Goal: Information Seeking & Learning: Learn about a topic

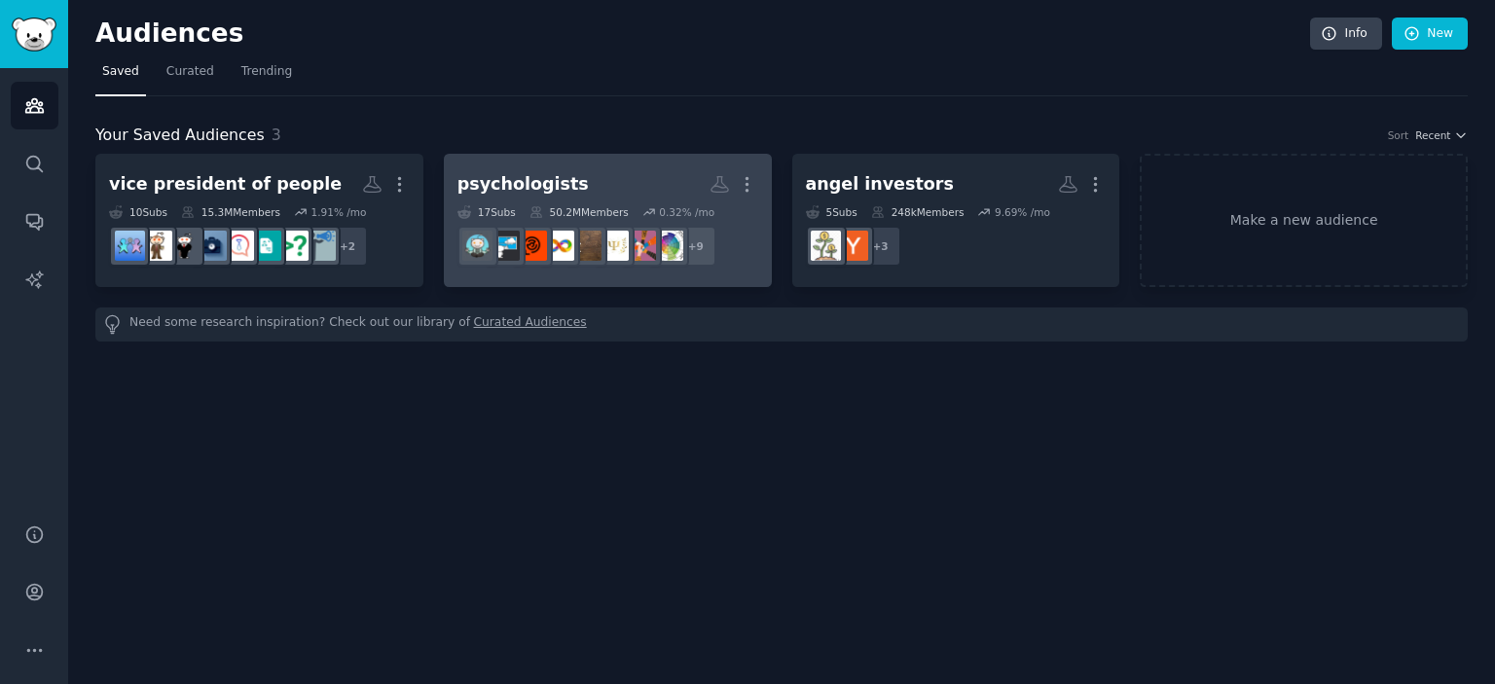
click at [590, 196] on h2 "psychologists More" at bounding box center [607, 184] width 301 height 34
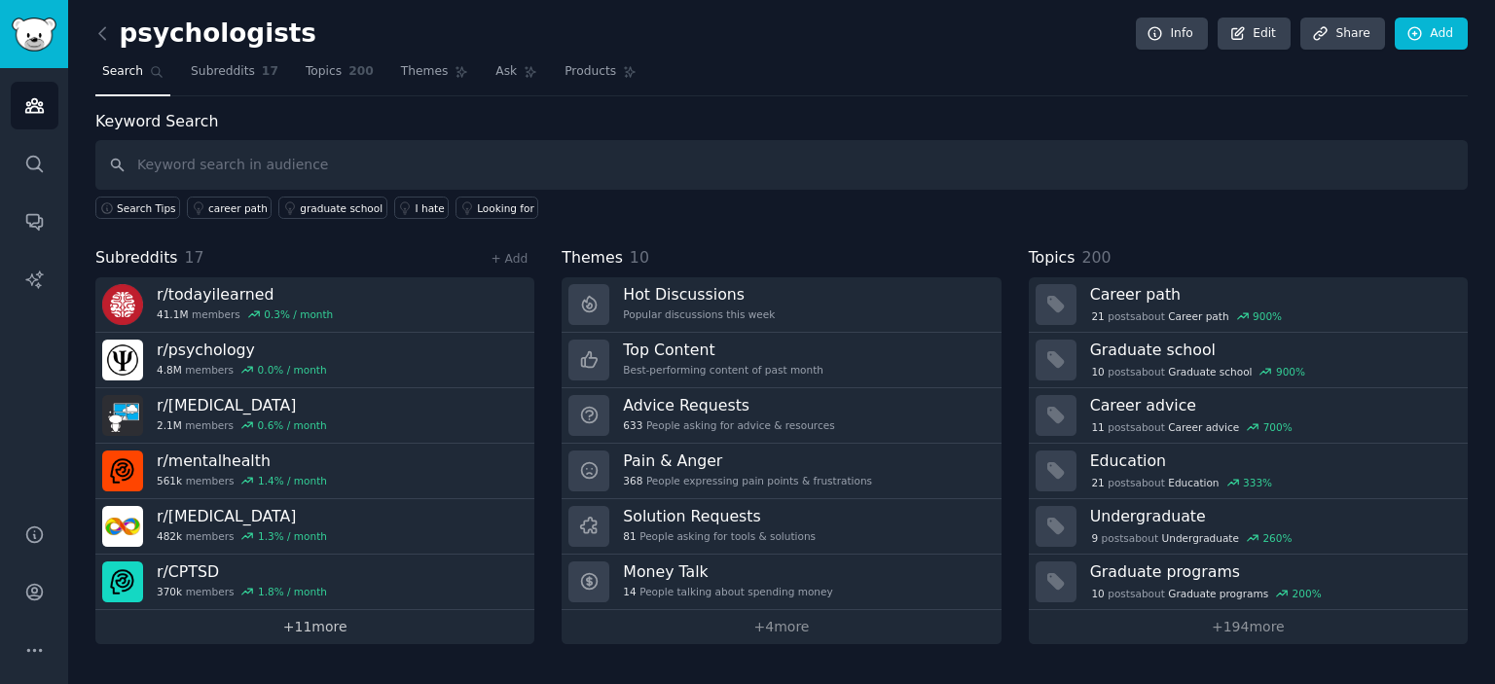
click at [311, 622] on link "+ 11 more" at bounding box center [314, 627] width 439 height 34
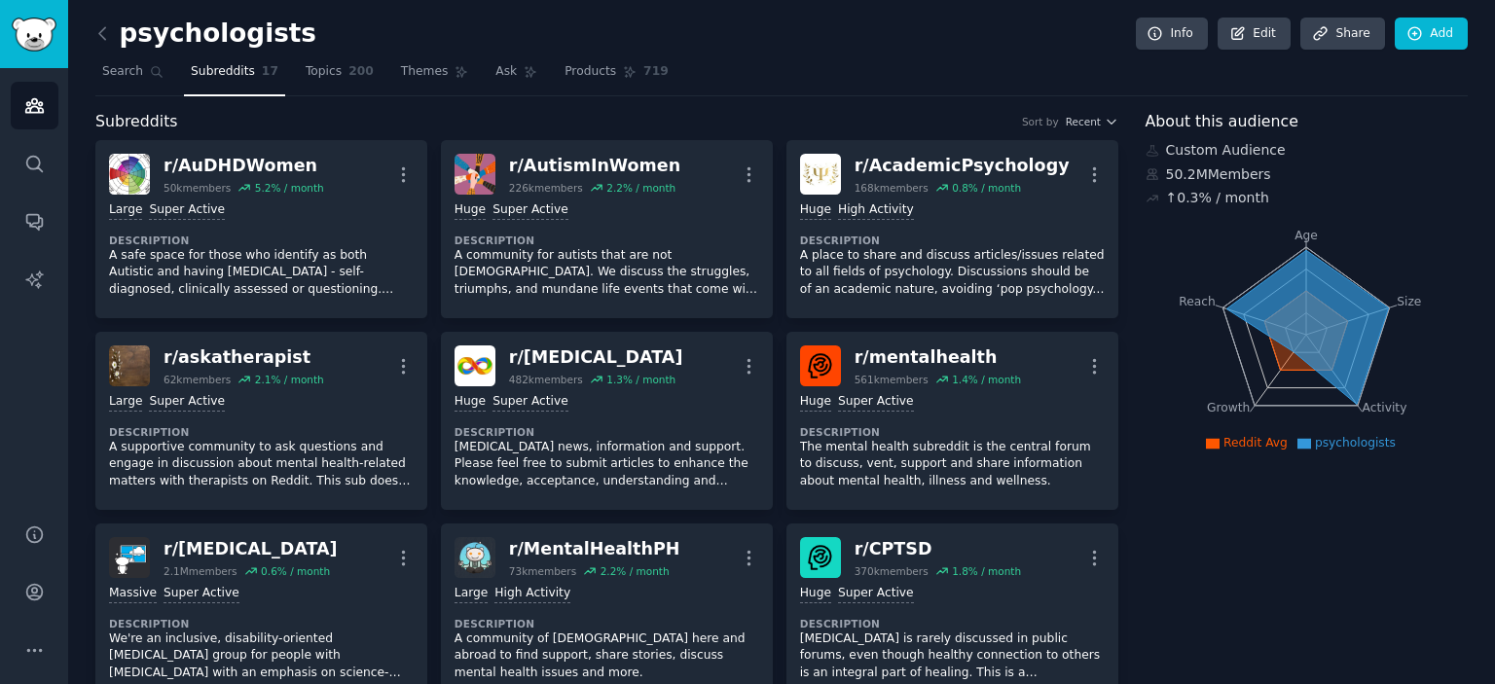
click at [128, 40] on h2 "psychologists" at bounding box center [205, 33] width 221 height 31
click at [105, 31] on icon at bounding box center [102, 33] width 20 height 20
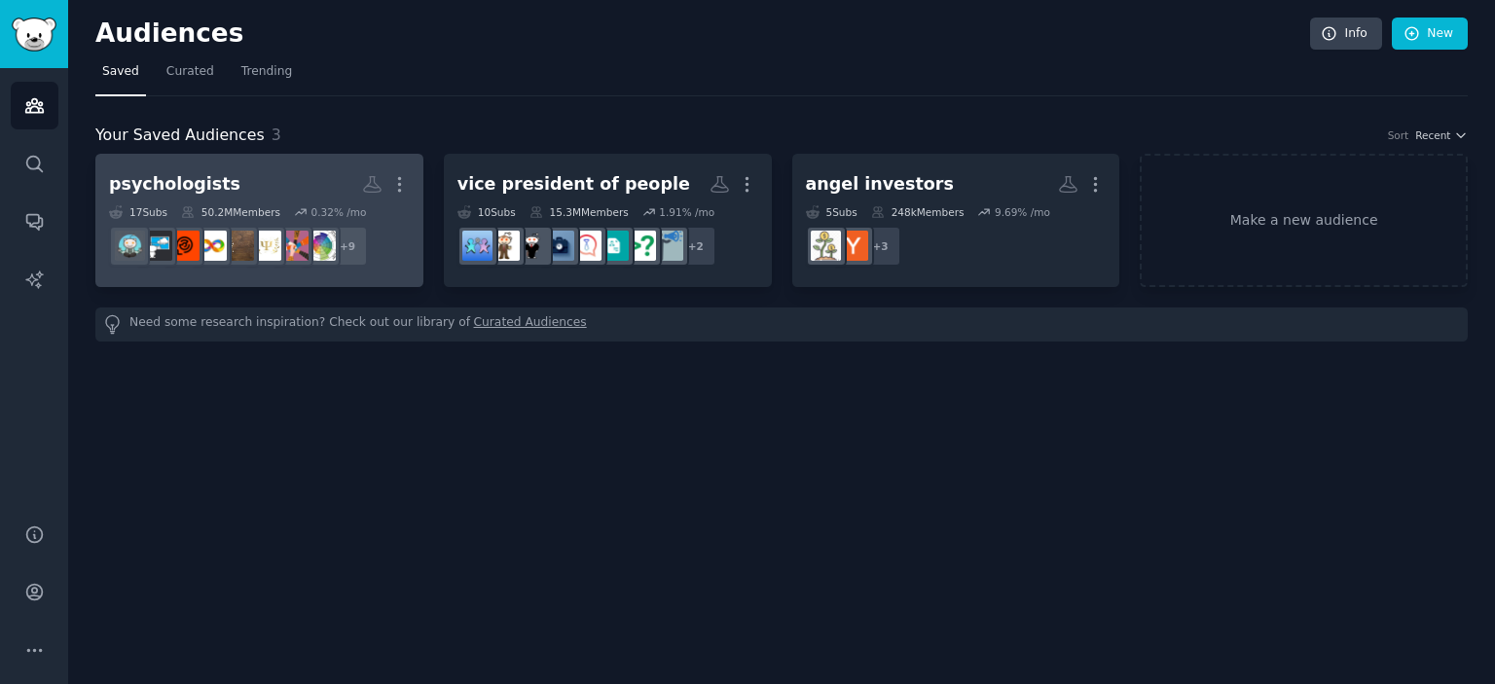
click at [300, 177] on h2 "psychologists Custom Audience More" at bounding box center [259, 184] width 301 height 34
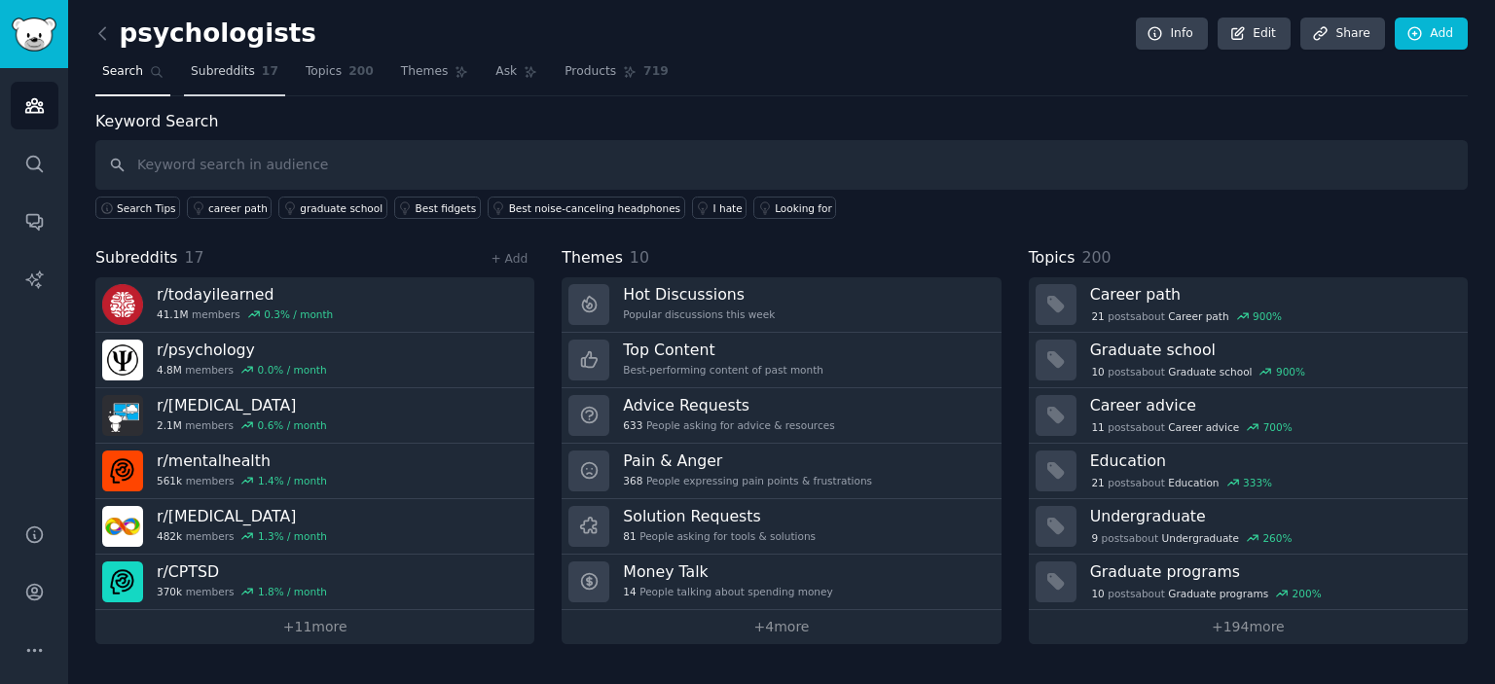
click at [217, 70] on span "Subreddits" at bounding box center [223, 72] width 64 height 18
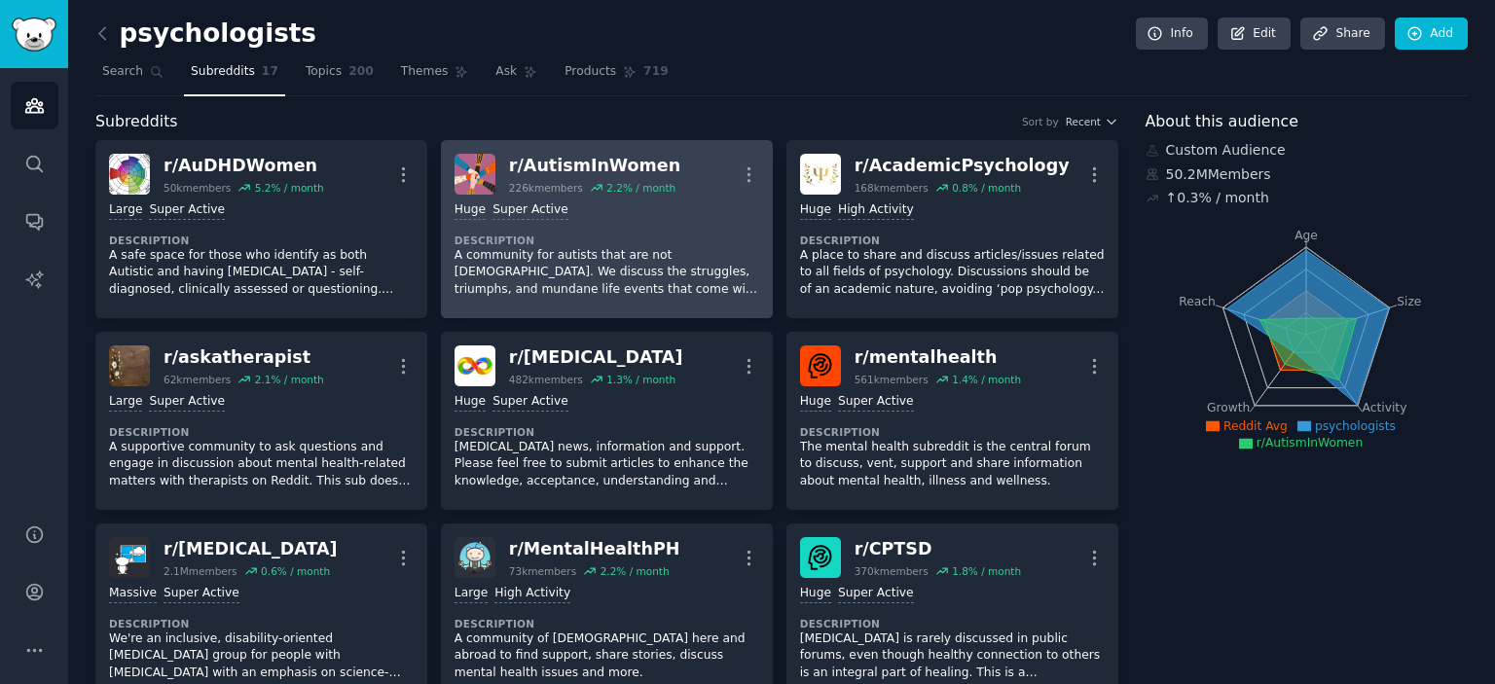
click at [574, 204] on div "Huge Super Active" at bounding box center [607, 210] width 305 height 18
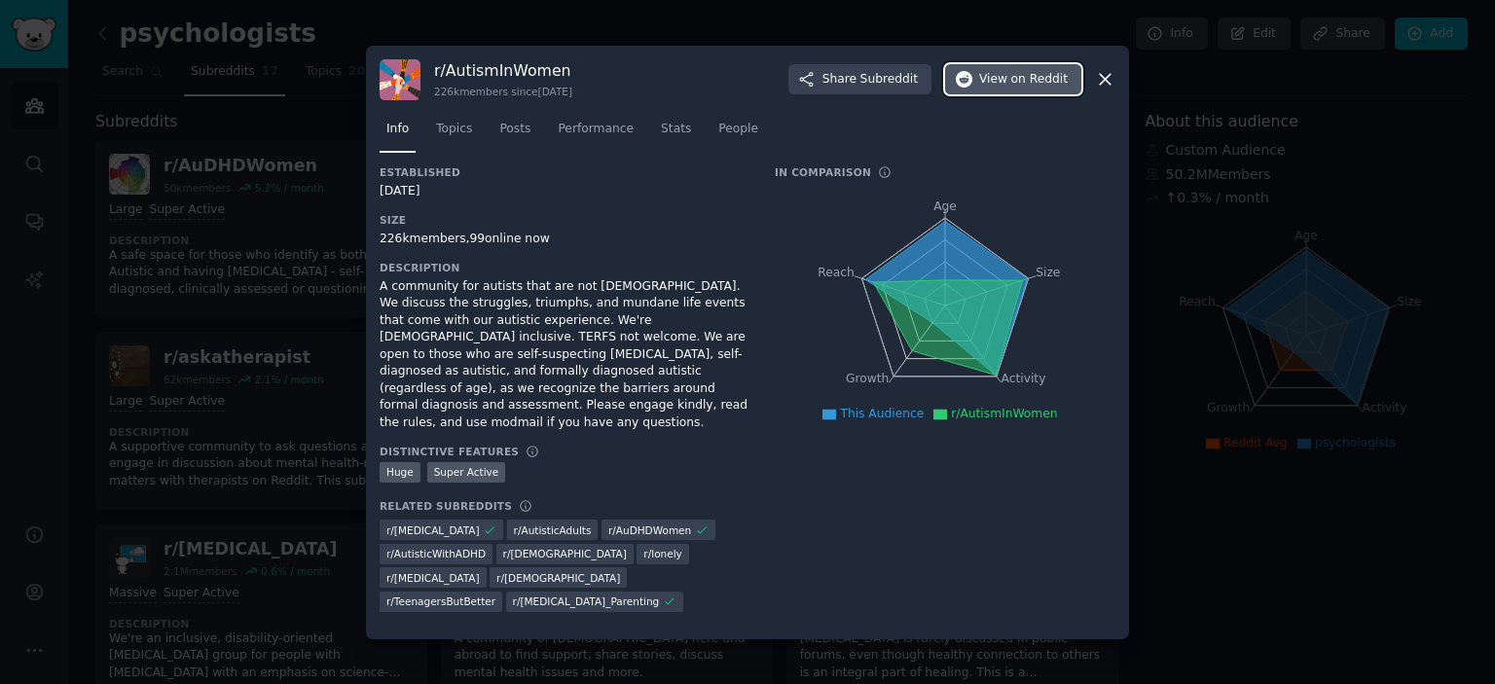
click at [976, 95] on button "View on Reddit" at bounding box center [1013, 79] width 136 height 31
click at [368, 233] on div "r/ AutismInWomen 226k members since [DATE] Share Subreddit View on Reddit Info …" at bounding box center [747, 343] width 763 height 594
click at [1336, 390] on div at bounding box center [747, 342] width 1495 height 684
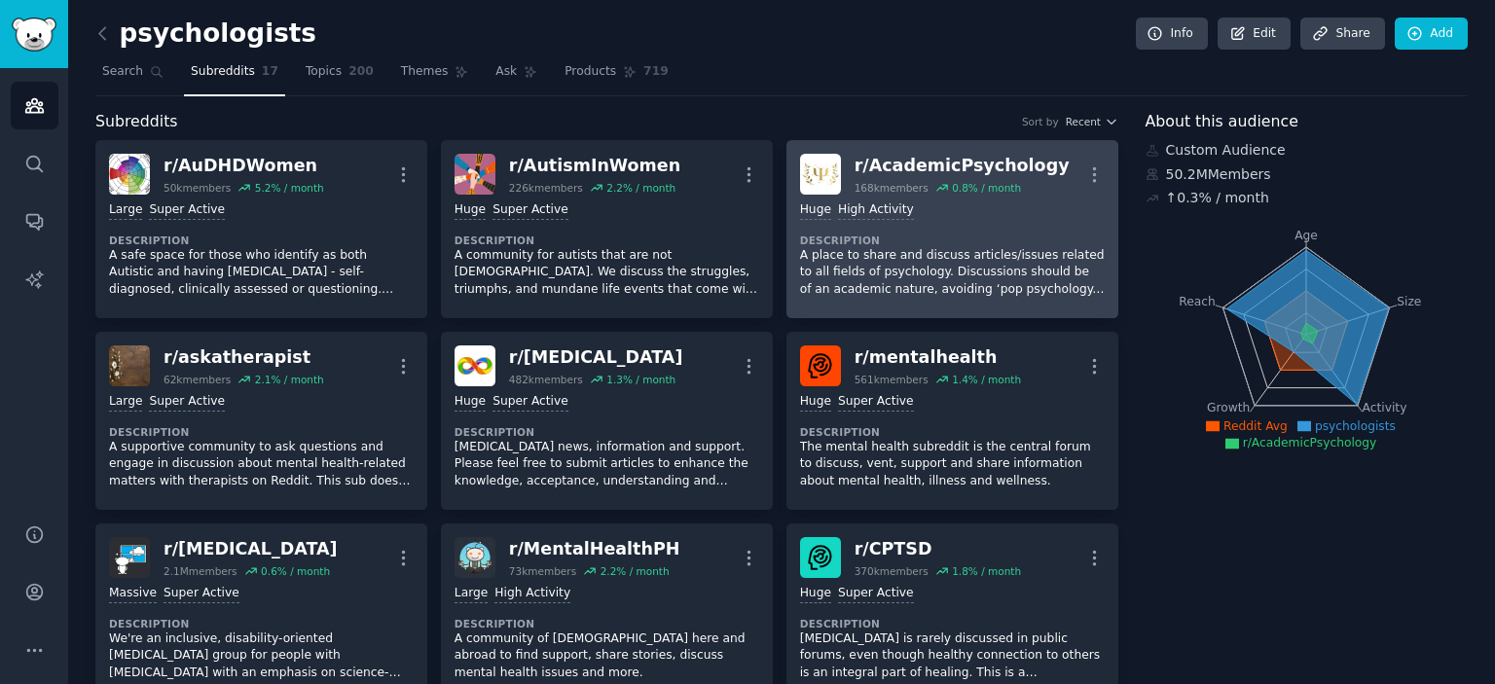
click at [965, 260] on p "A place to share and discuss articles/issues related to all fields of psycholog…" at bounding box center [952, 273] width 305 height 52
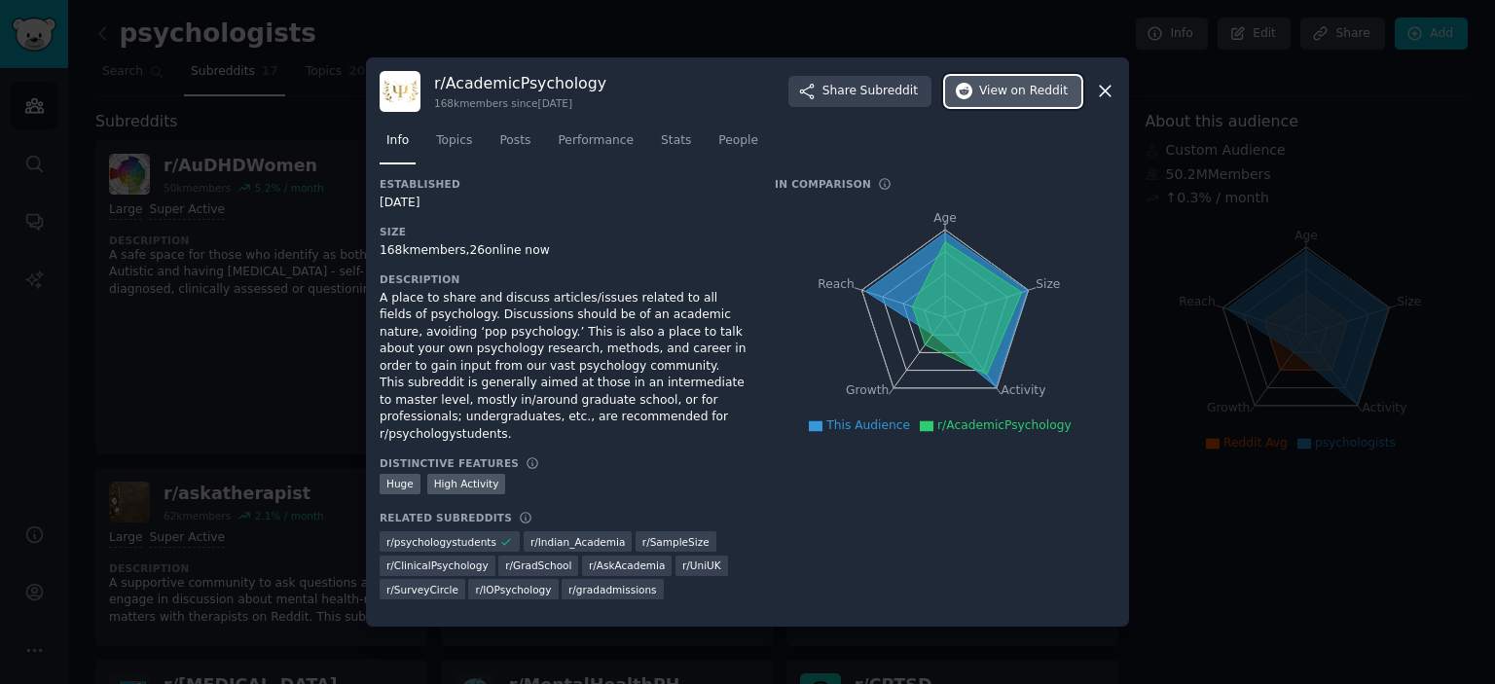
click at [1012, 100] on span "View on Reddit" at bounding box center [1023, 92] width 89 height 18
click at [942, 295] on icon at bounding box center [967, 307] width 109 height 132
click at [702, 32] on div at bounding box center [747, 342] width 1495 height 684
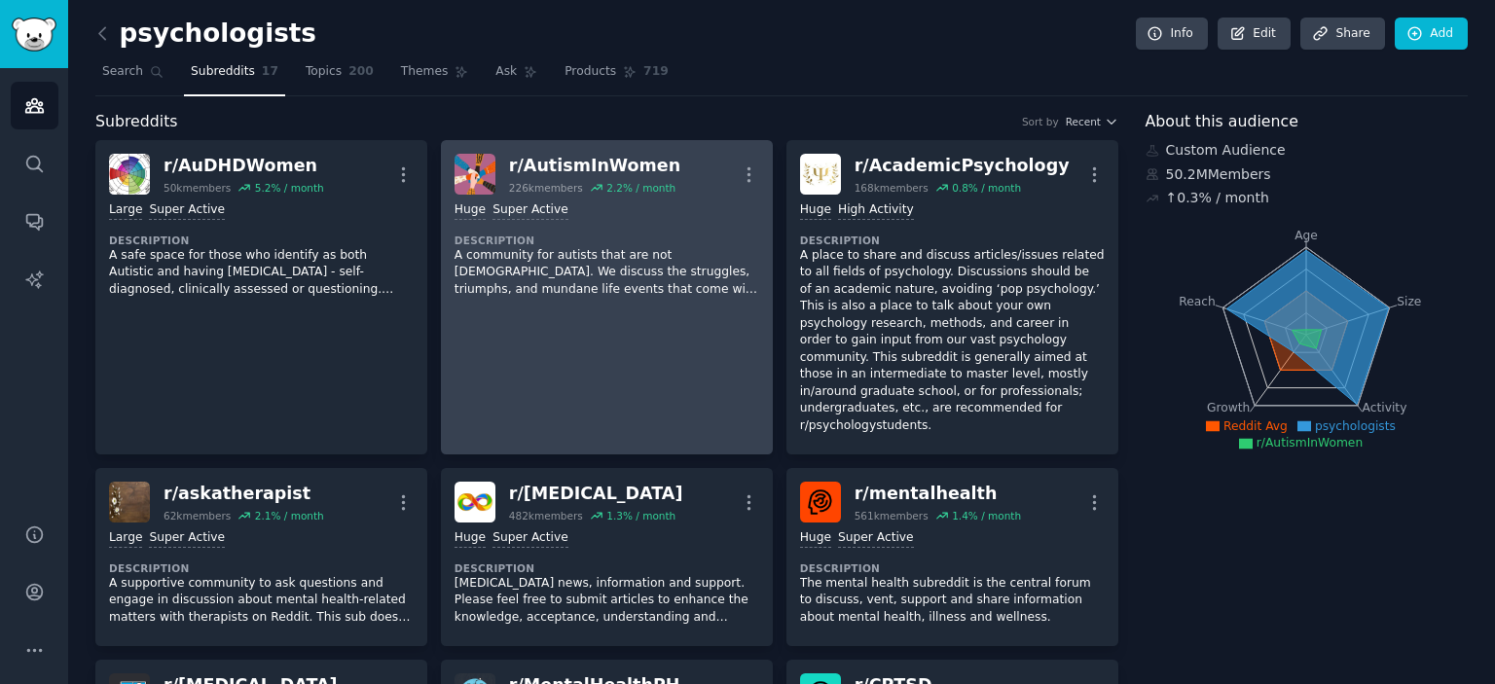
click at [627, 238] on dt "Description" at bounding box center [607, 241] width 305 height 14
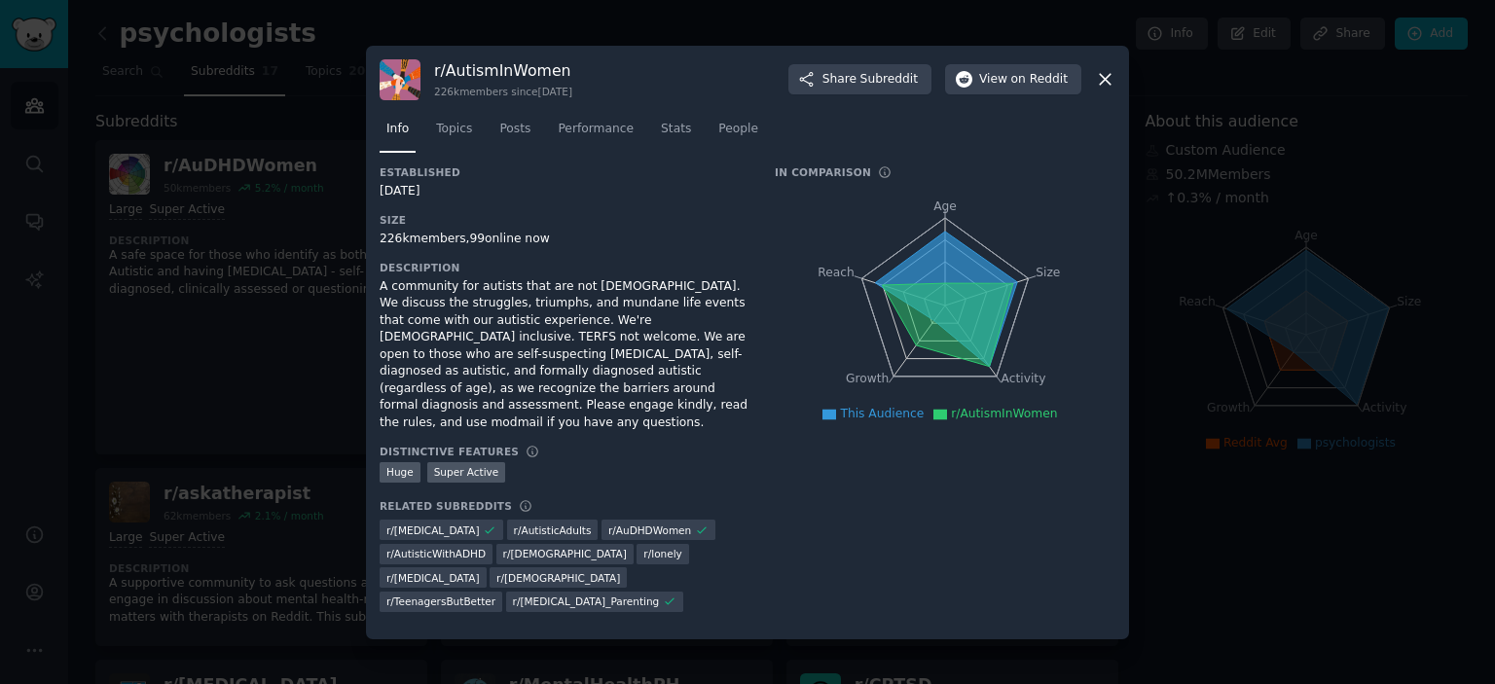
click at [1015, 83] on div "r/ AutismInWomen 226k members since [DATE] Share Subreddit View on Reddit" at bounding box center [748, 79] width 736 height 41
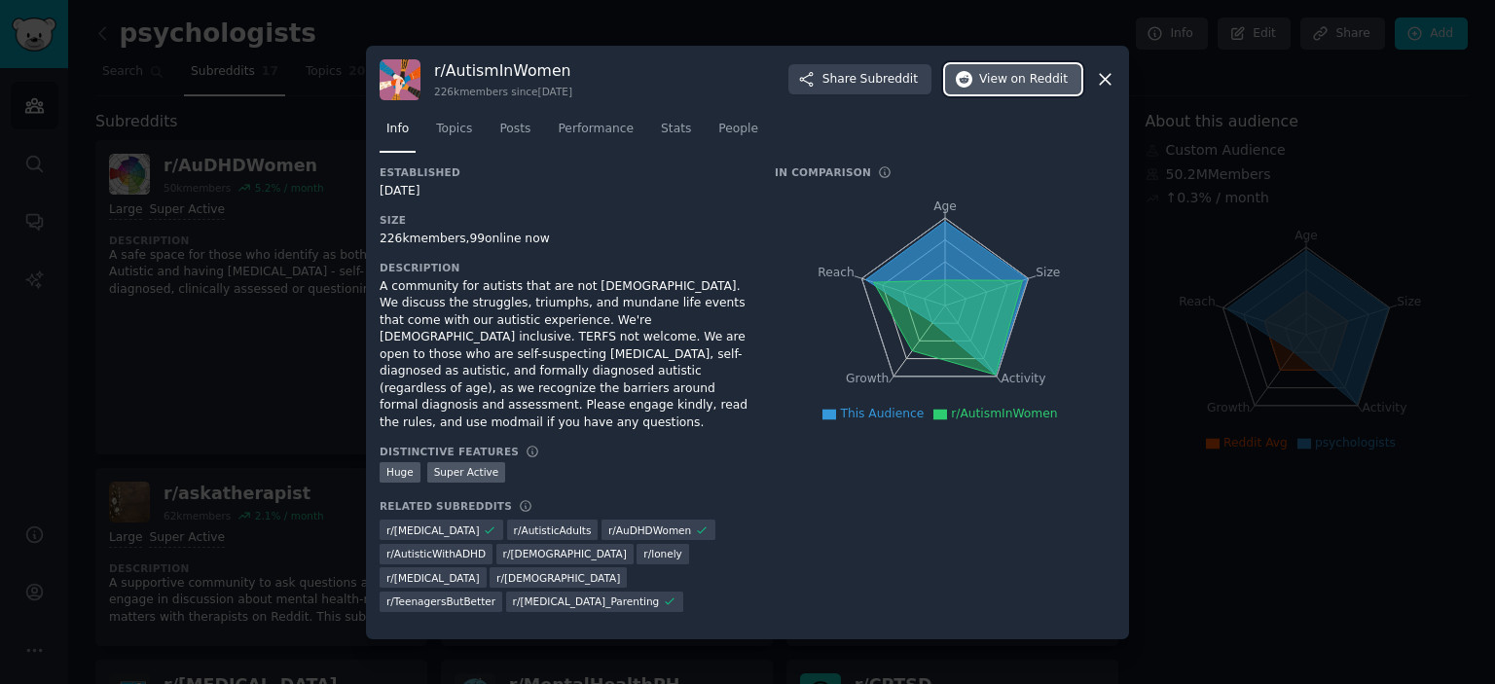
click at [1016, 89] on span "on Reddit" at bounding box center [1039, 80] width 56 height 18
click at [697, 179] on h3 "Established" at bounding box center [564, 172] width 368 height 14
click at [1162, 328] on div at bounding box center [747, 342] width 1495 height 684
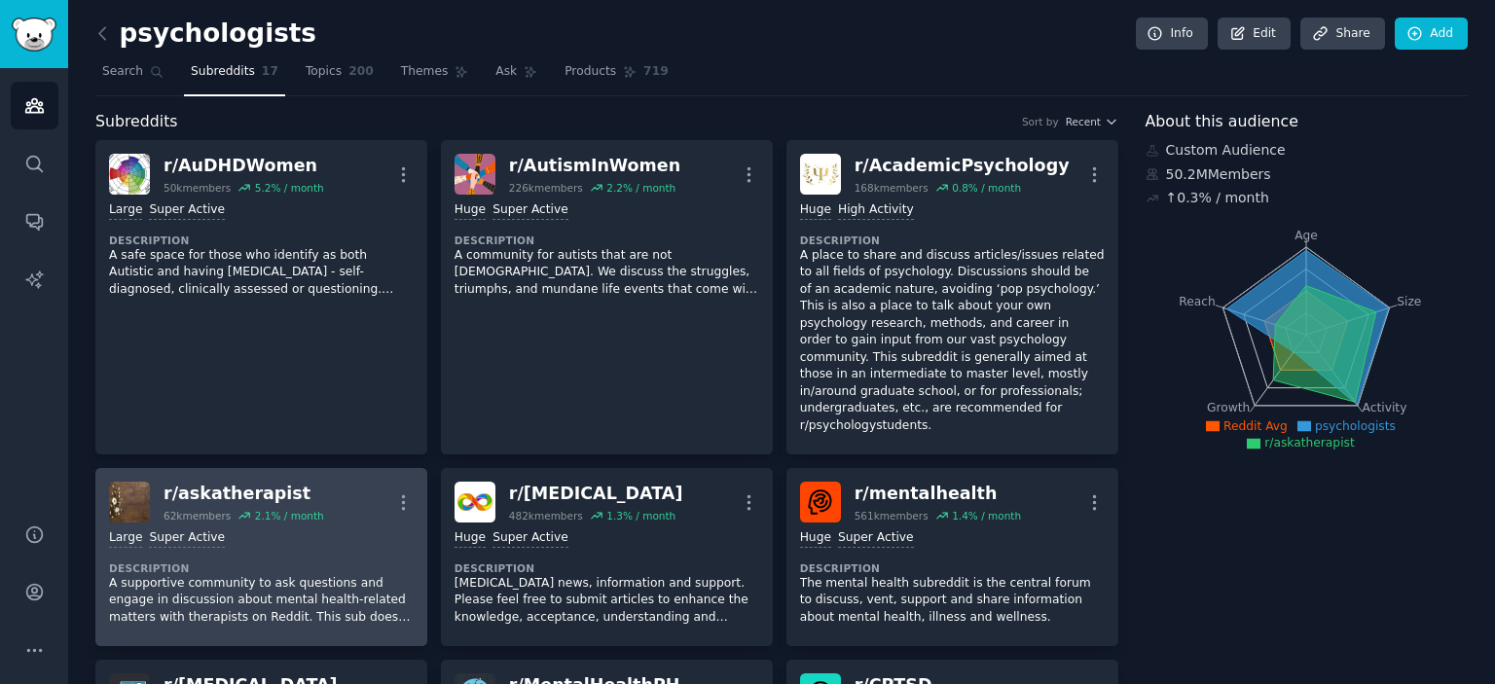
click at [305, 529] on div "Large Super Active" at bounding box center [261, 538] width 305 height 18
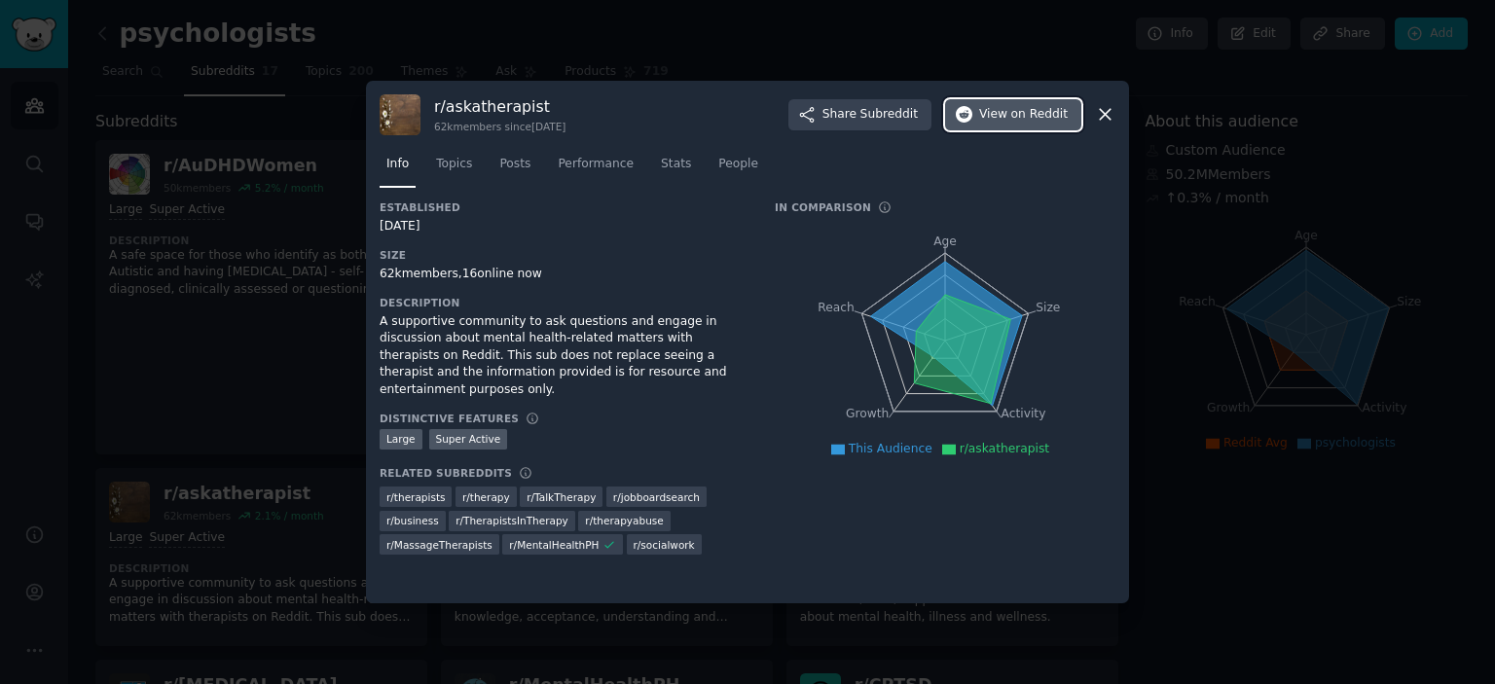
click at [1036, 126] on button "View on Reddit" at bounding box center [1013, 114] width 136 height 31
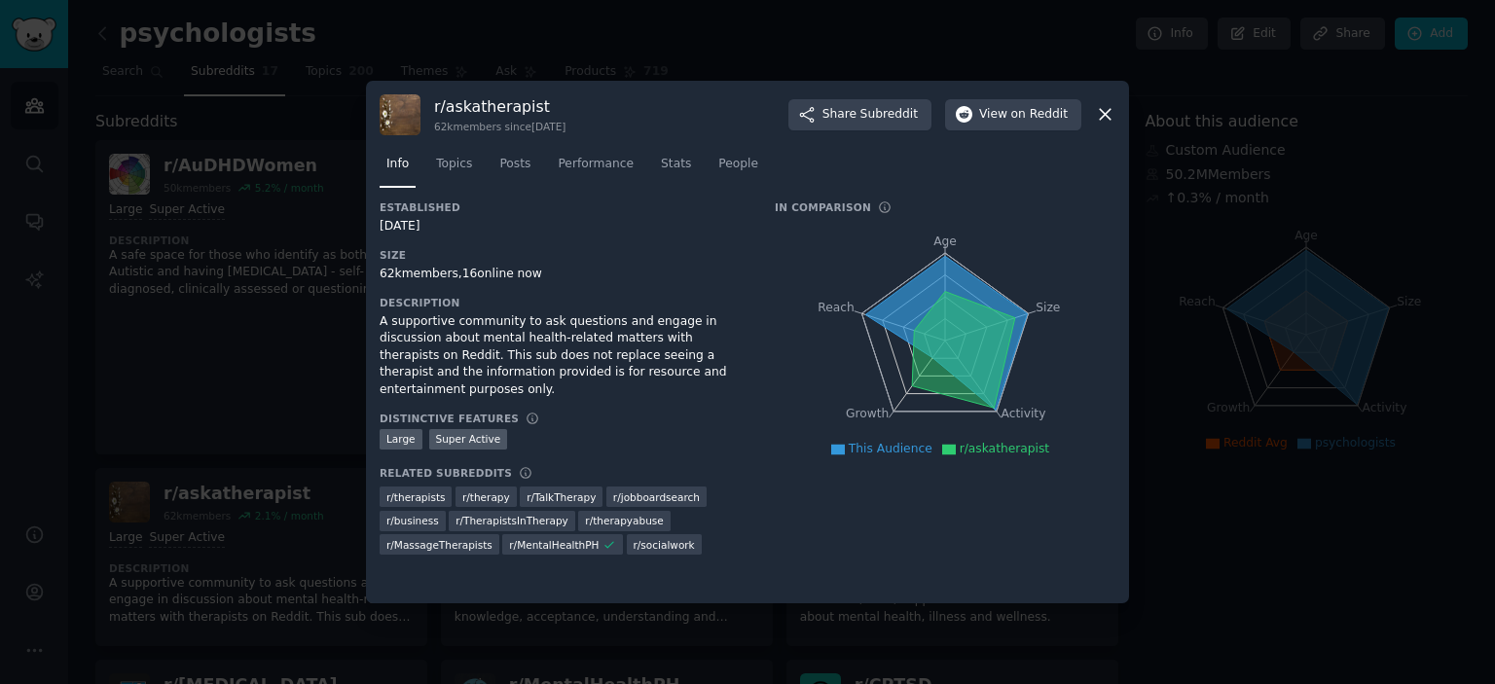
click at [245, 321] on div at bounding box center [747, 342] width 1495 height 684
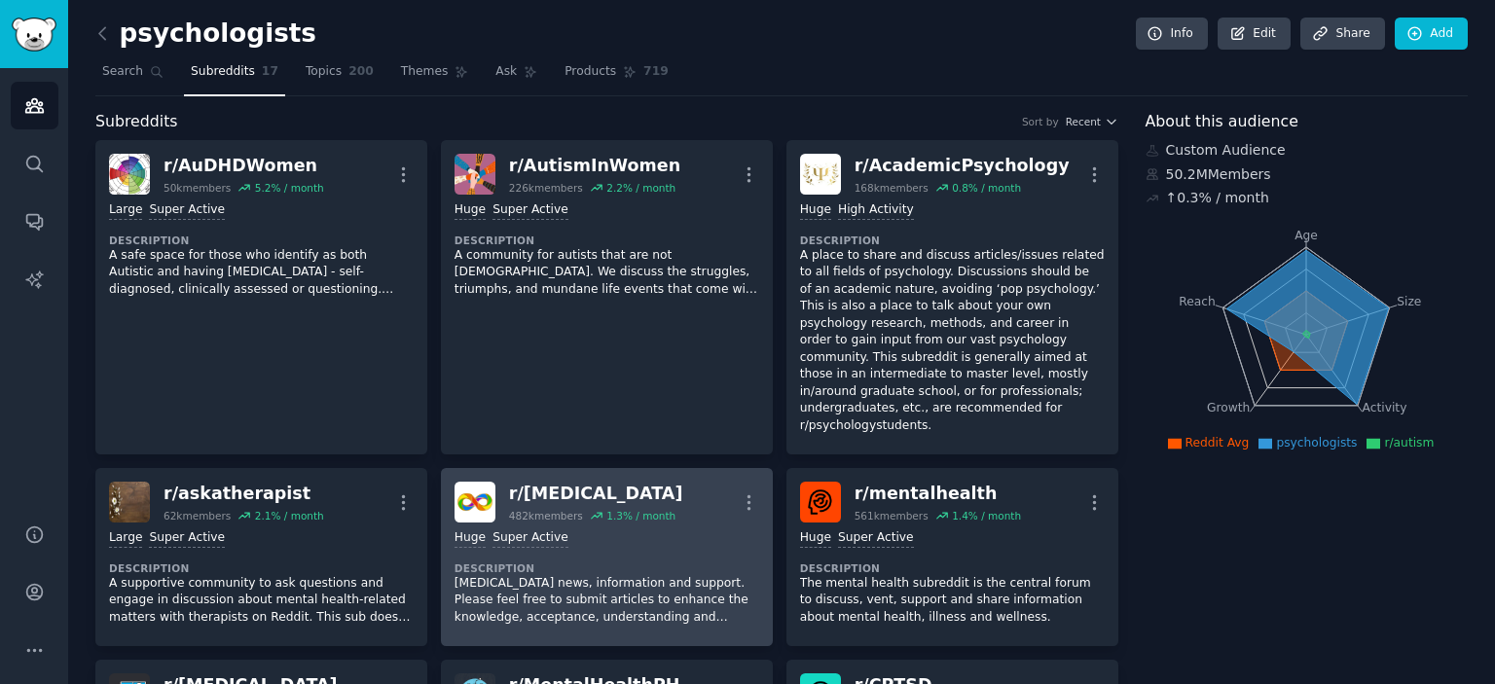
click at [602, 537] on div "Huge Super Active Description [MEDICAL_DATA] news, information and support. Ple…" at bounding box center [607, 578] width 305 height 110
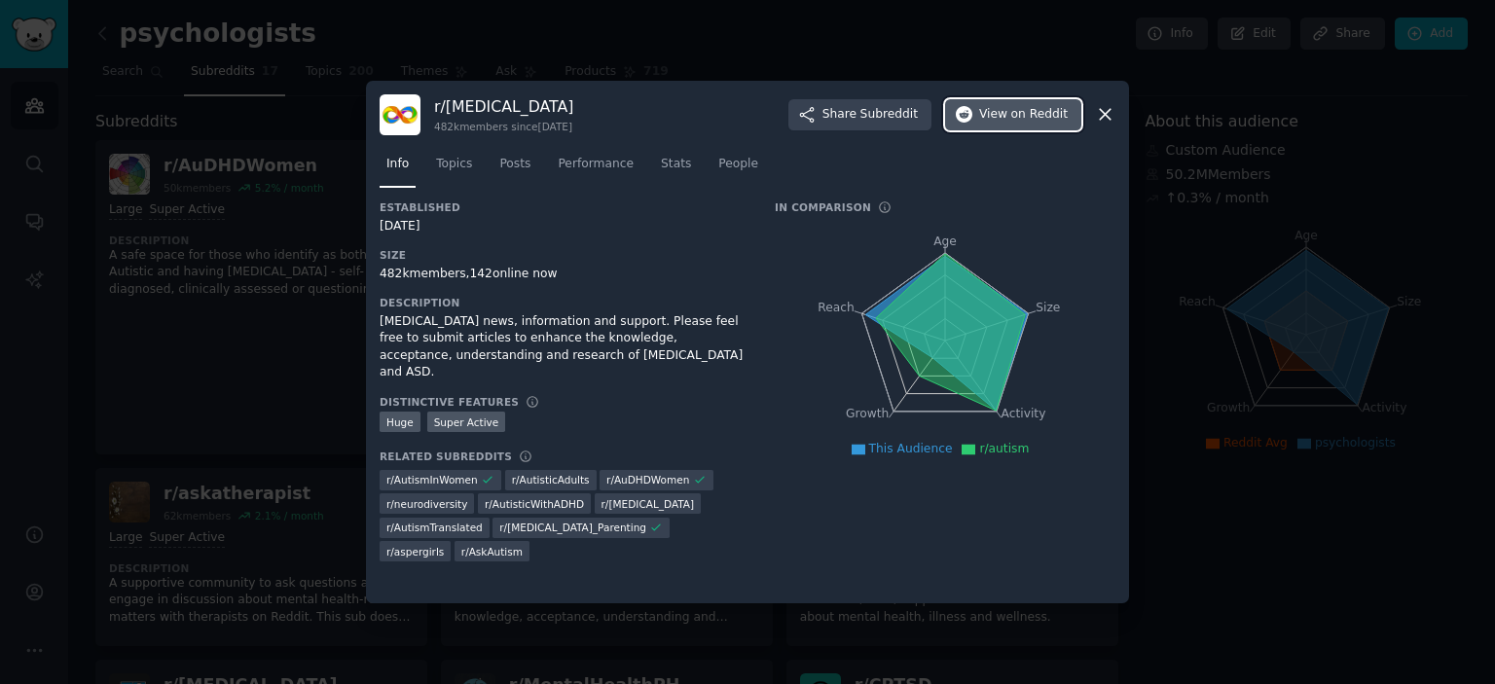
click at [989, 114] on span "View on Reddit" at bounding box center [1023, 115] width 89 height 18
click at [273, 386] on div at bounding box center [747, 342] width 1495 height 684
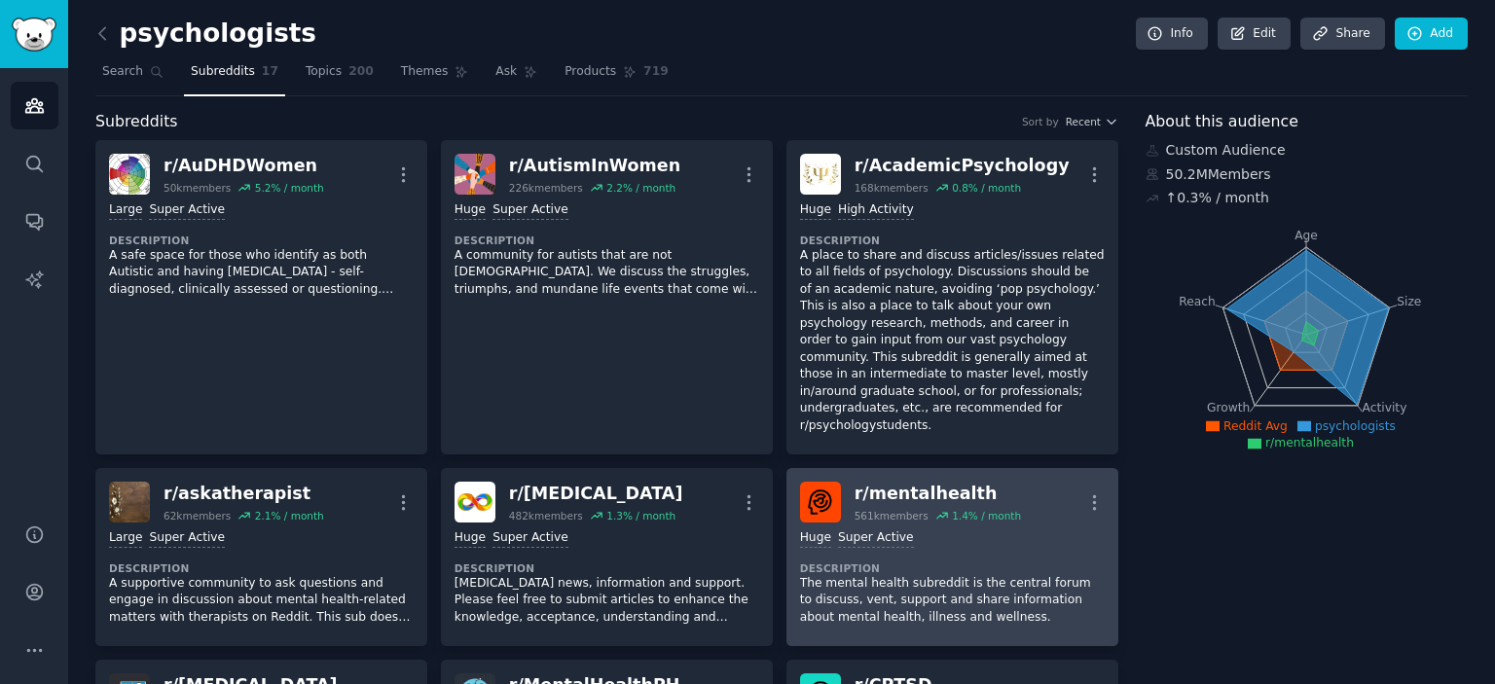
click at [894, 540] on div ">= 95th percentile for submissions / day Huge Super Active Description The ment…" at bounding box center [952, 578] width 305 height 110
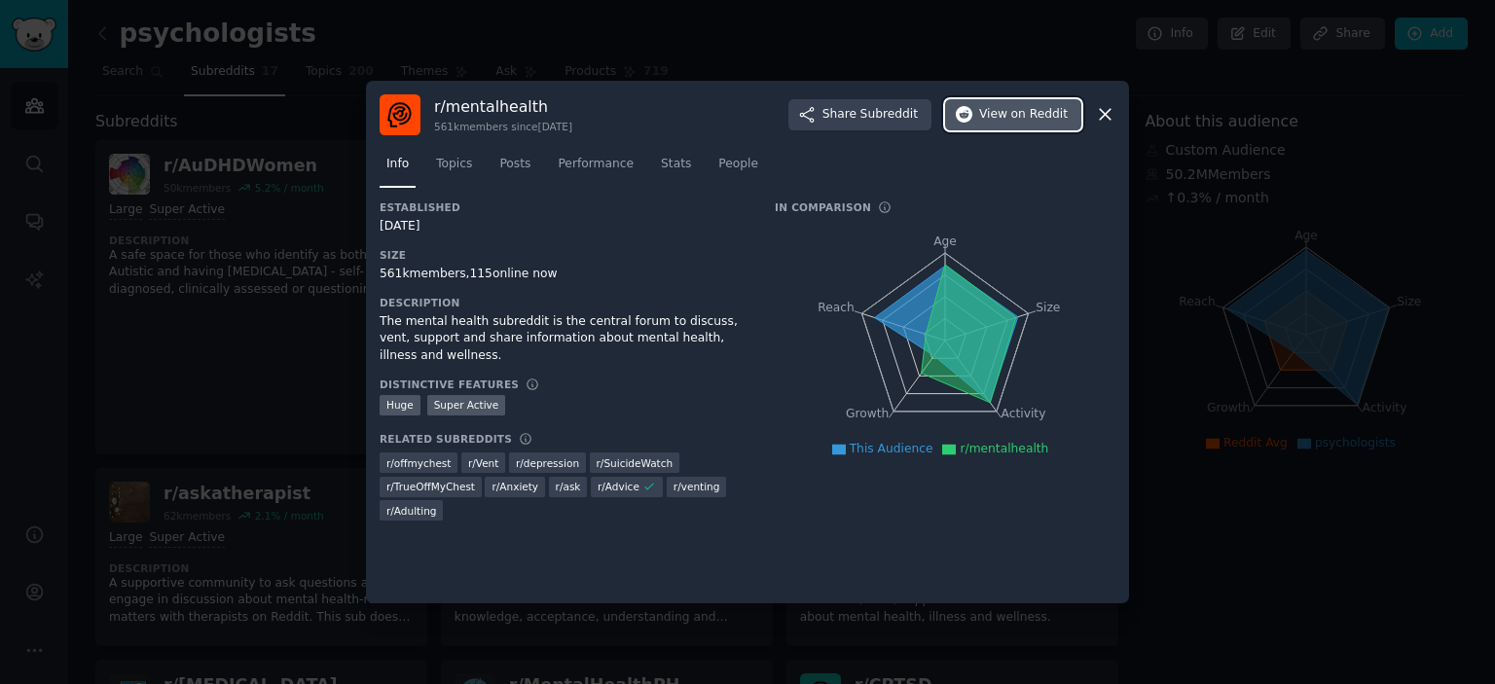
click at [1040, 116] on span "on Reddit" at bounding box center [1039, 115] width 56 height 18
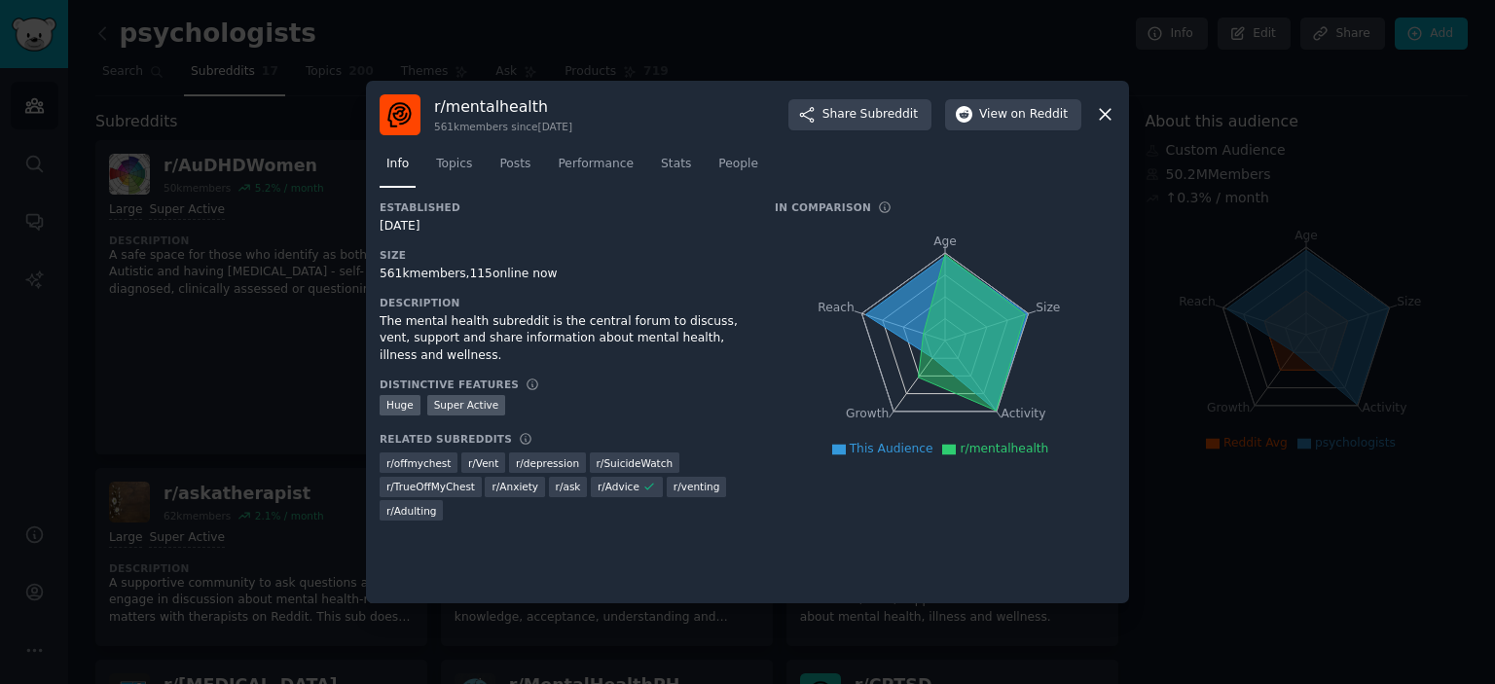
click at [863, 420] on tspan "Growth" at bounding box center [867, 414] width 43 height 14
click at [249, 424] on div at bounding box center [747, 342] width 1495 height 684
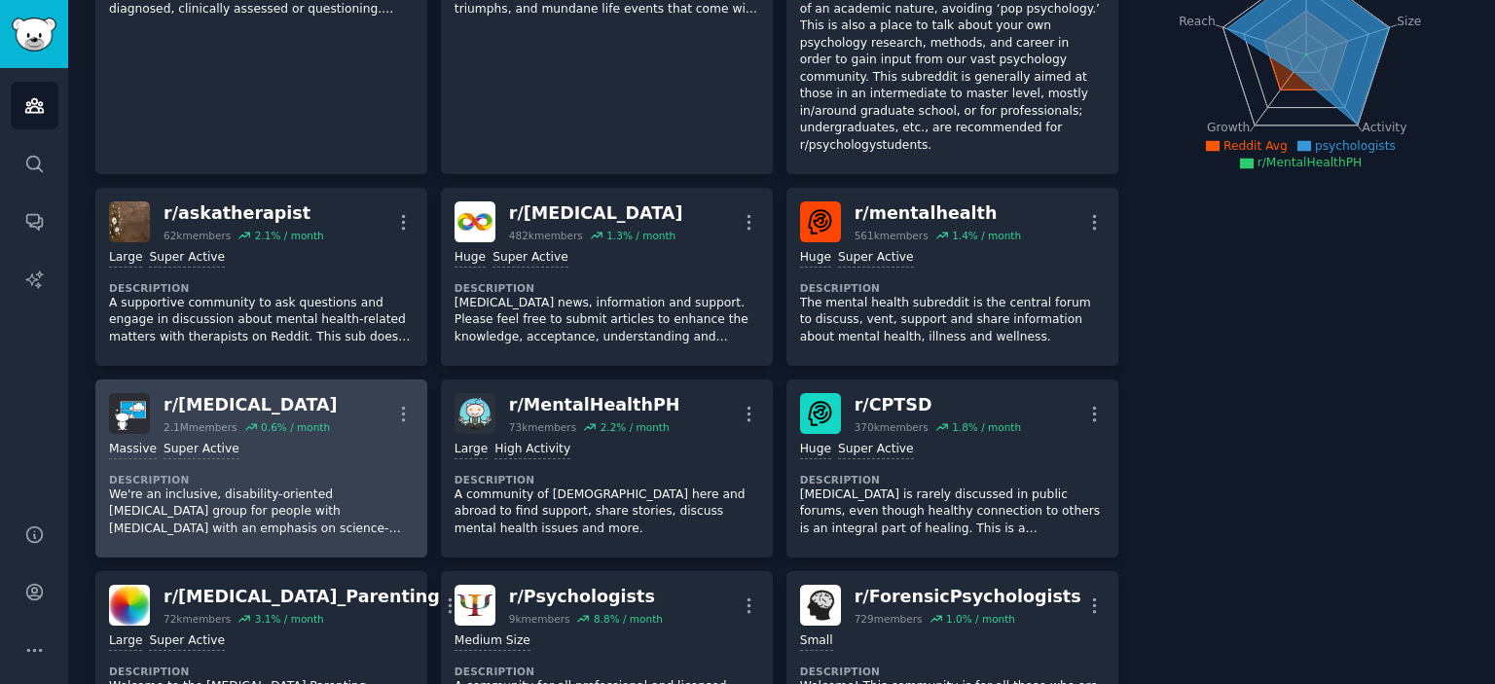
scroll to position [292, 0]
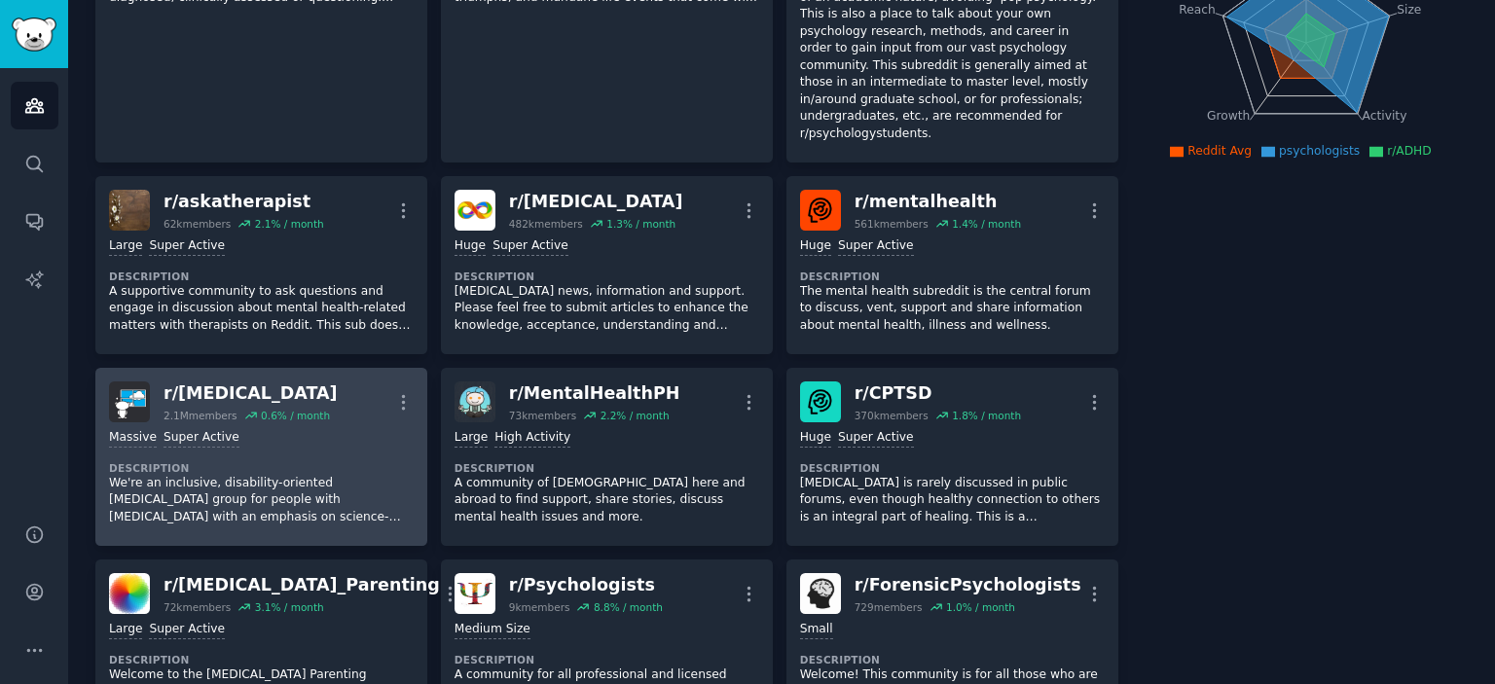
click at [355, 439] on div "Massive Super Active Description We're an inclusive, disability-oriented [MEDIC…" at bounding box center [261, 477] width 305 height 110
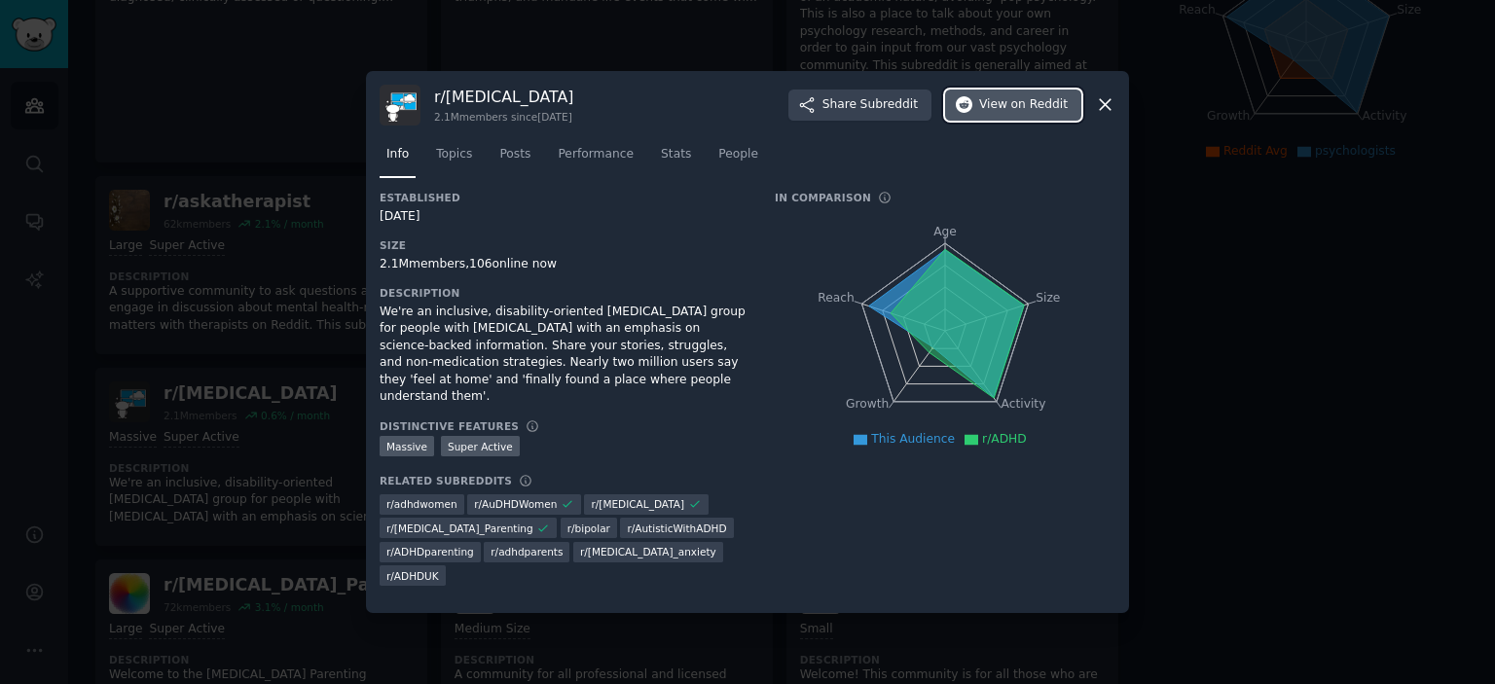
click at [1020, 114] on span "on Reddit" at bounding box center [1039, 105] width 56 height 18
click at [285, 381] on div at bounding box center [747, 342] width 1495 height 684
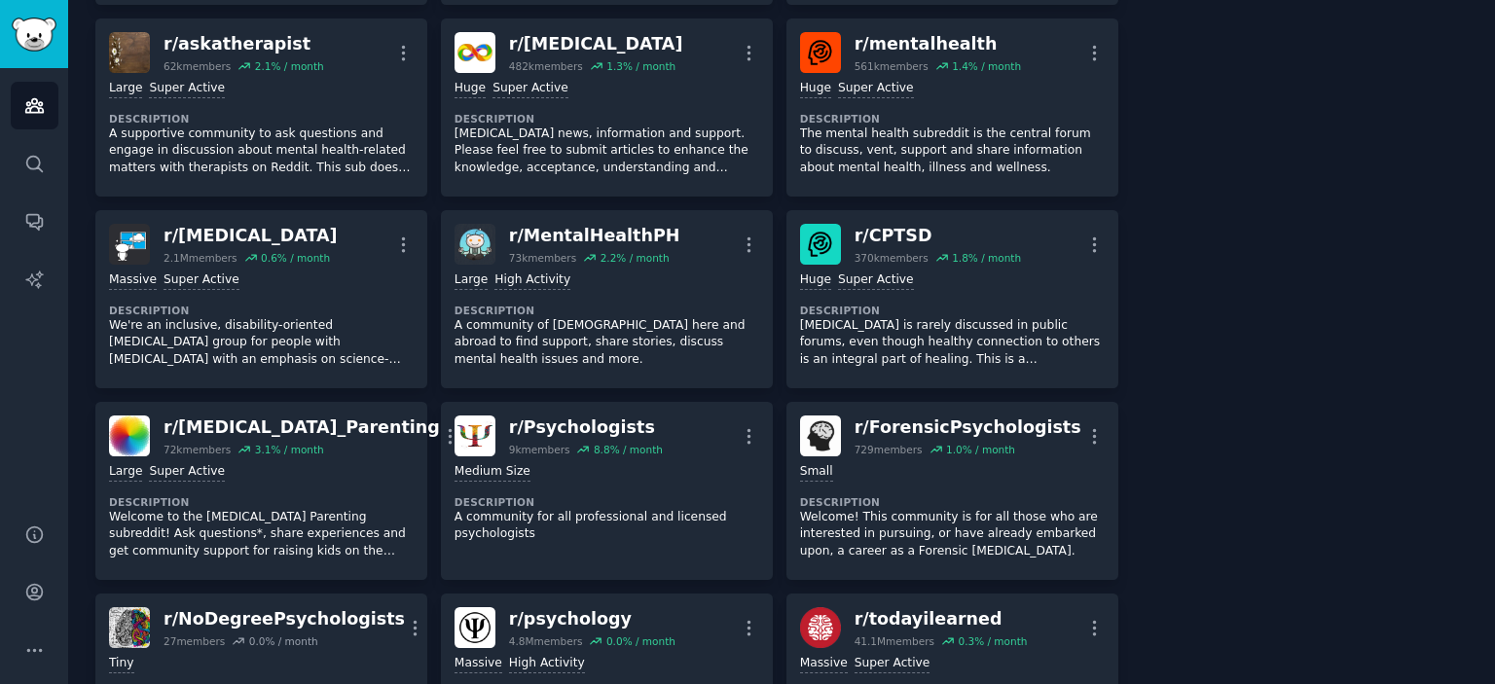
scroll to position [487, 0]
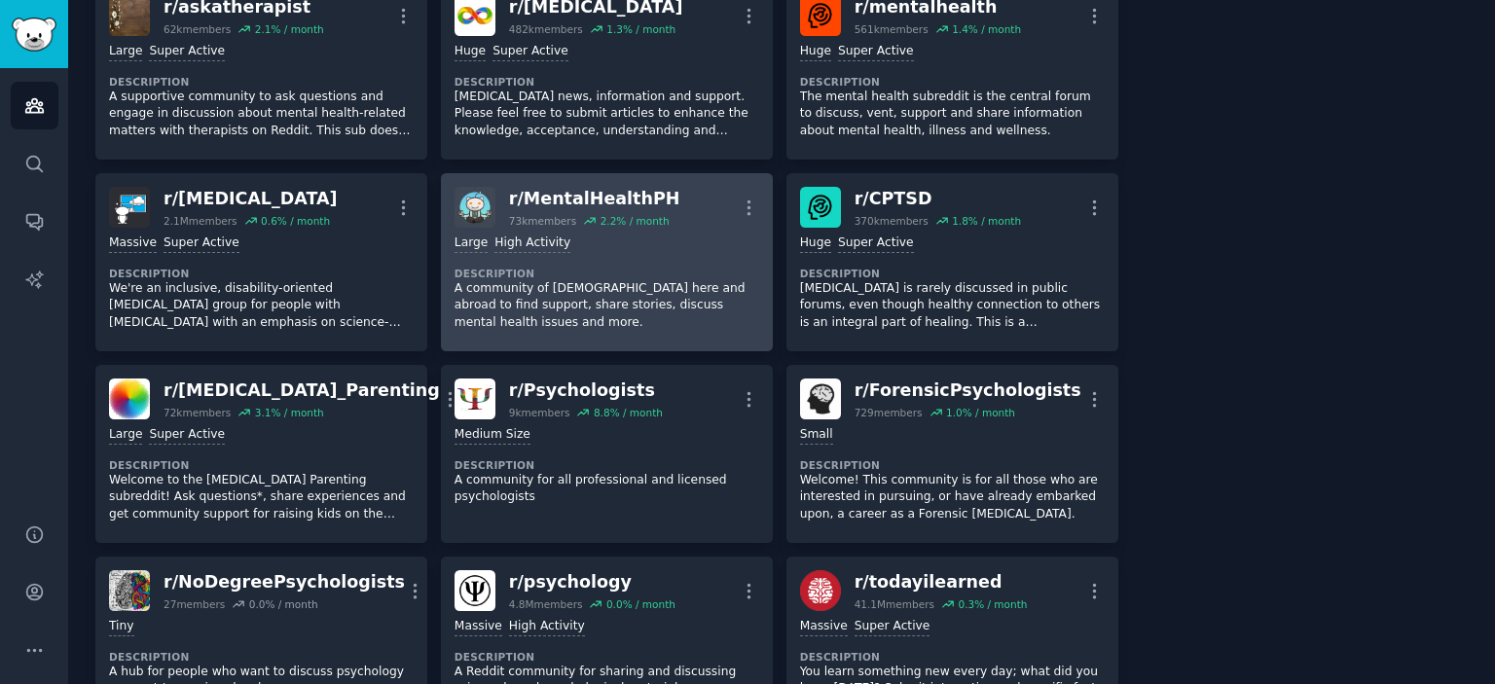
click at [575, 280] on p "A community of [DEMOGRAPHIC_DATA] here and abroad to find support, share storie…" at bounding box center [607, 306] width 305 height 52
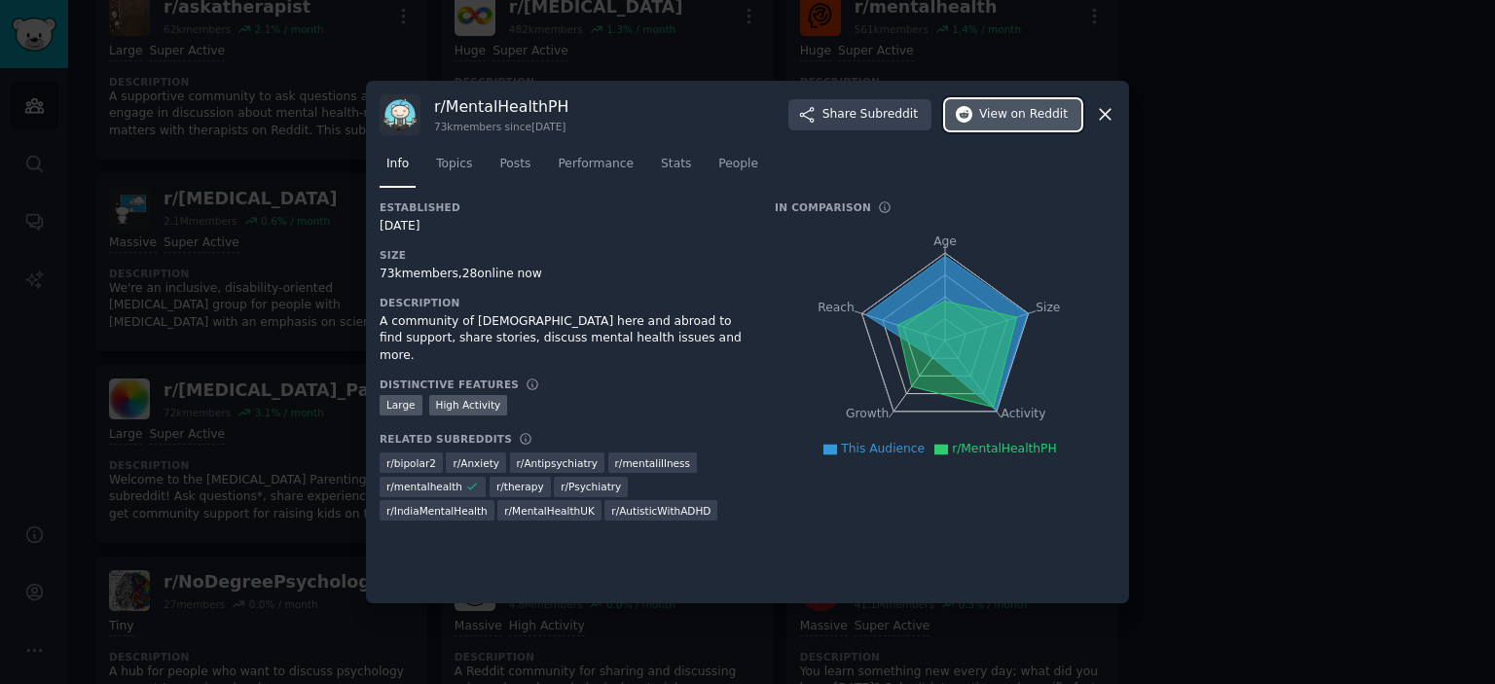
click at [1048, 106] on span "on Reddit" at bounding box center [1039, 115] width 56 height 18
click at [305, 329] on div at bounding box center [747, 342] width 1495 height 684
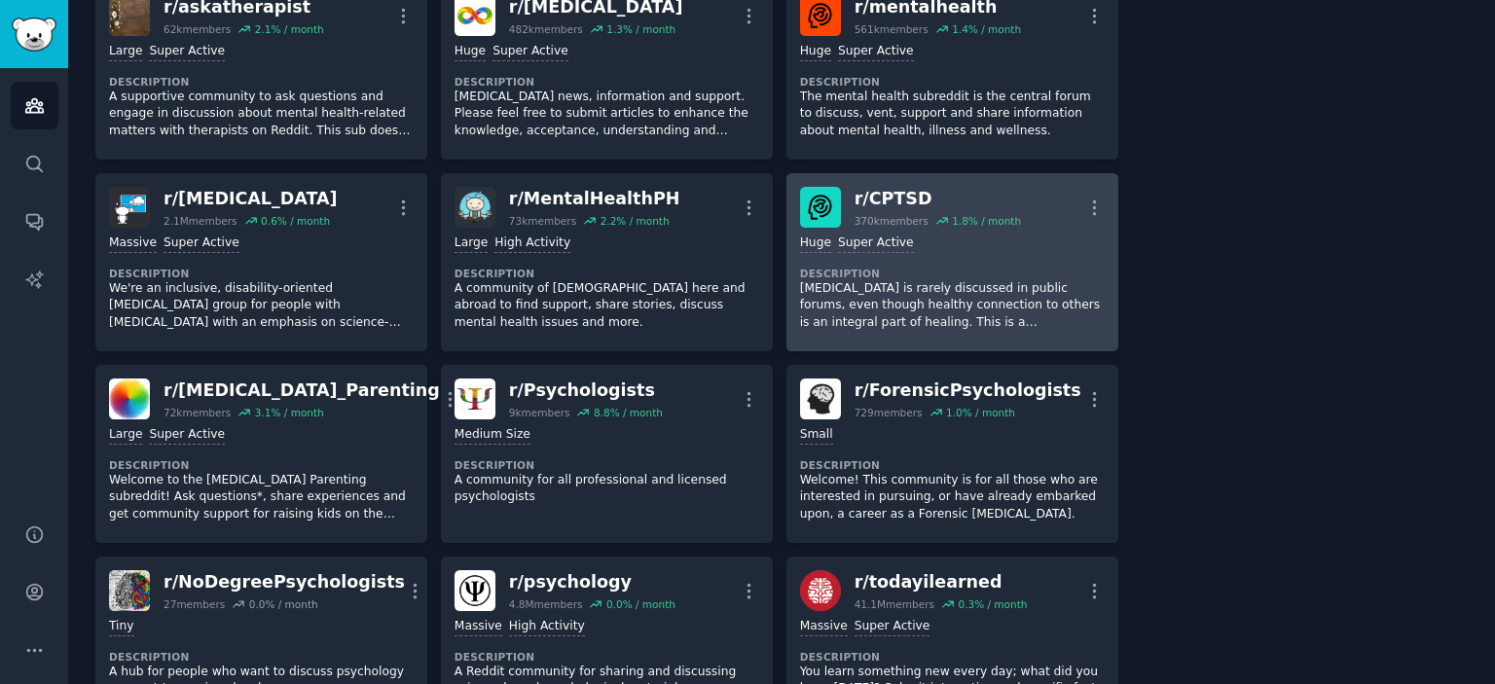
click at [892, 280] on p "[MEDICAL_DATA] is rarely discussed in public forums, even though healthy connec…" at bounding box center [952, 306] width 305 height 52
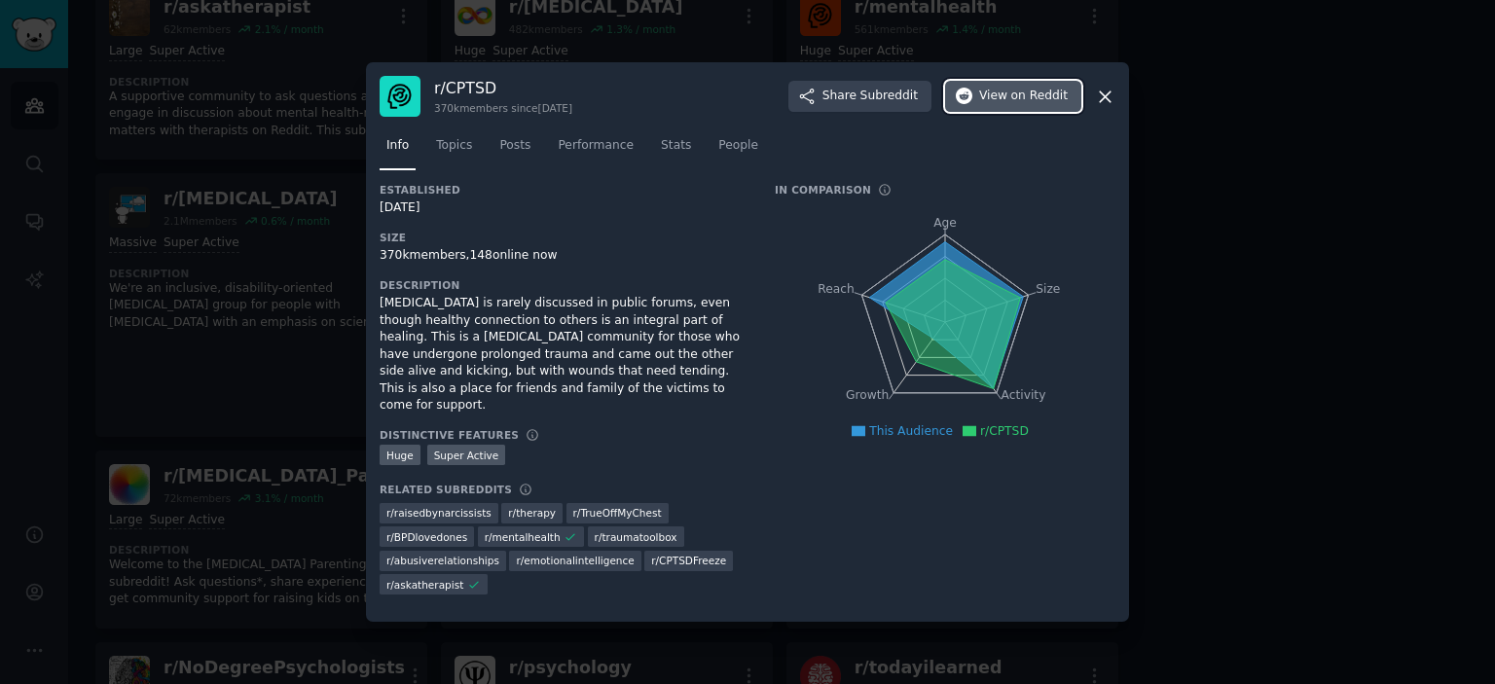
click at [993, 105] on span "View on Reddit" at bounding box center [1023, 97] width 89 height 18
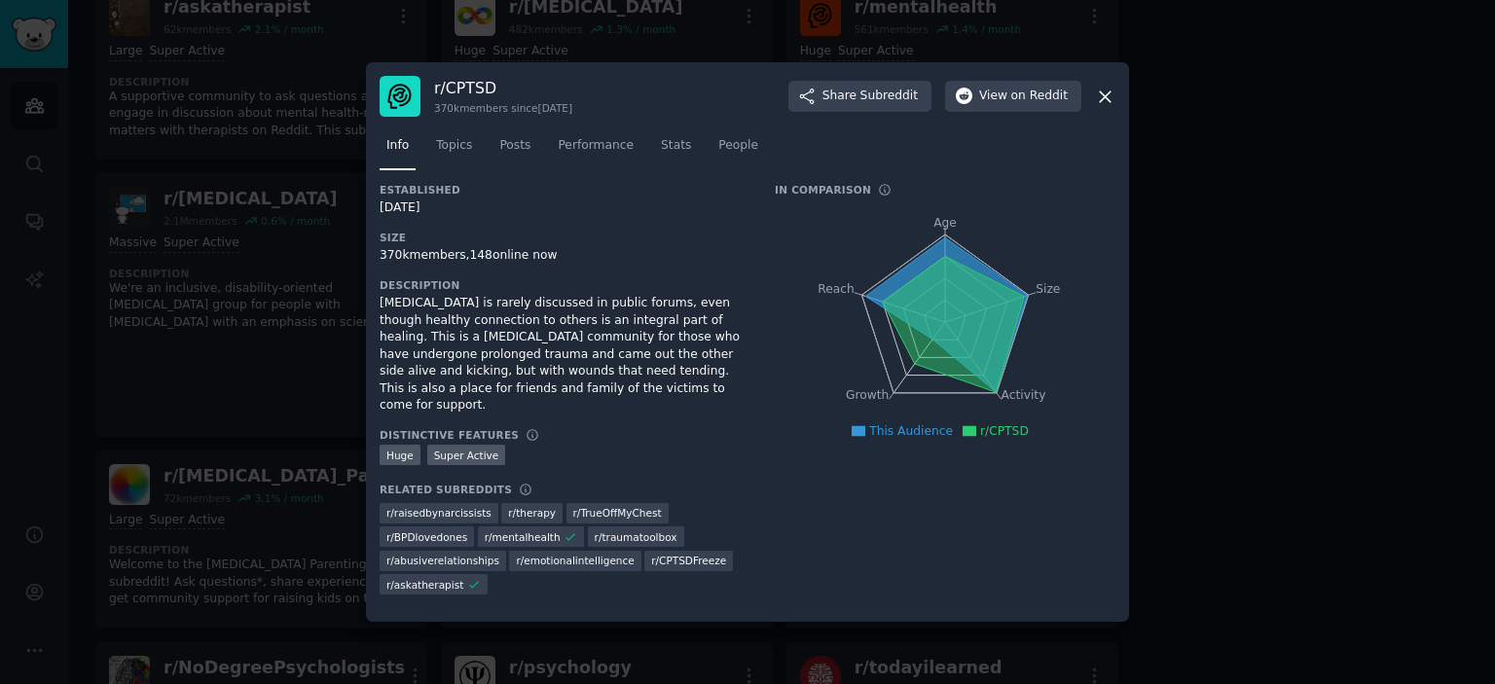
click at [1289, 357] on div at bounding box center [747, 342] width 1495 height 684
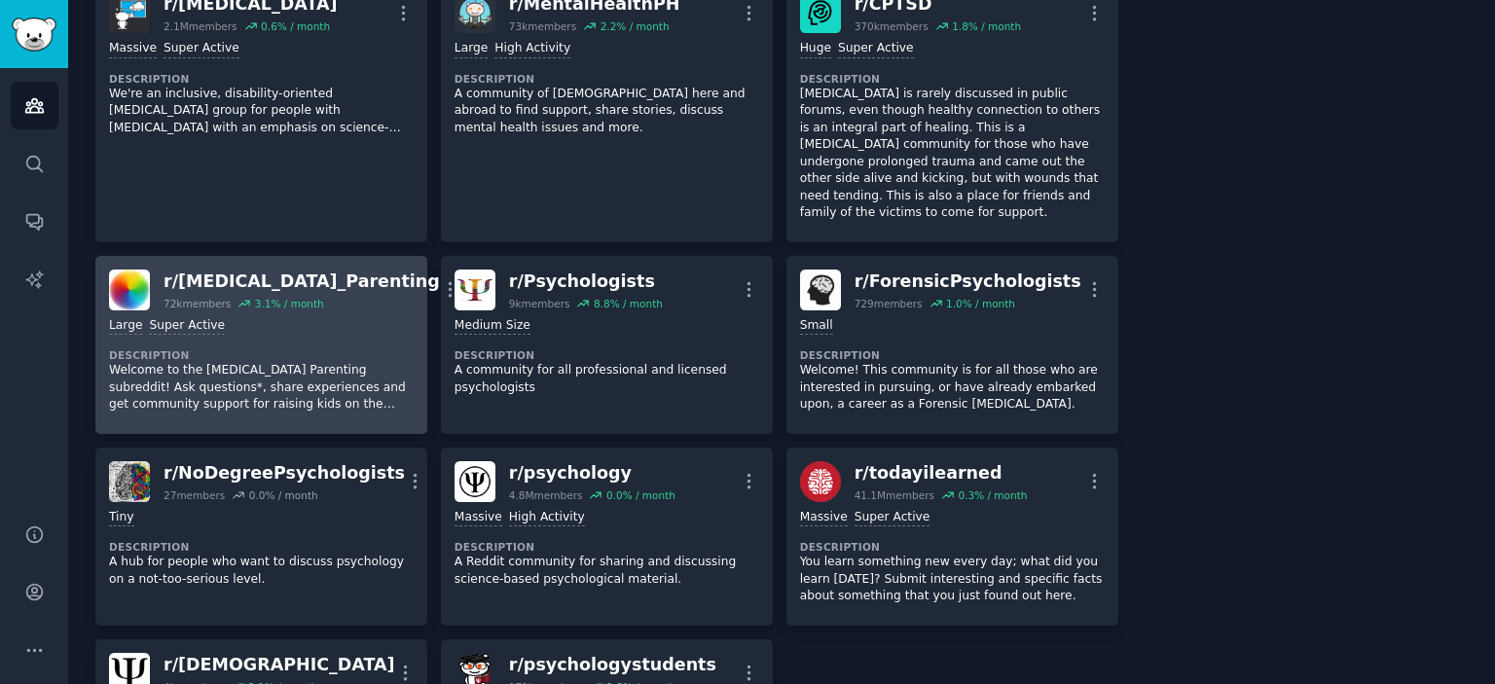
scroll to position [779, 0]
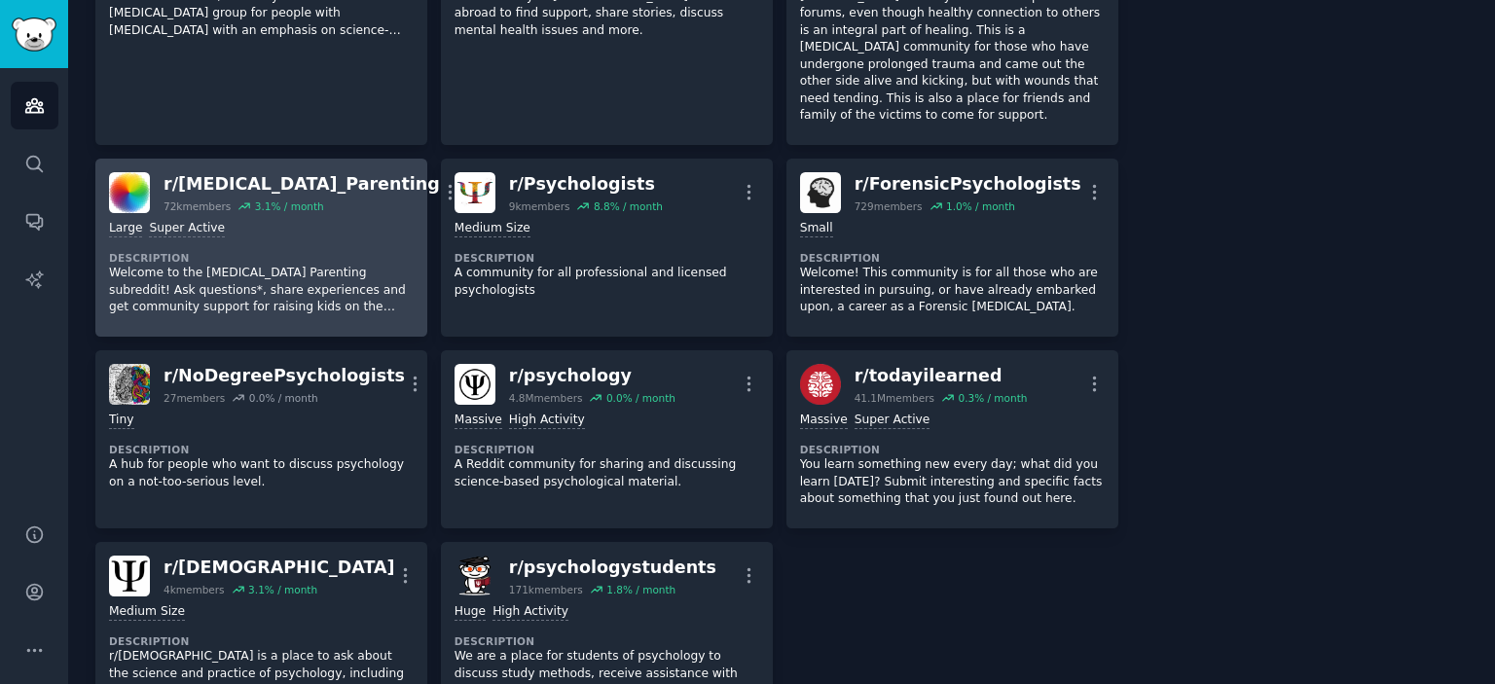
click at [335, 269] on p "Welcome to the [MEDICAL_DATA] Parenting subreddit! Ask questions*, share experi…" at bounding box center [261, 291] width 305 height 52
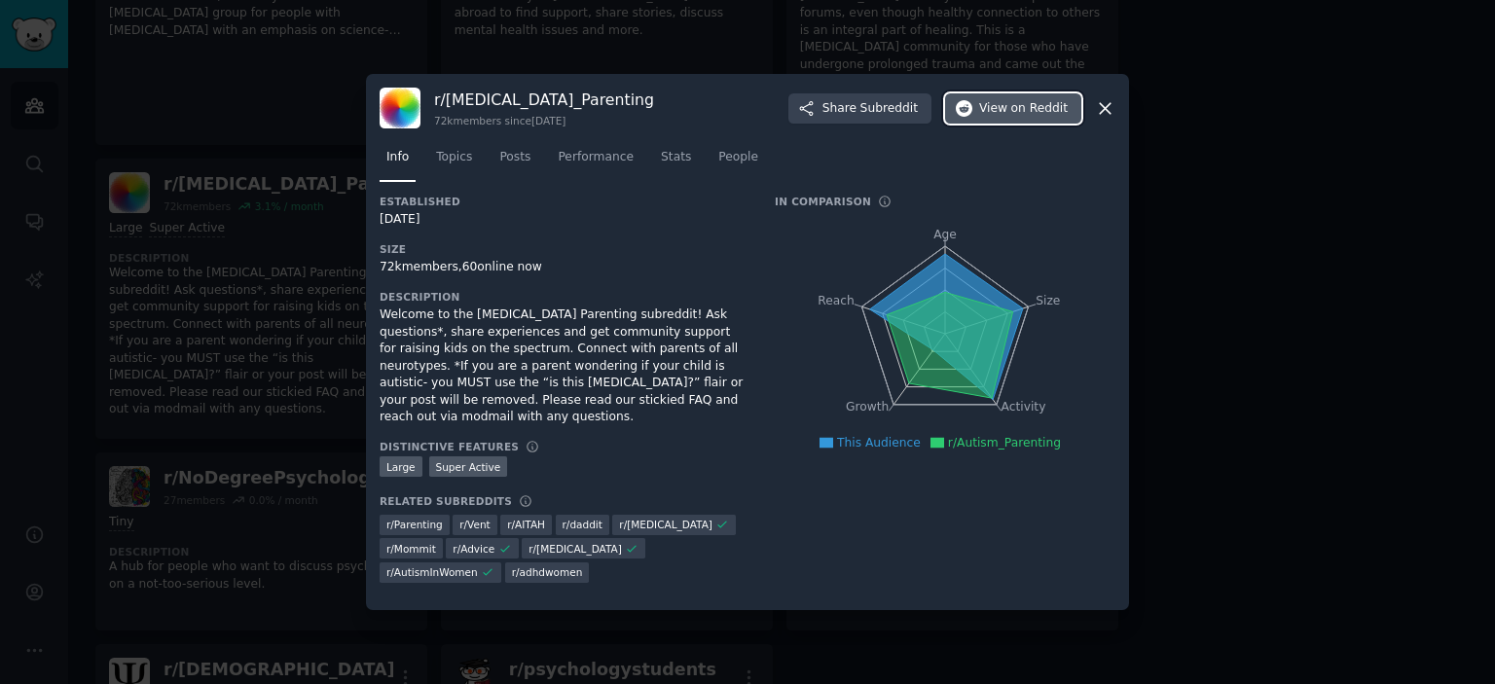
click at [1020, 125] on button "View on Reddit" at bounding box center [1013, 108] width 136 height 31
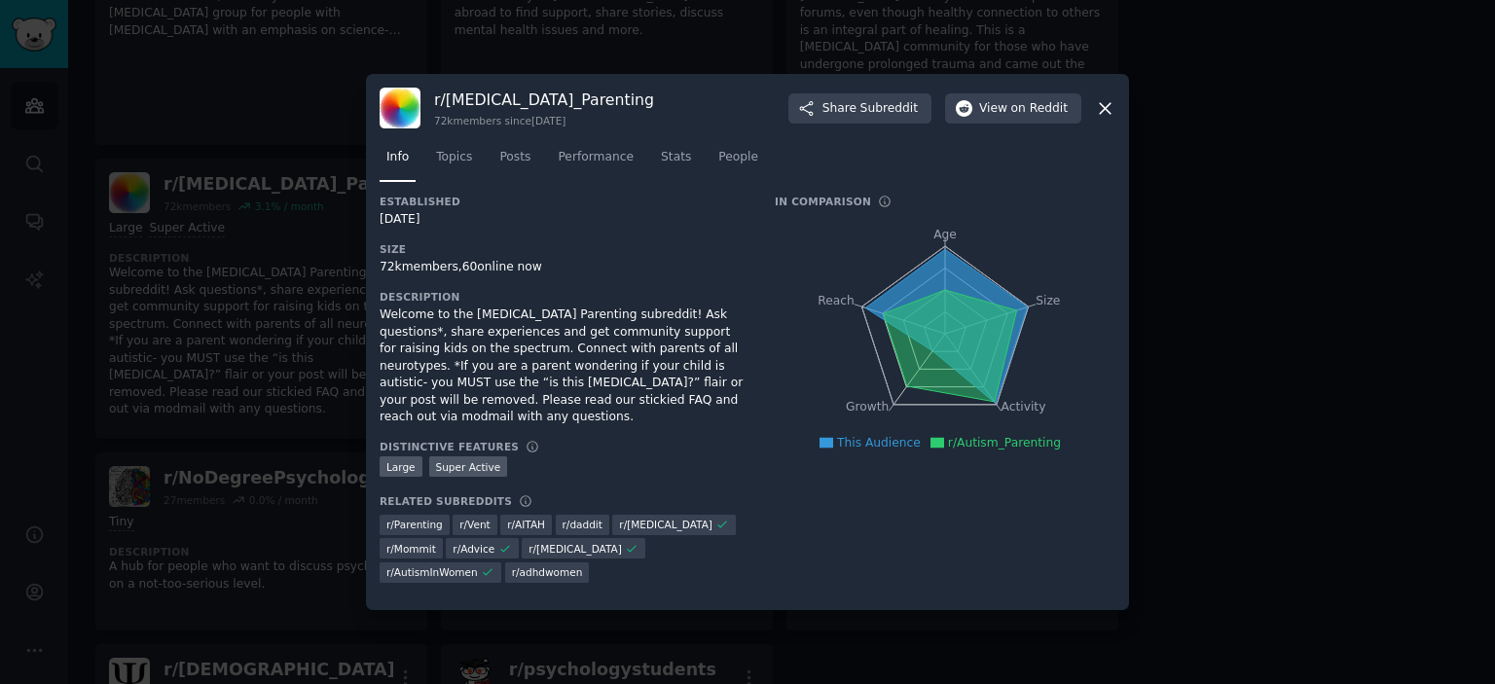
click at [1262, 424] on div at bounding box center [747, 342] width 1495 height 684
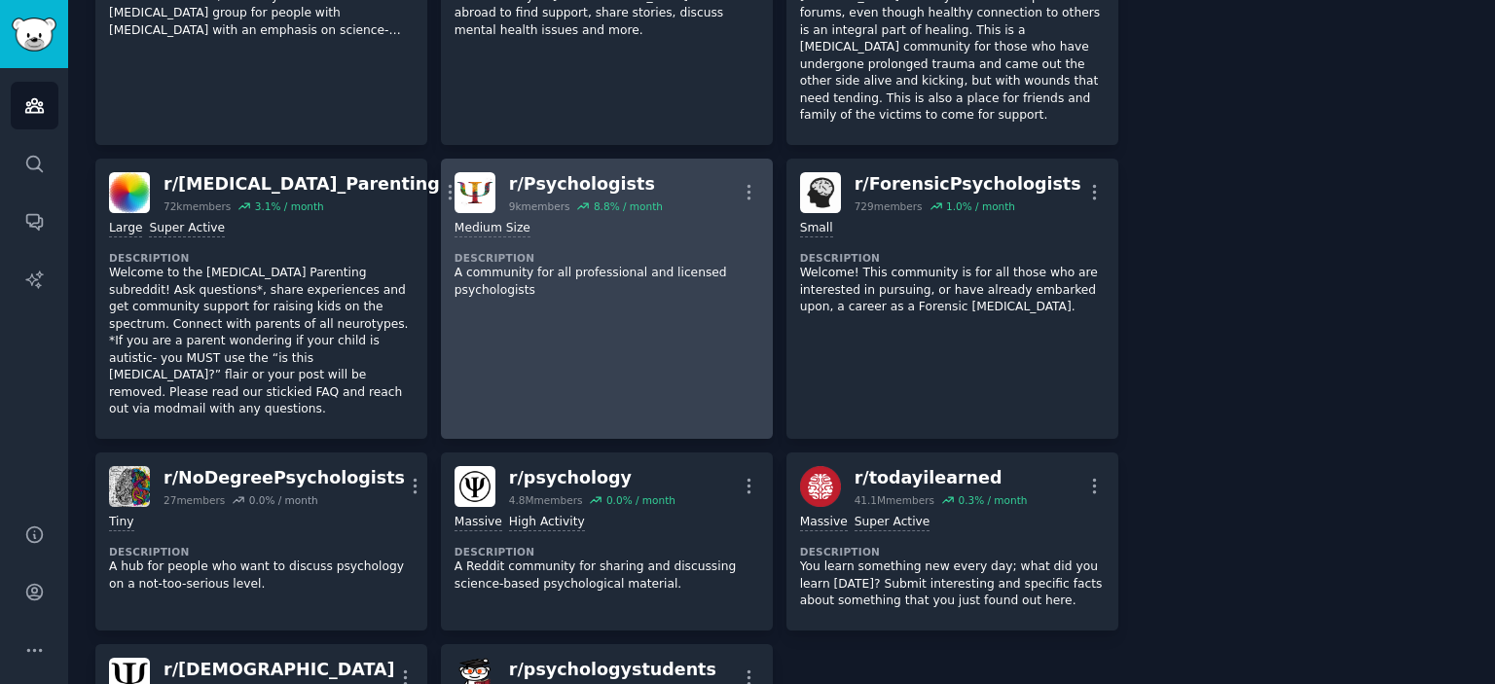
click at [662, 299] on link "r/ Psychologists 9k members 8.8 % / month More Medium Size Description A commun…" at bounding box center [607, 299] width 332 height 280
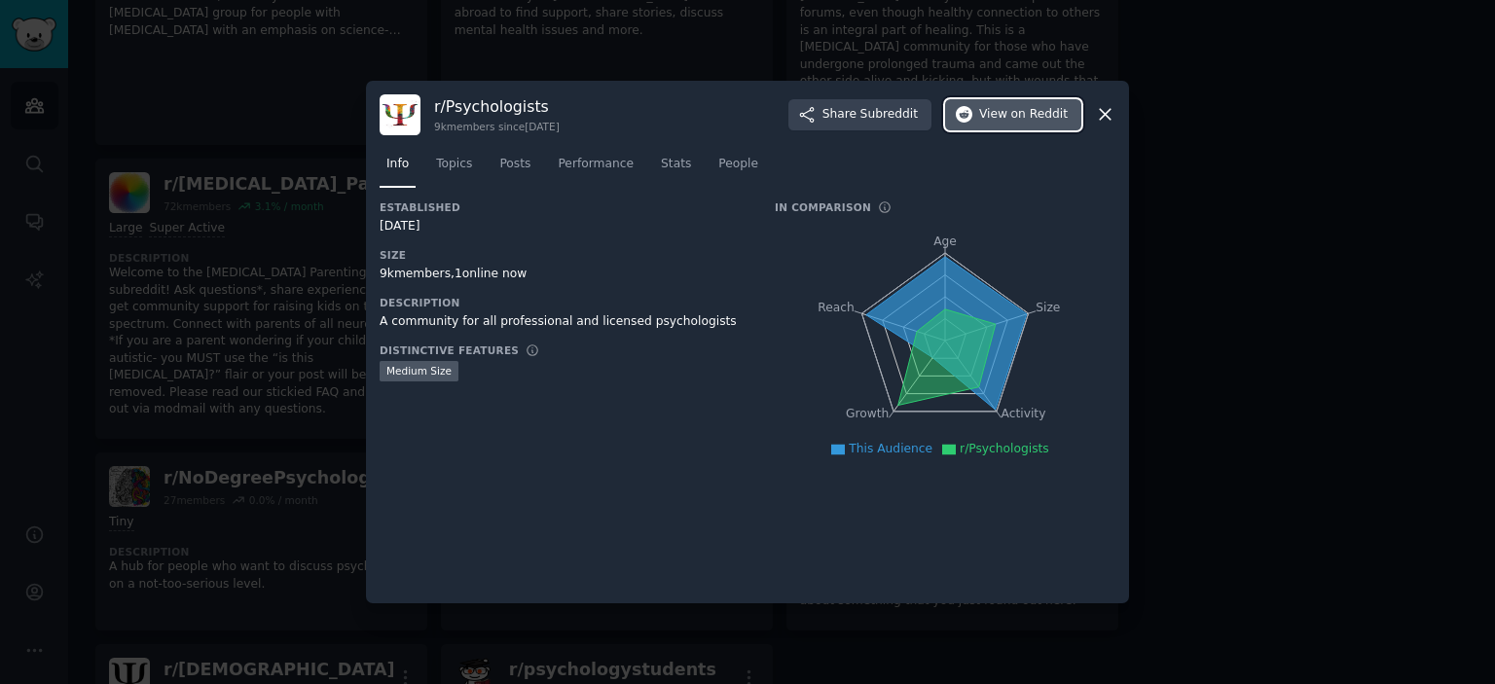
click at [1023, 117] on span "on Reddit" at bounding box center [1039, 115] width 56 height 18
click at [1176, 357] on div at bounding box center [747, 342] width 1495 height 684
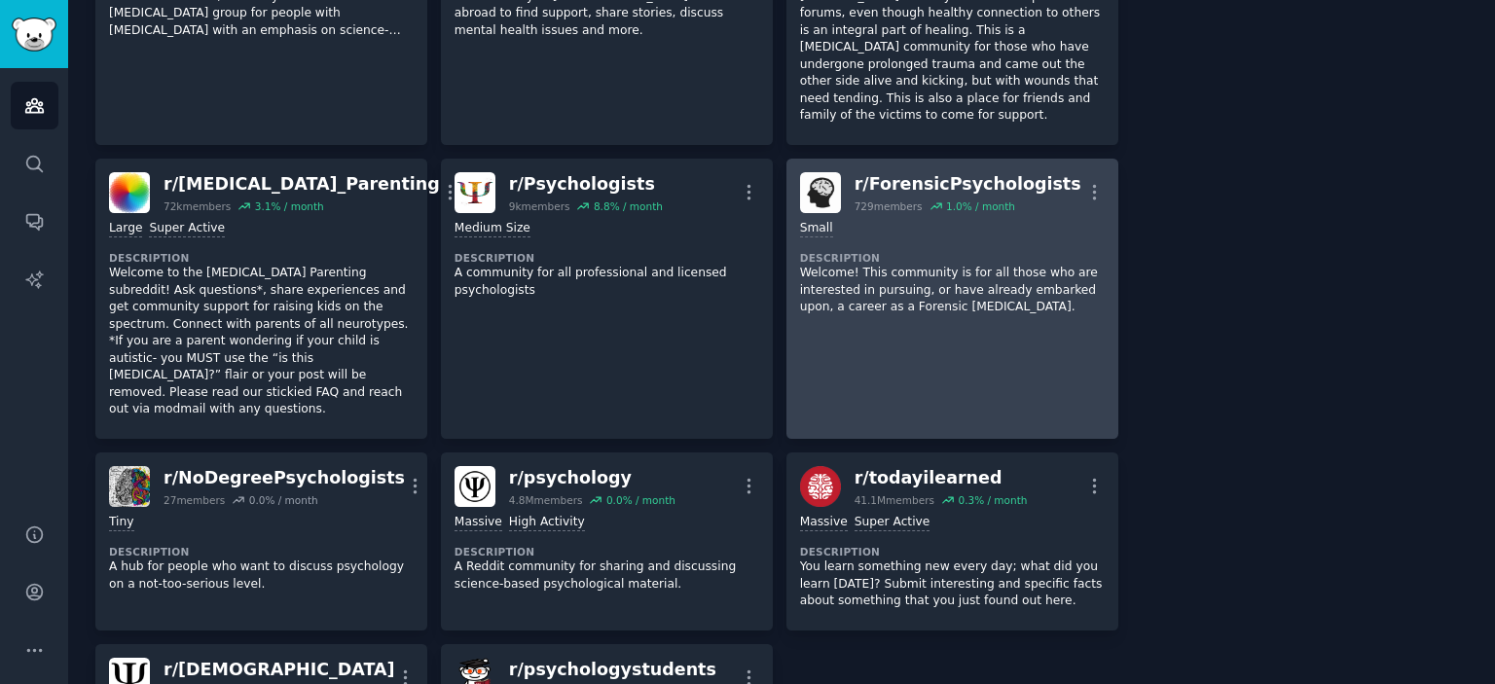
click at [915, 292] on p "Welcome! This community is for all those who are interested in pursuing, or hav…" at bounding box center [952, 291] width 305 height 52
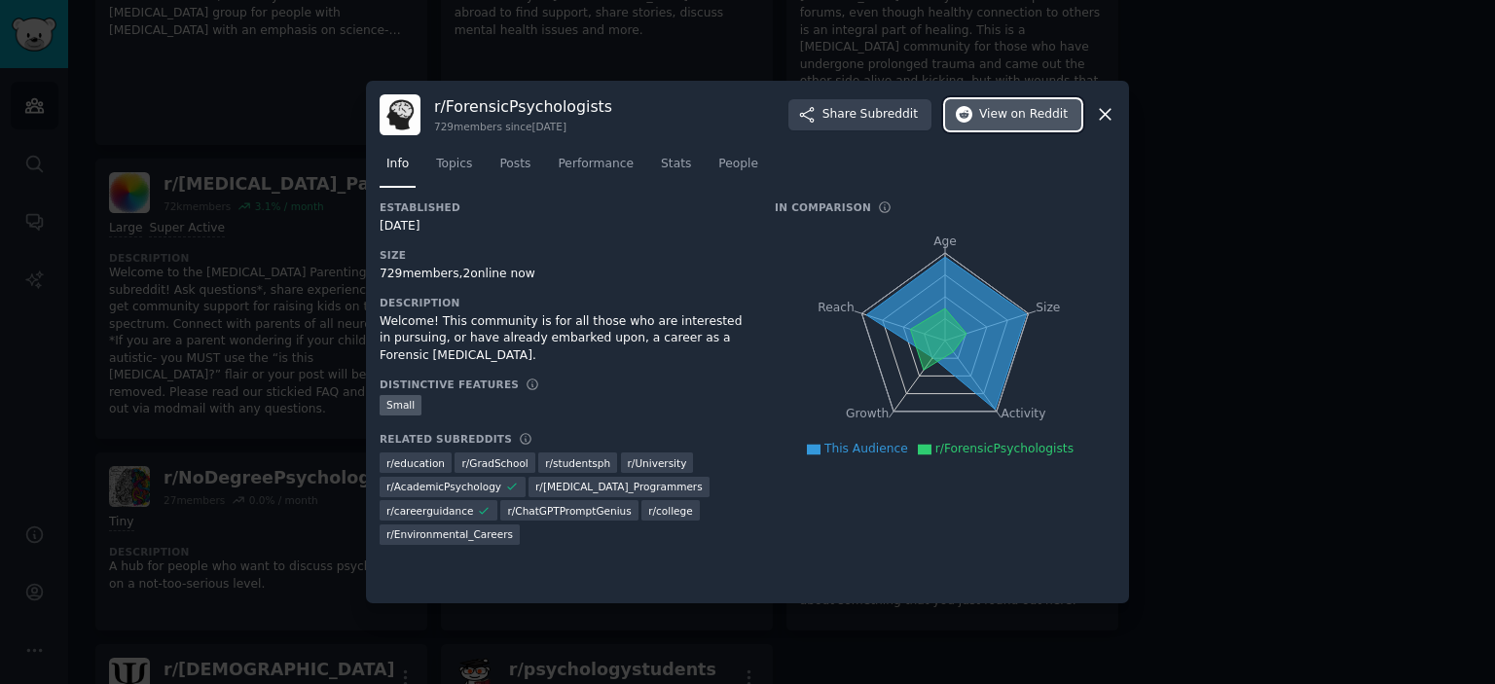
click at [1034, 114] on span "on Reddit" at bounding box center [1039, 115] width 56 height 18
click at [260, 265] on div at bounding box center [747, 342] width 1495 height 684
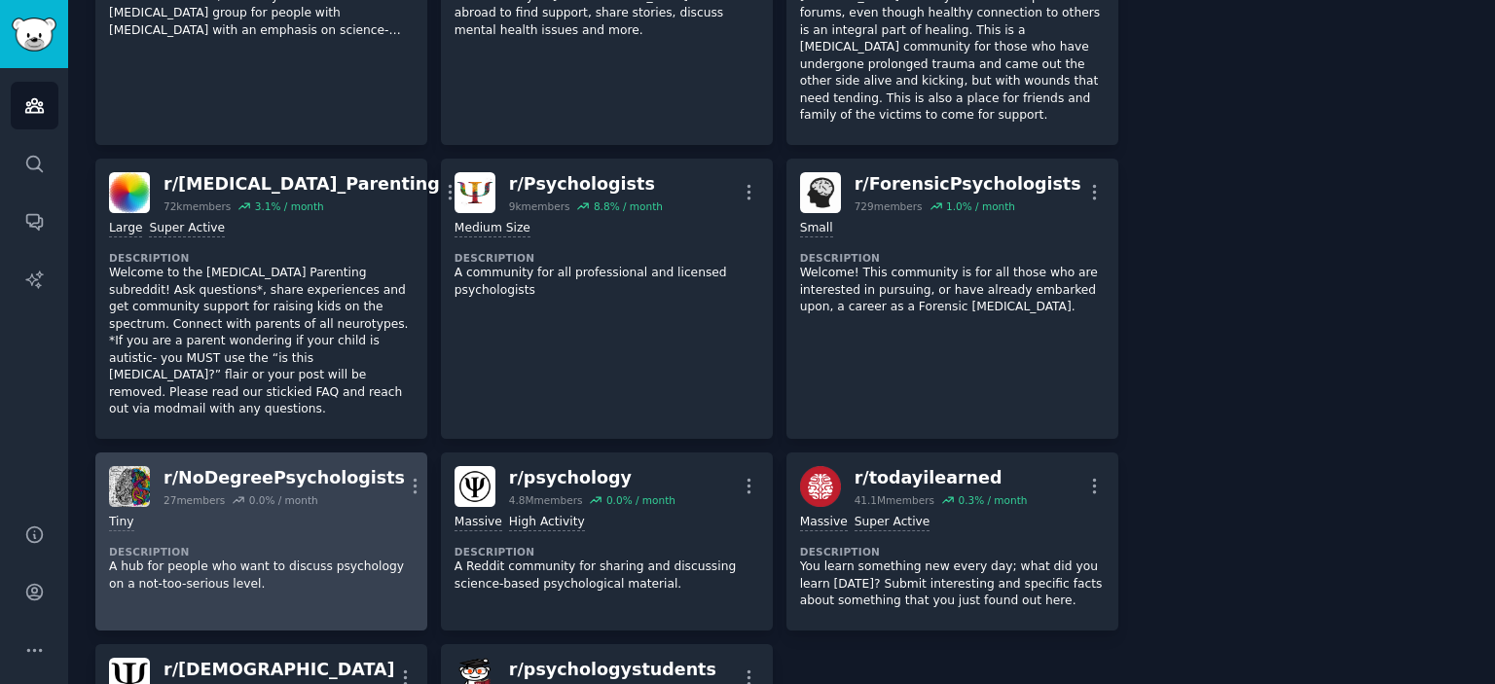
click at [324, 493] on div "27 members 0.0 % / month" at bounding box center [284, 500] width 241 height 14
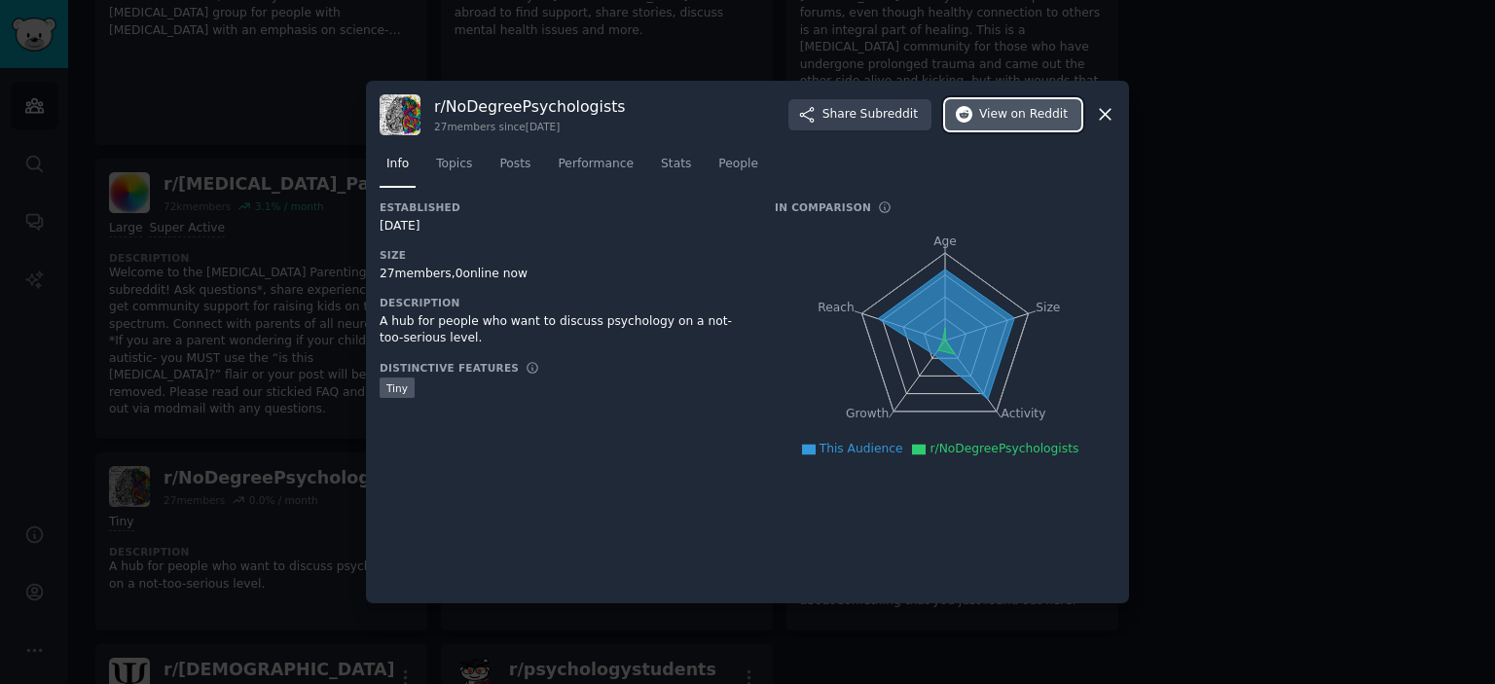
click at [1002, 106] on span "View on Reddit" at bounding box center [1023, 115] width 89 height 18
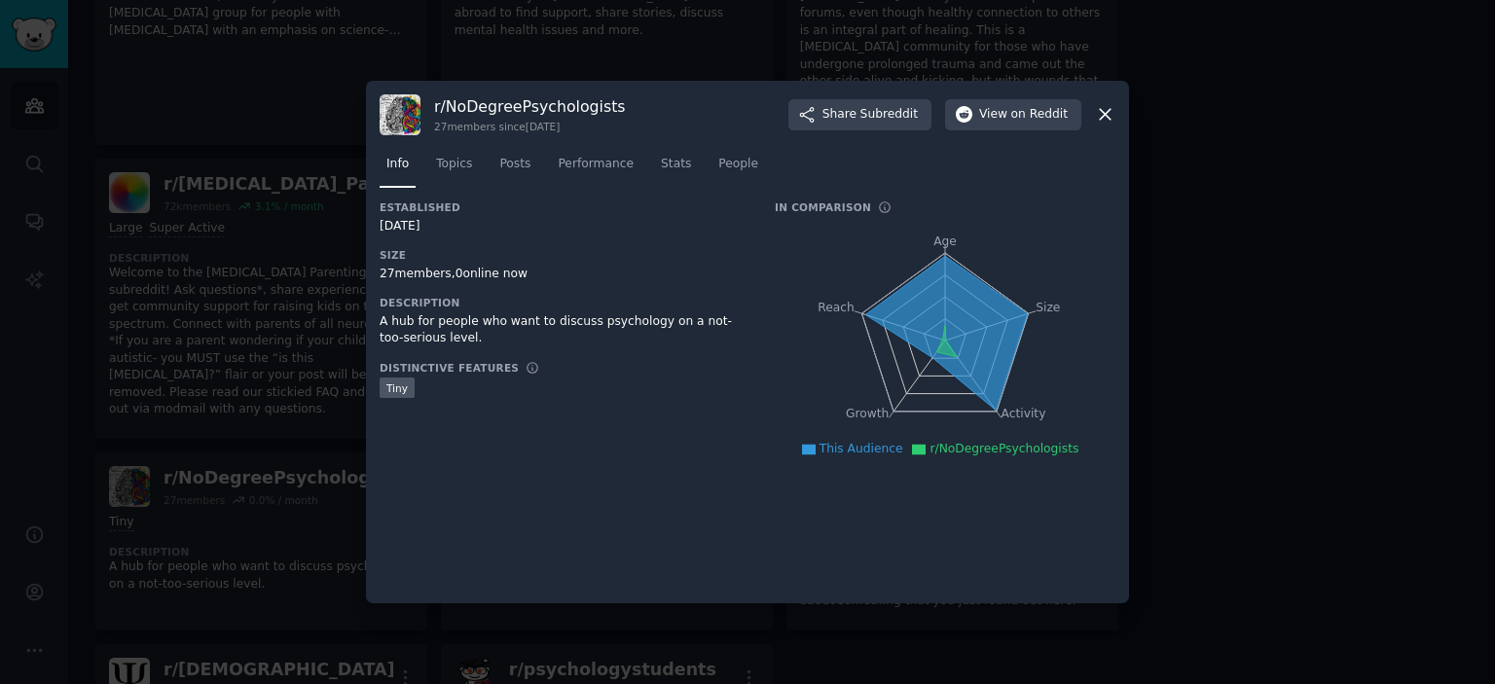
drag, startPoint x: 1283, startPoint y: 417, endPoint x: 1300, endPoint y: 401, distance: 23.4
click at [1285, 415] on div at bounding box center [747, 342] width 1495 height 684
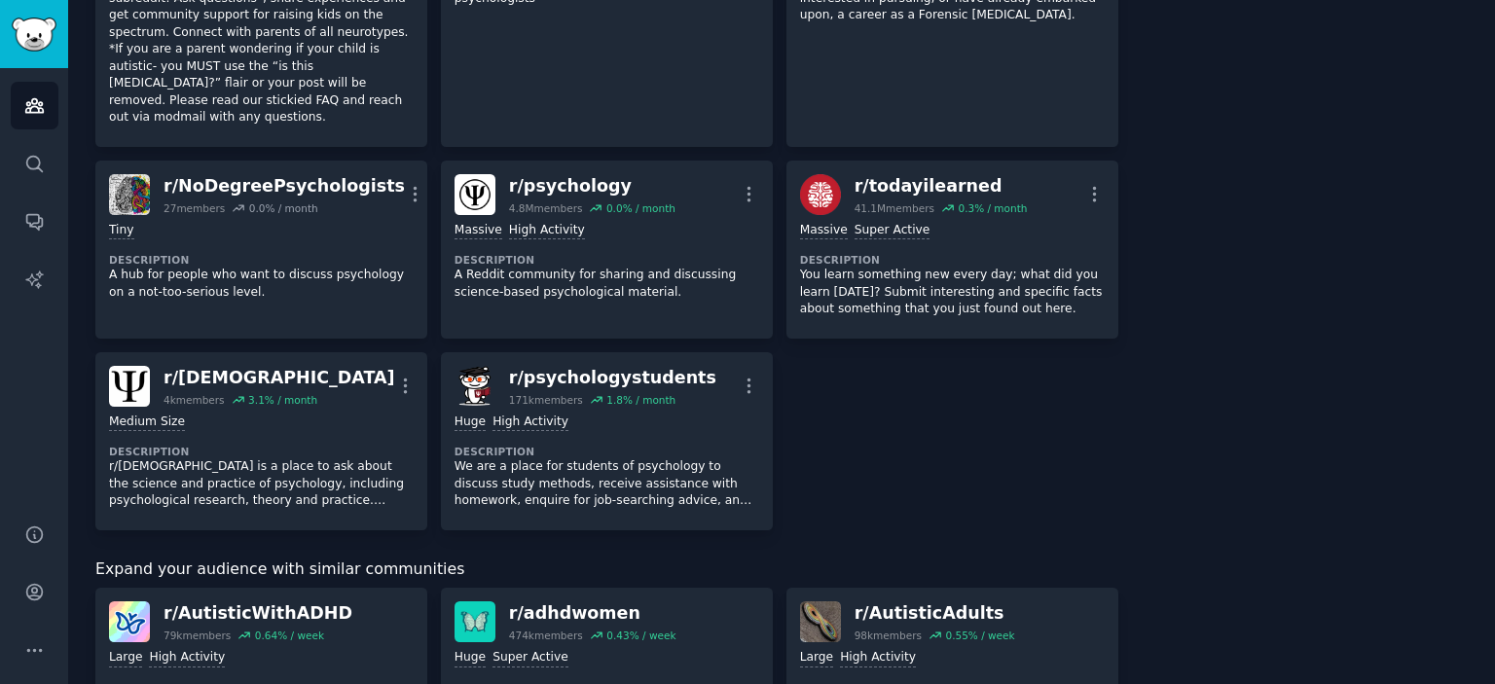
scroll to position [973, 0]
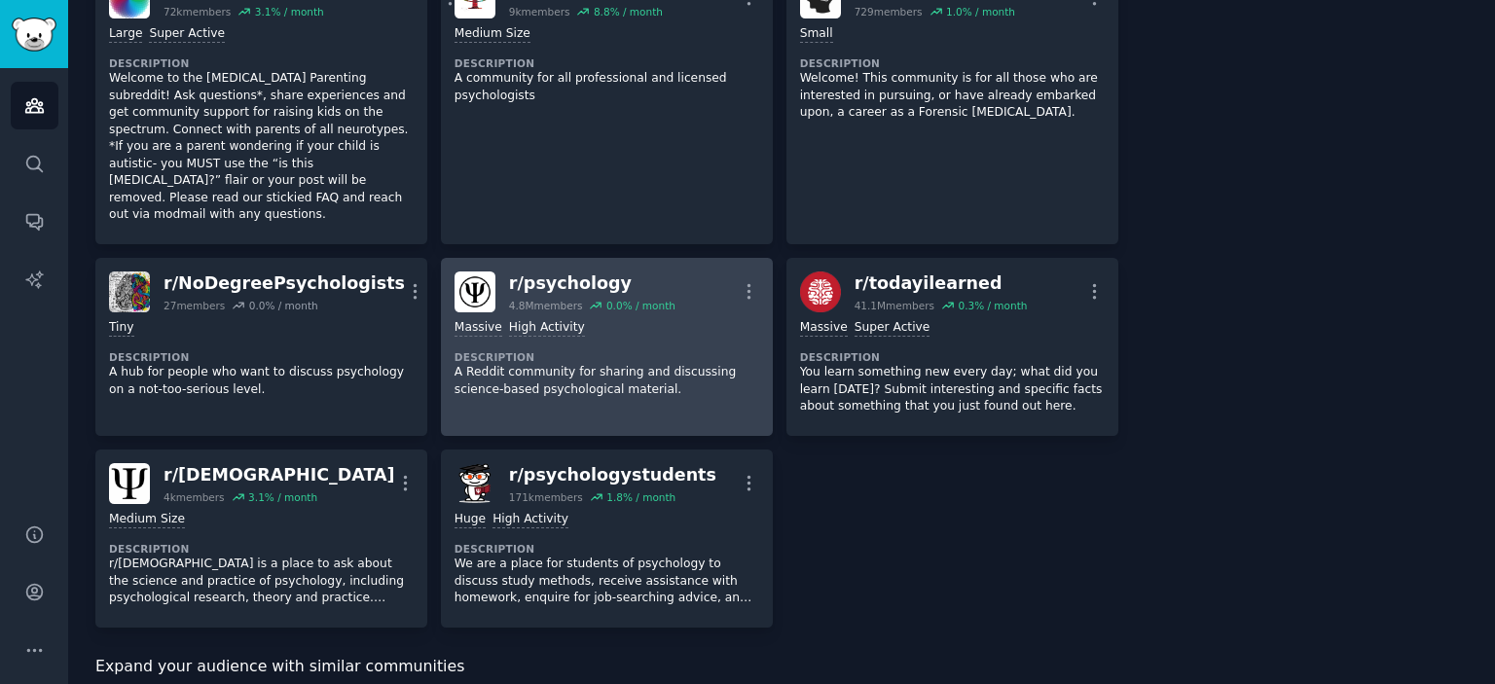
click at [560, 364] on p "A Reddit community for sharing and discussing science-based psychological mater…" at bounding box center [607, 381] width 305 height 34
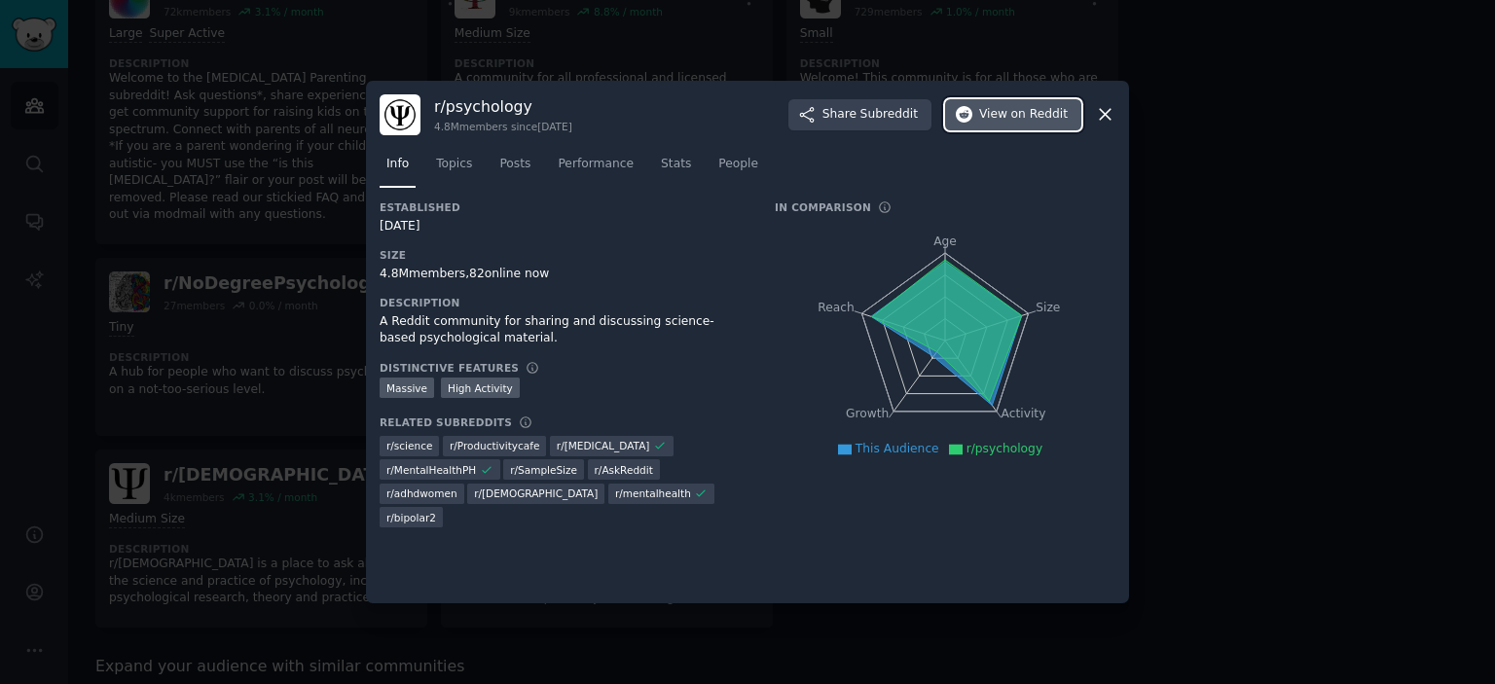
click at [1004, 107] on span "View on Reddit" at bounding box center [1023, 115] width 89 height 18
click at [1255, 309] on div at bounding box center [747, 342] width 1495 height 684
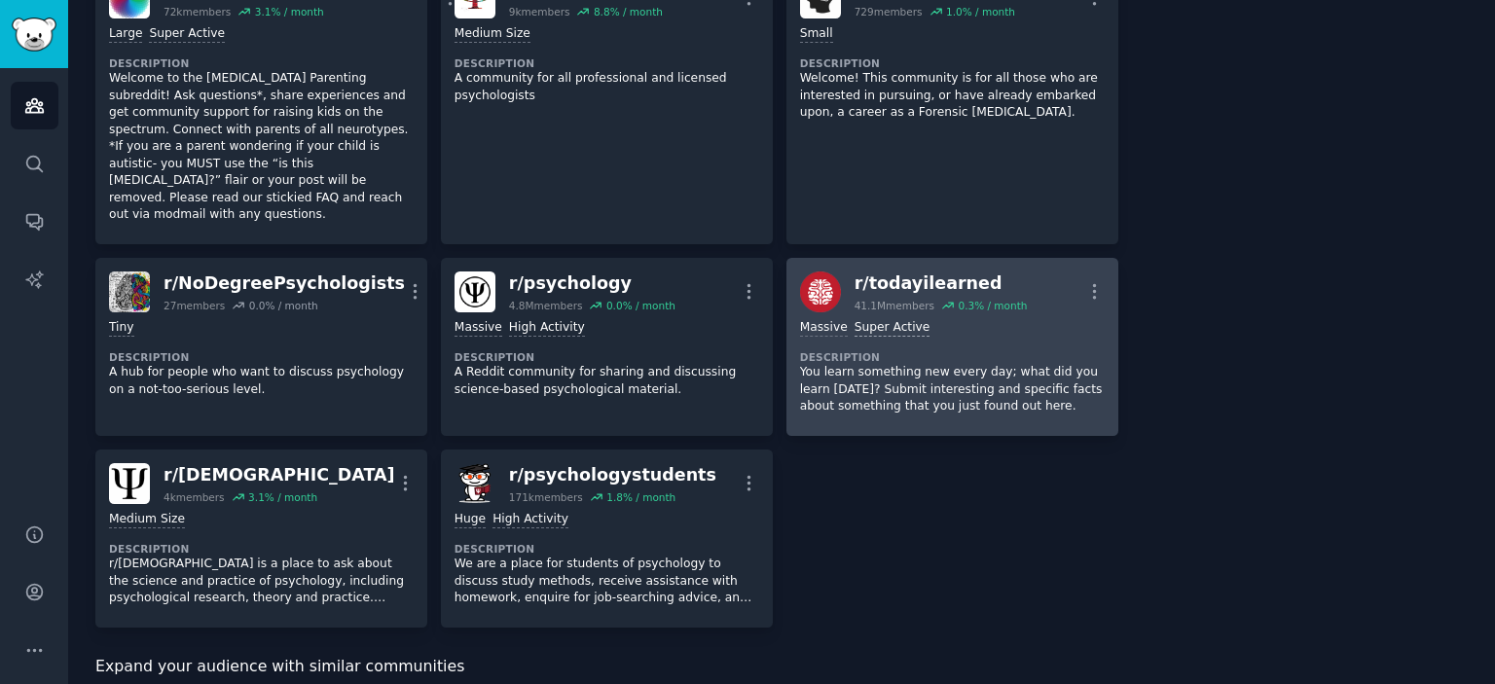
click at [900, 319] on div "Super Active" at bounding box center [893, 328] width 76 height 18
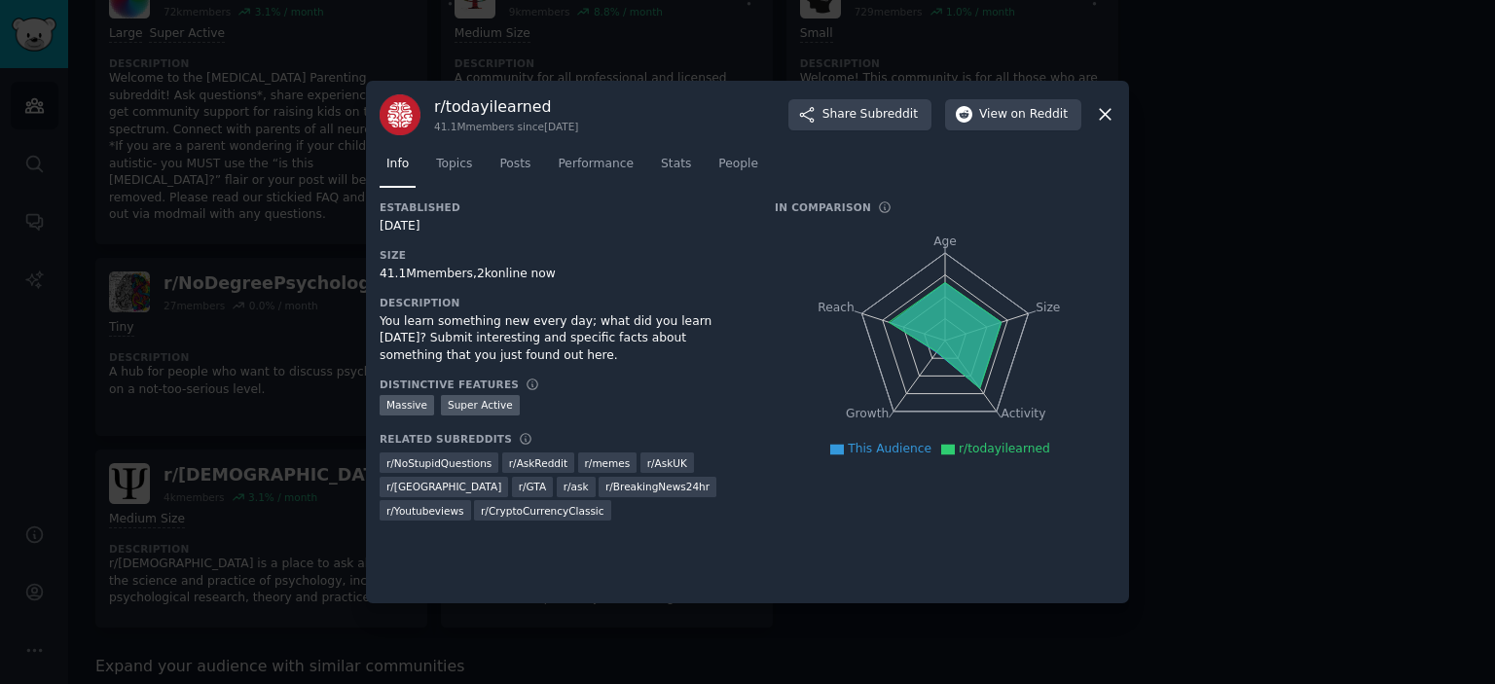
click at [1020, 97] on div "r/ todayilearned 41.1M members since [DATE] Share Subreddit View on Reddit" at bounding box center [748, 114] width 736 height 41
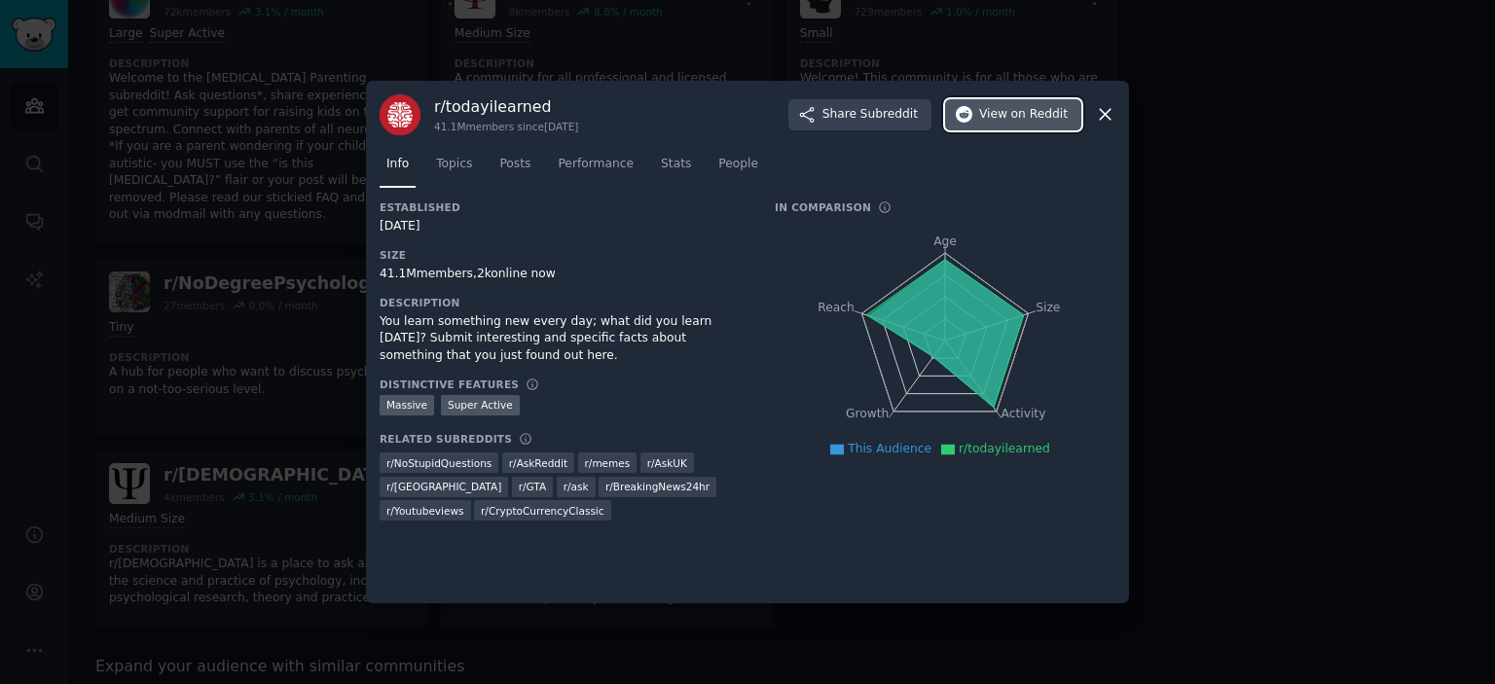
click at [1015, 114] on span "on Reddit" at bounding box center [1039, 115] width 56 height 18
click at [1137, 388] on div at bounding box center [747, 342] width 1495 height 684
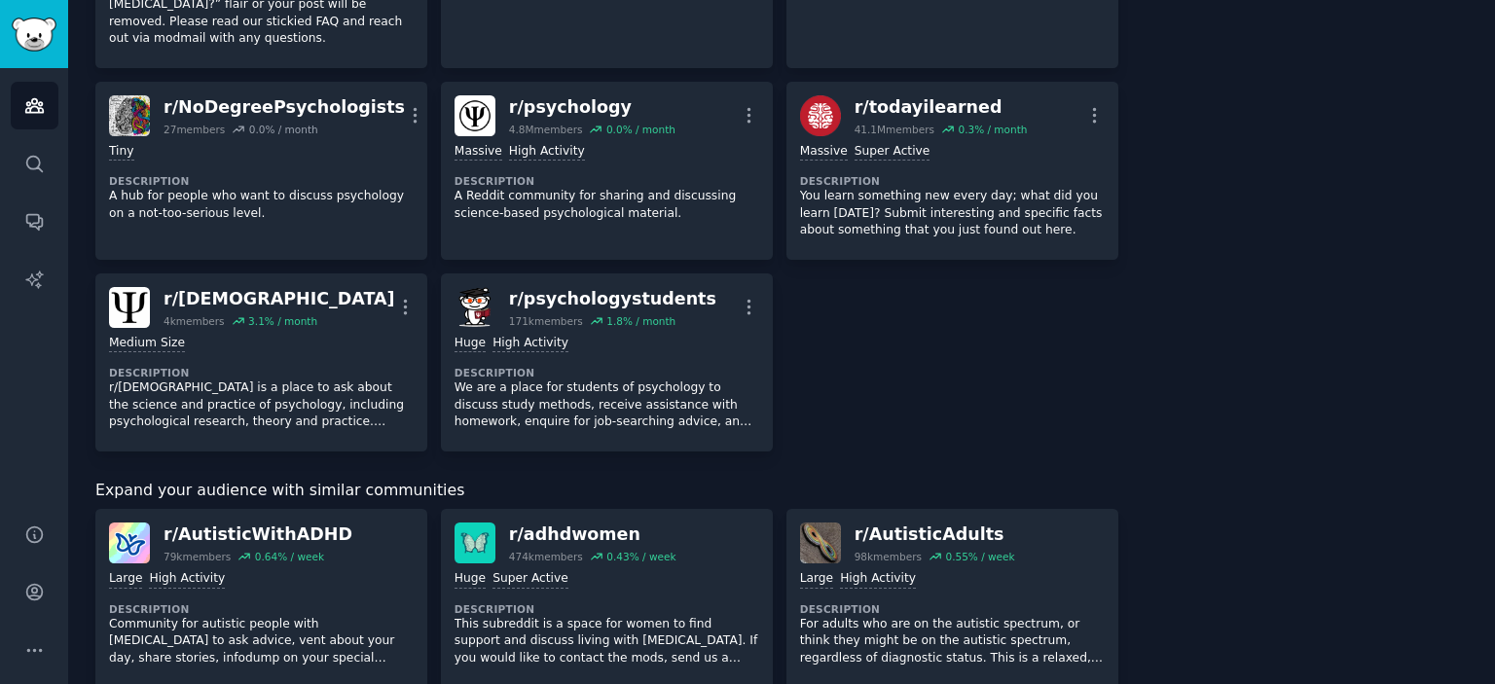
scroll to position [1168, 0]
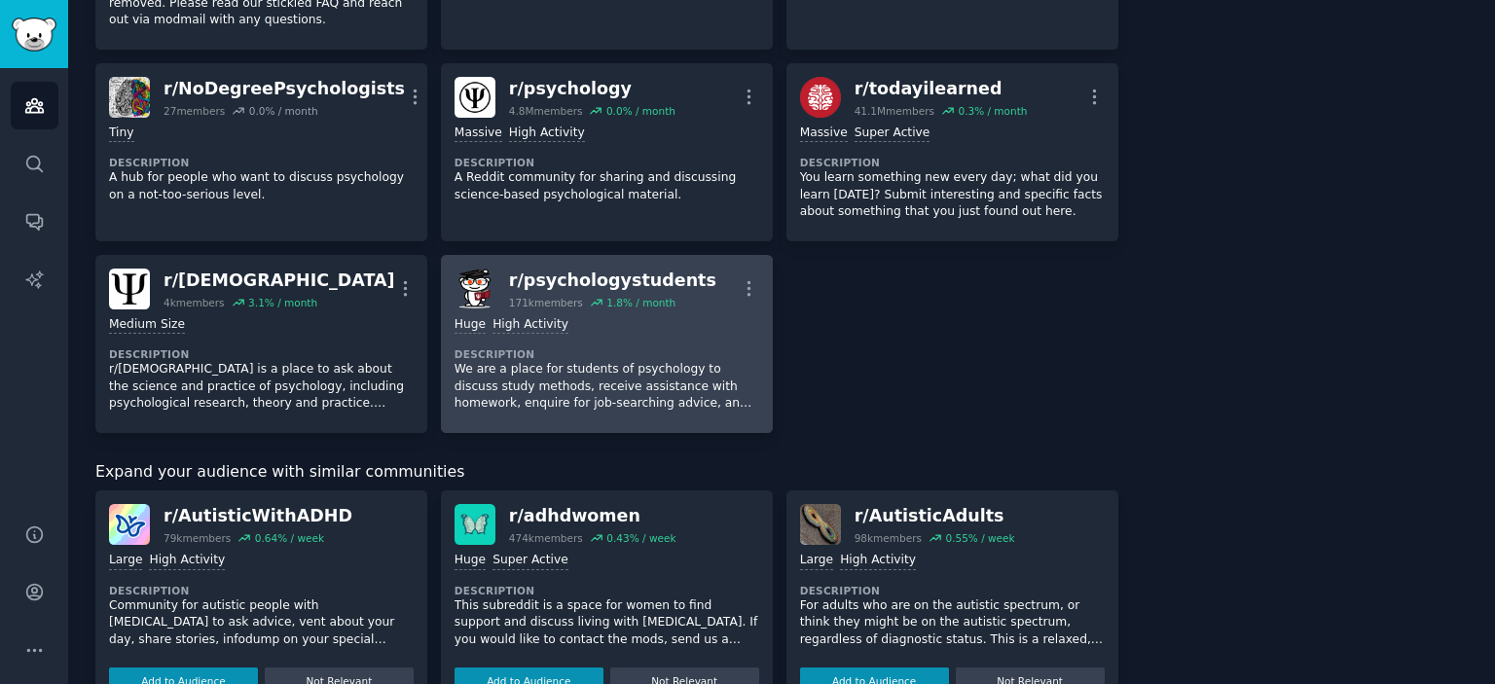
drag, startPoint x: 654, startPoint y: 329, endPoint x: 578, endPoint y: 297, distance: 82.4
click at [578, 316] on div "Huge High Activity" at bounding box center [607, 325] width 305 height 18
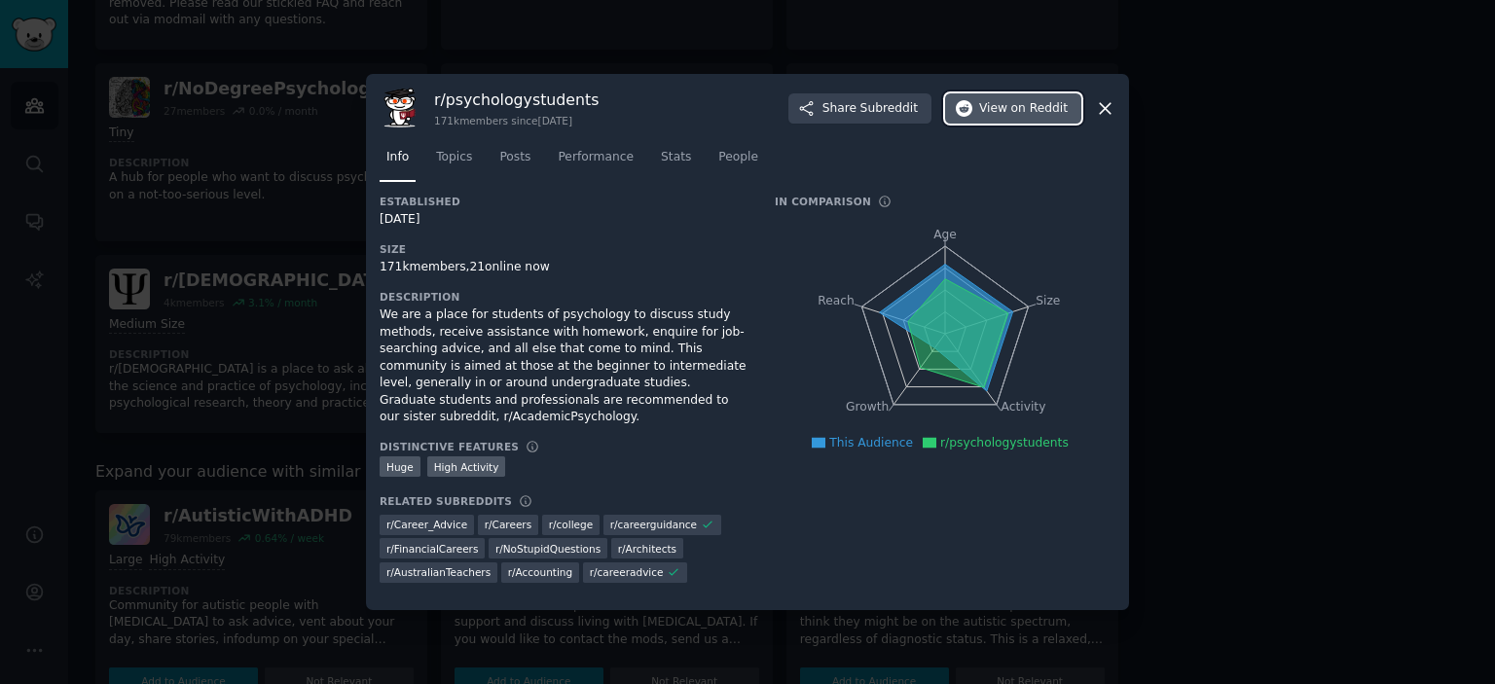
click at [1020, 124] on button "View on Reddit" at bounding box center [1013, 108] width 136 height 31
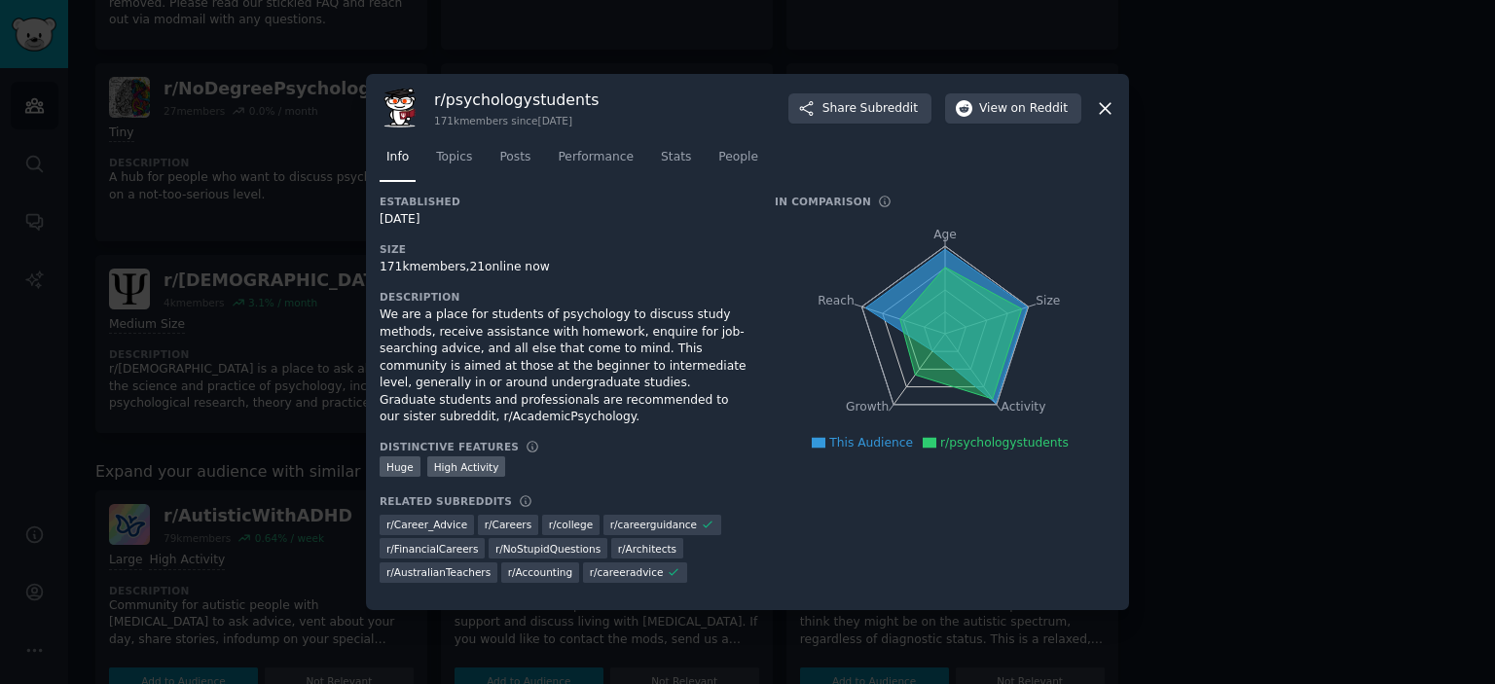
click at [1363, 389] on div at bounding box center [747, 342] width 1495 height 684
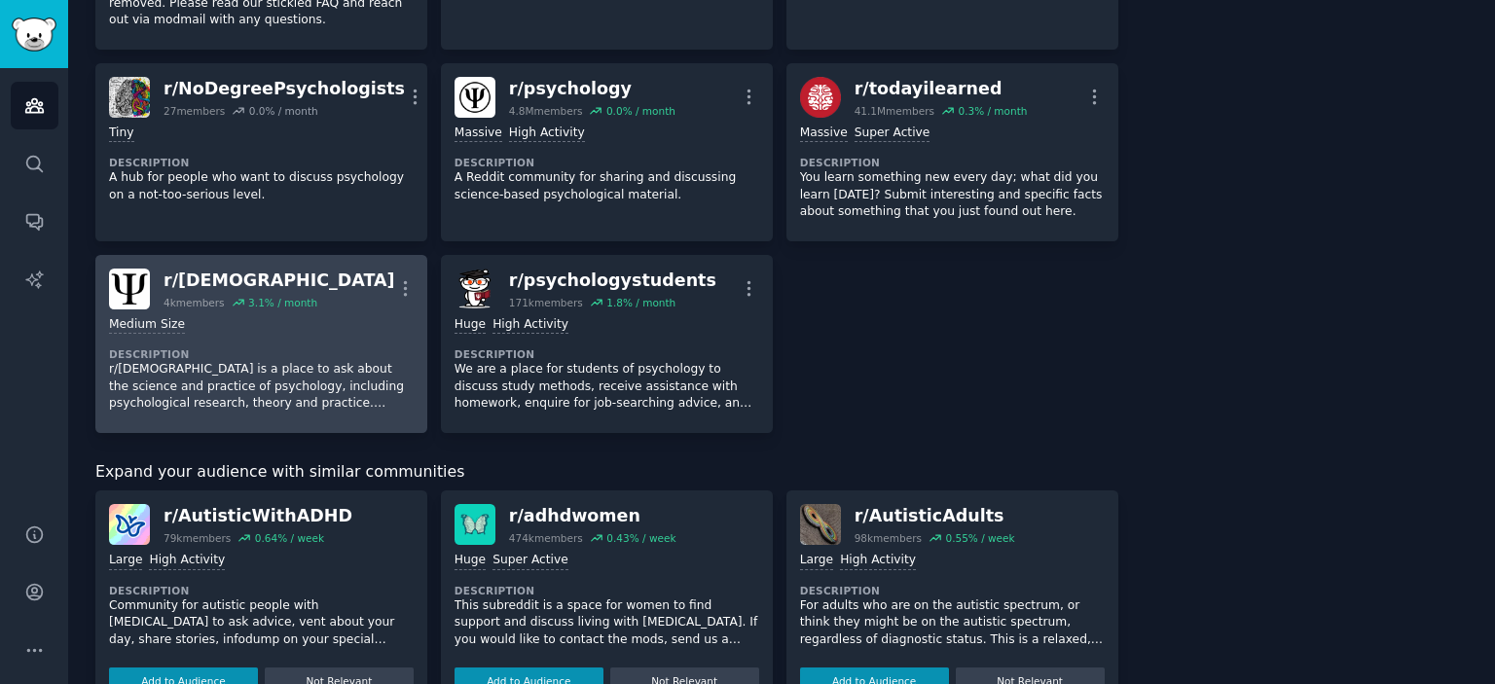
click at [299, 347] on dt "Description" at bounding box center [261, 354] width 305 height 14
click at [310, 347] on dt "Description" at bounding box center [261, 354] width 305 height 14
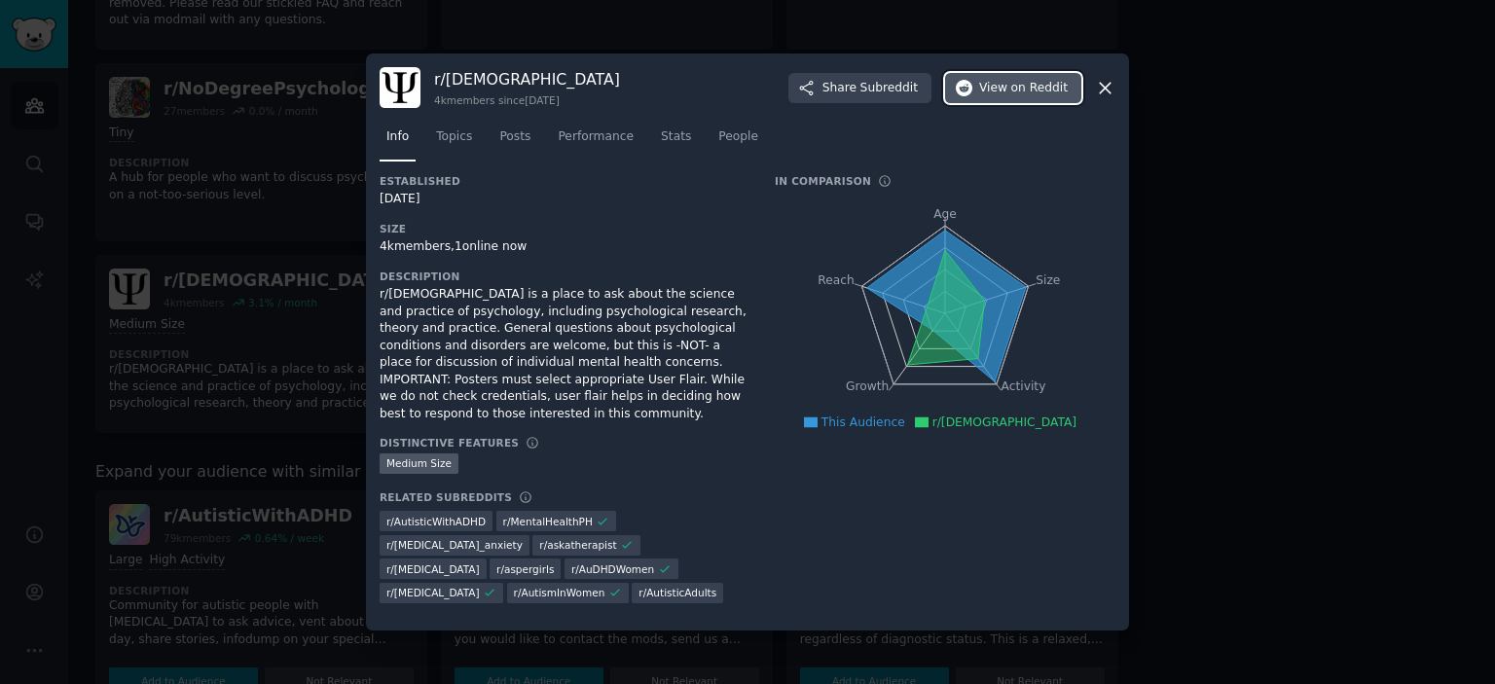
click at [1029, 97] on span "on Reddit" at bounding box center [1039, 89] width 56 height 18
click at [1342, 362] on div at bounding box center [747, 342] width 1495 height 684
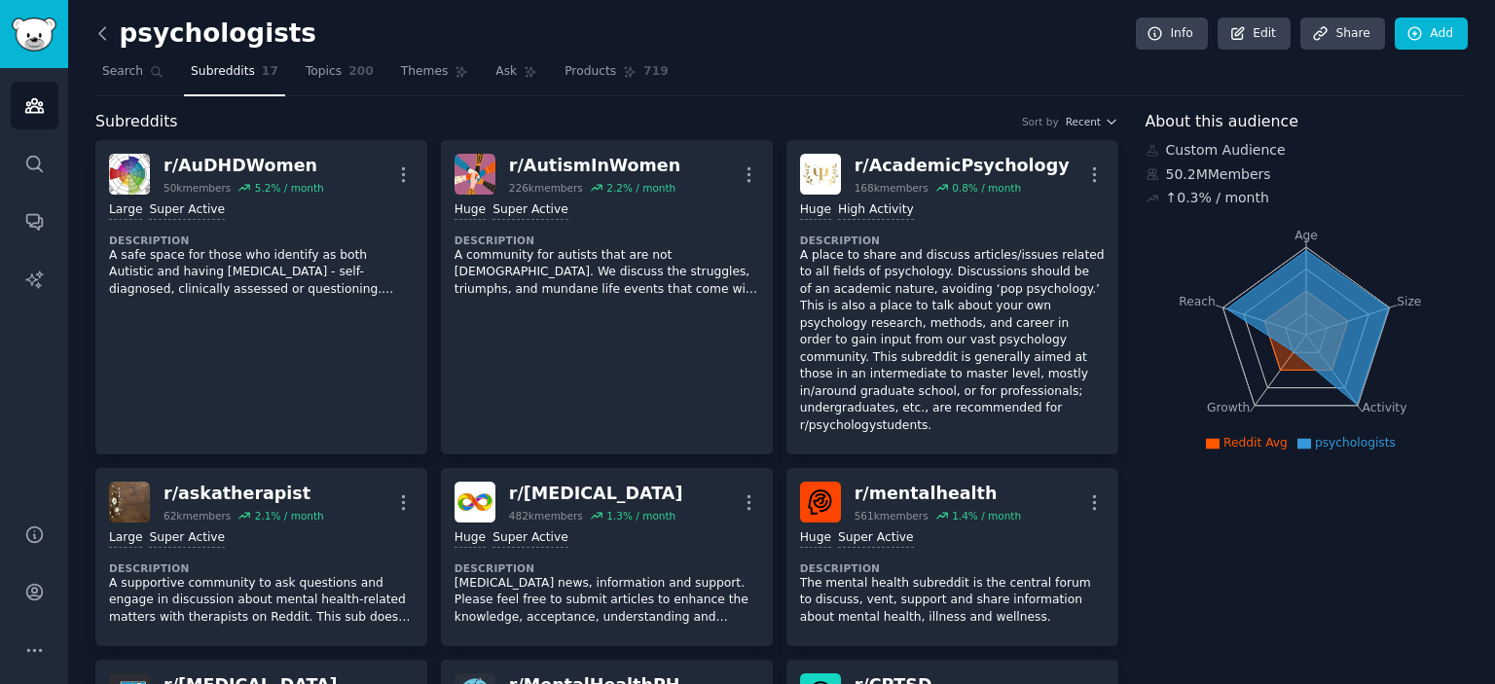
click at [105, 33] on icon at bounding box center [102, 33] width 20 height 20
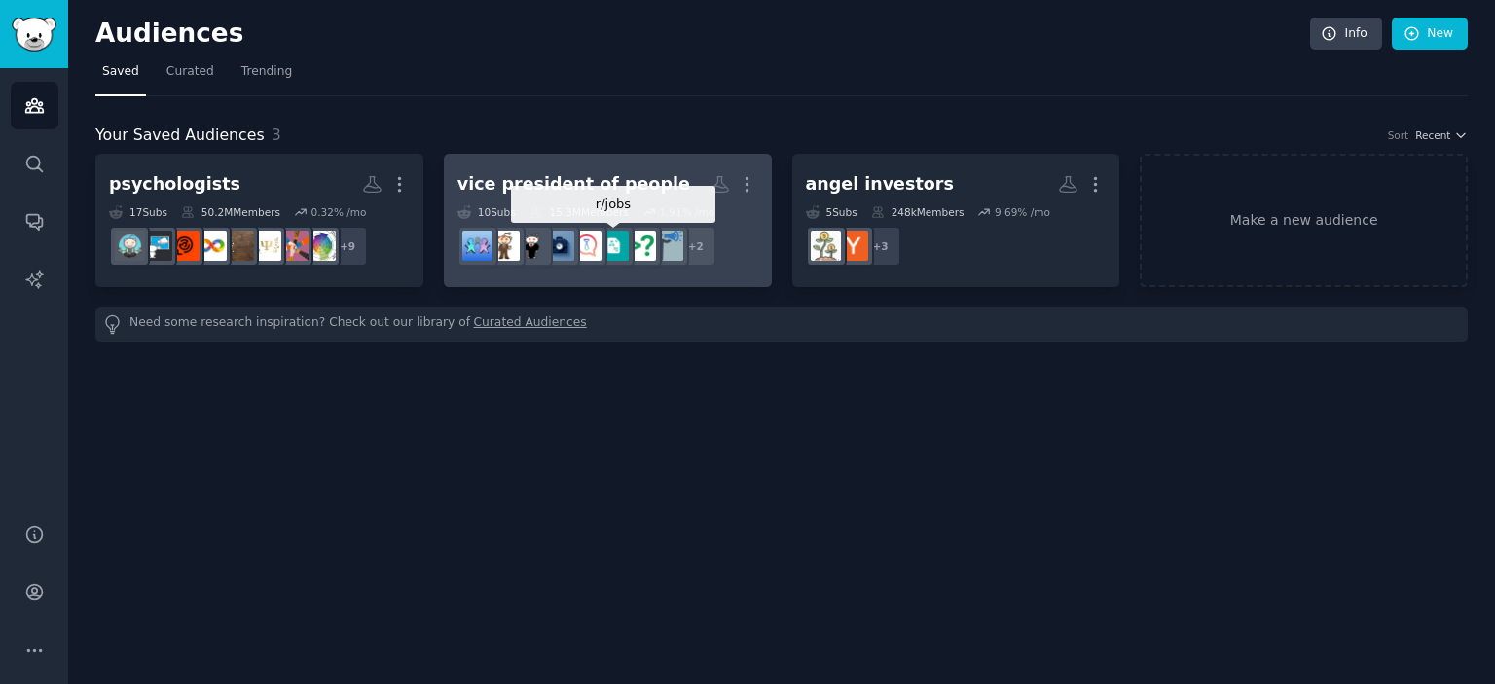
click at [615, 226] on div at bounding box center [614, 246] width 41 height 41
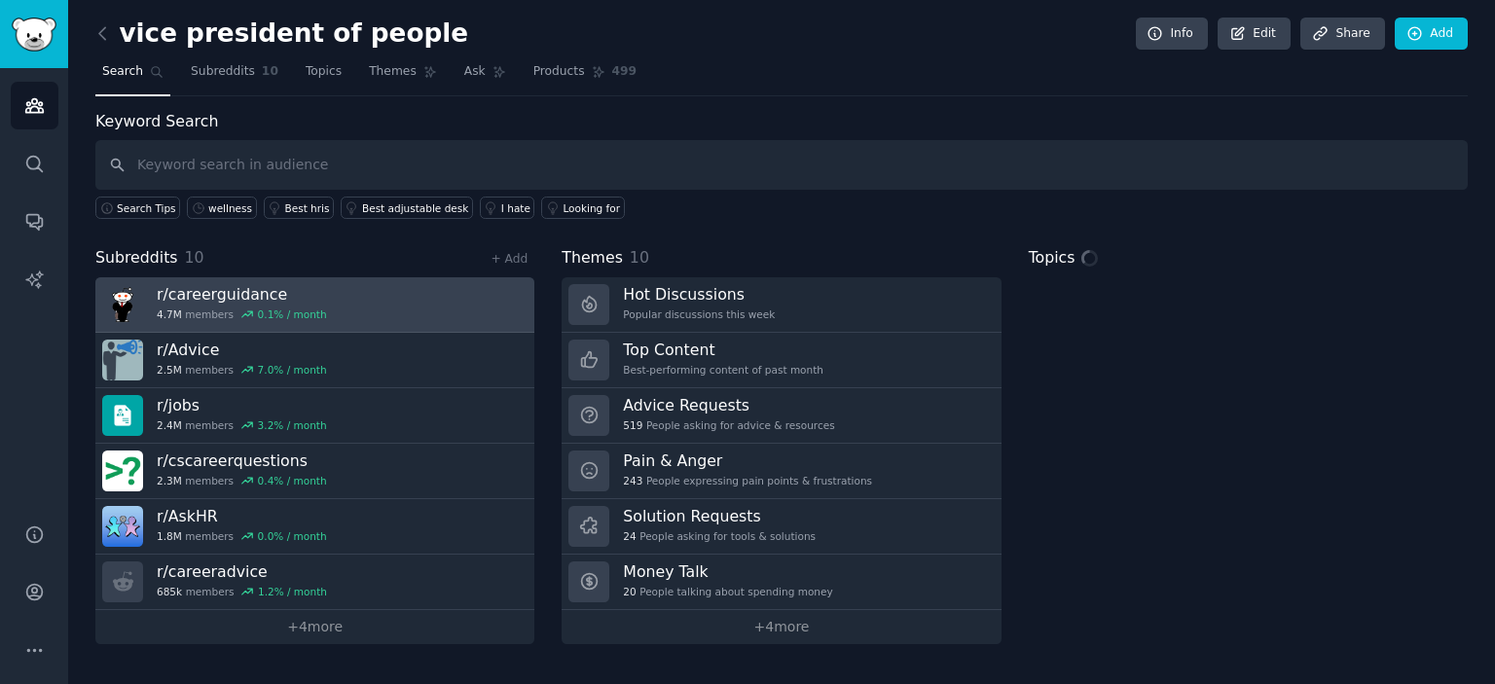
click at [390, 308] on link "r/ careerguidance 4.7M members 0.1 % / month" at bounding box center [314, 304] width 439 height 55
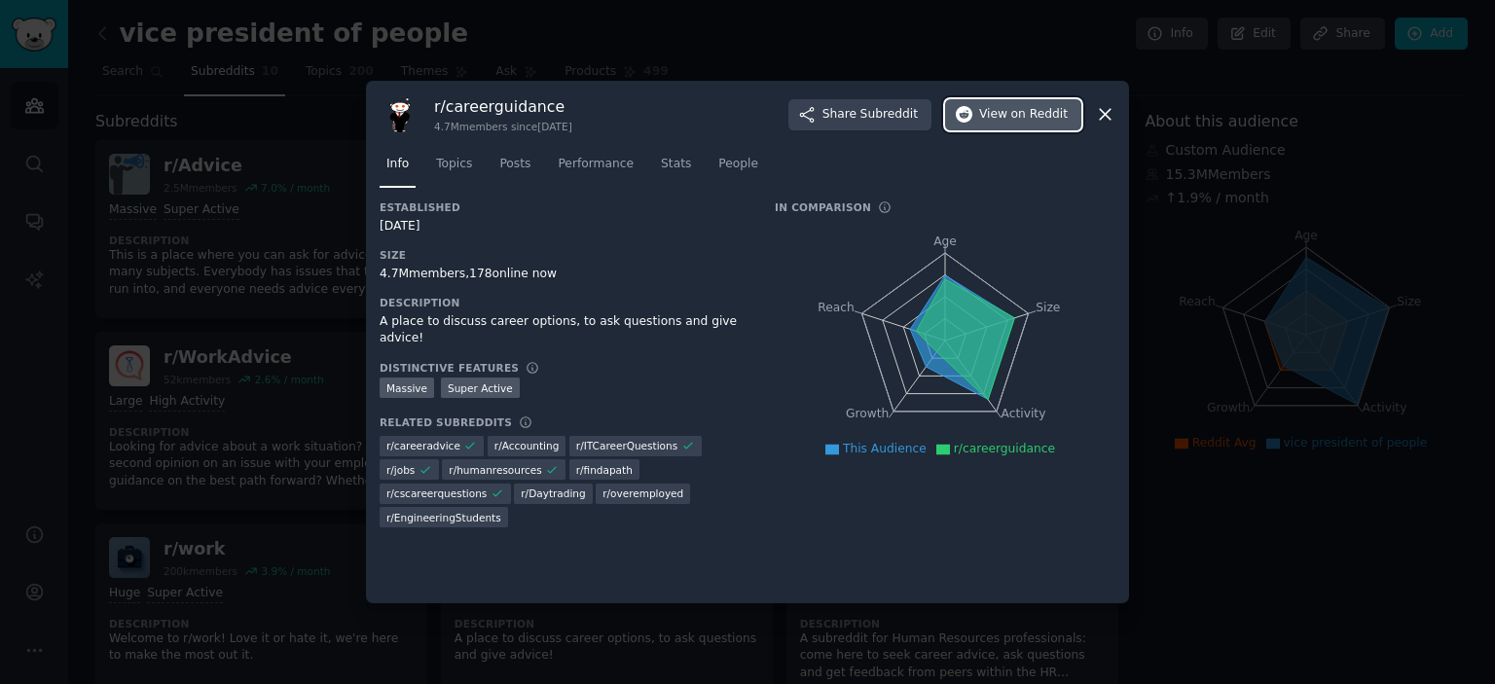
click at [1006, 116] on span "View on Reddit" at bounding box center [1023, 115] width 89 height 18
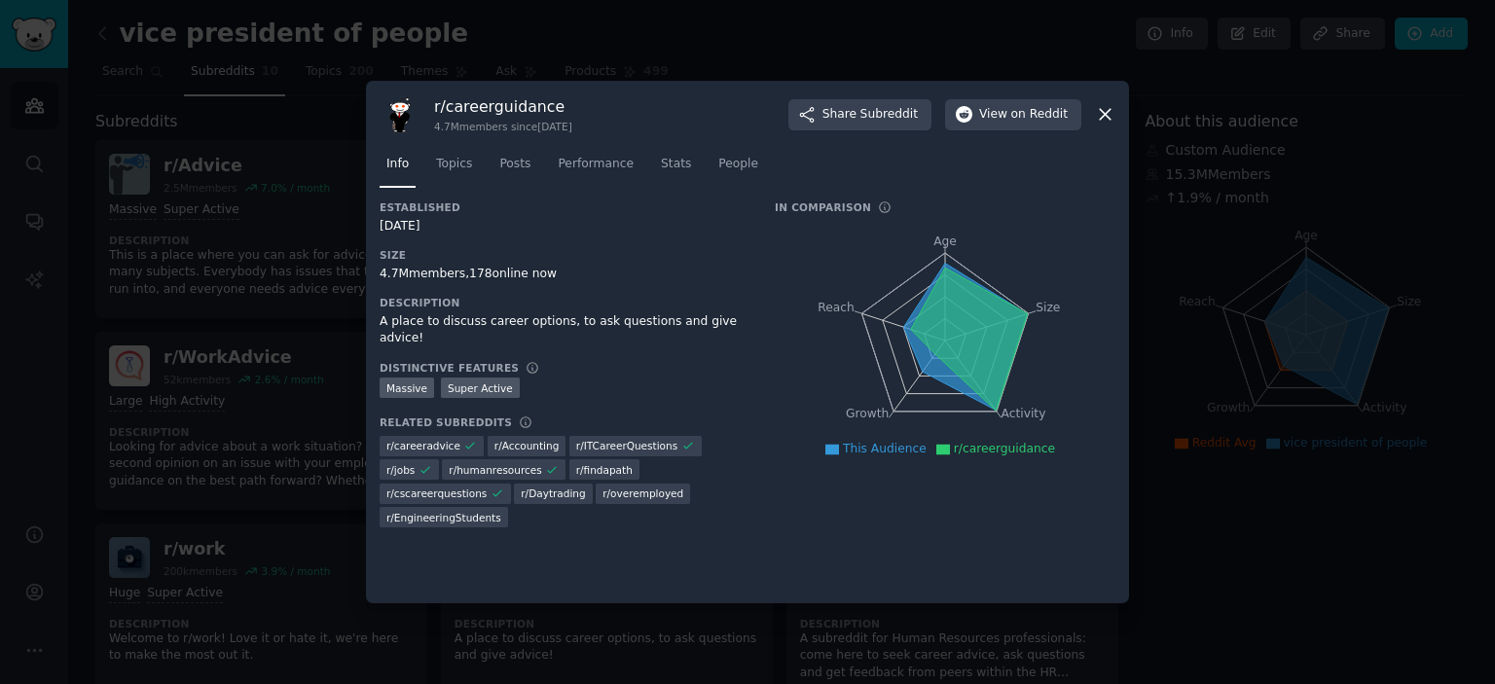
click at [269, 156] on div at bounding box center [747, 342] width 1495 height 684
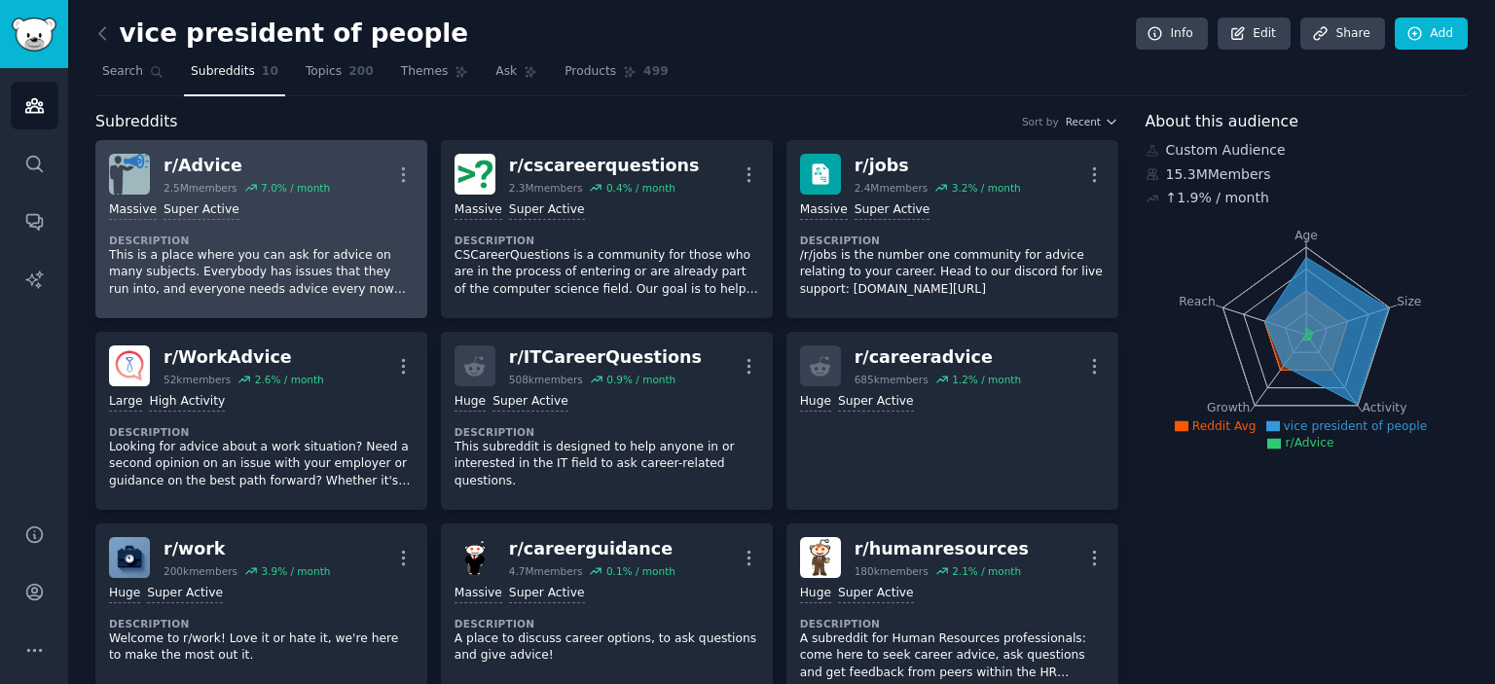
click at [322, 231] on div "Massive Super Active Description This is a place where you can ask for advice o…" at bounding box center [261, 250] width 305 height 110
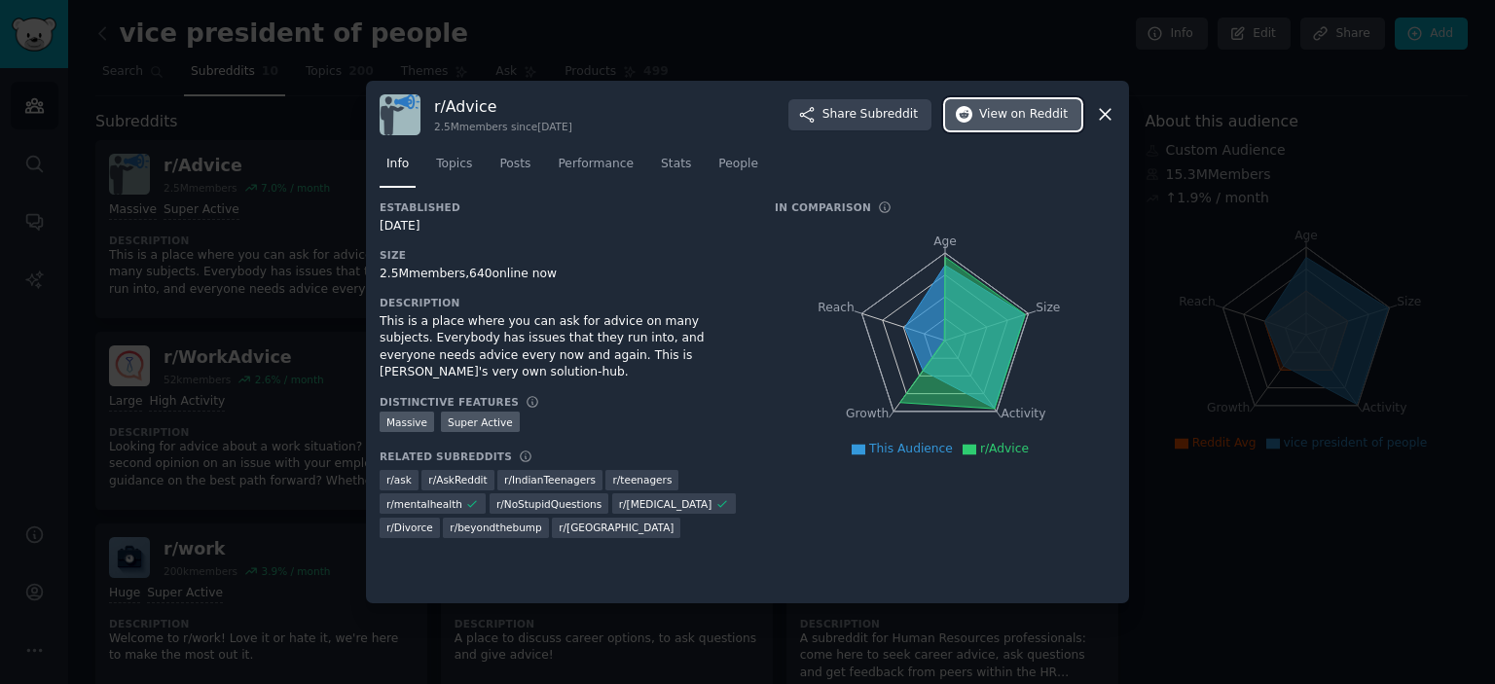
click at [1037, 117] on span "on Reddit" at bounding box center [1039, 115] width 56 height 18
click at [291, 240] on div at bounding box center [747, 342] width 1495 height 684
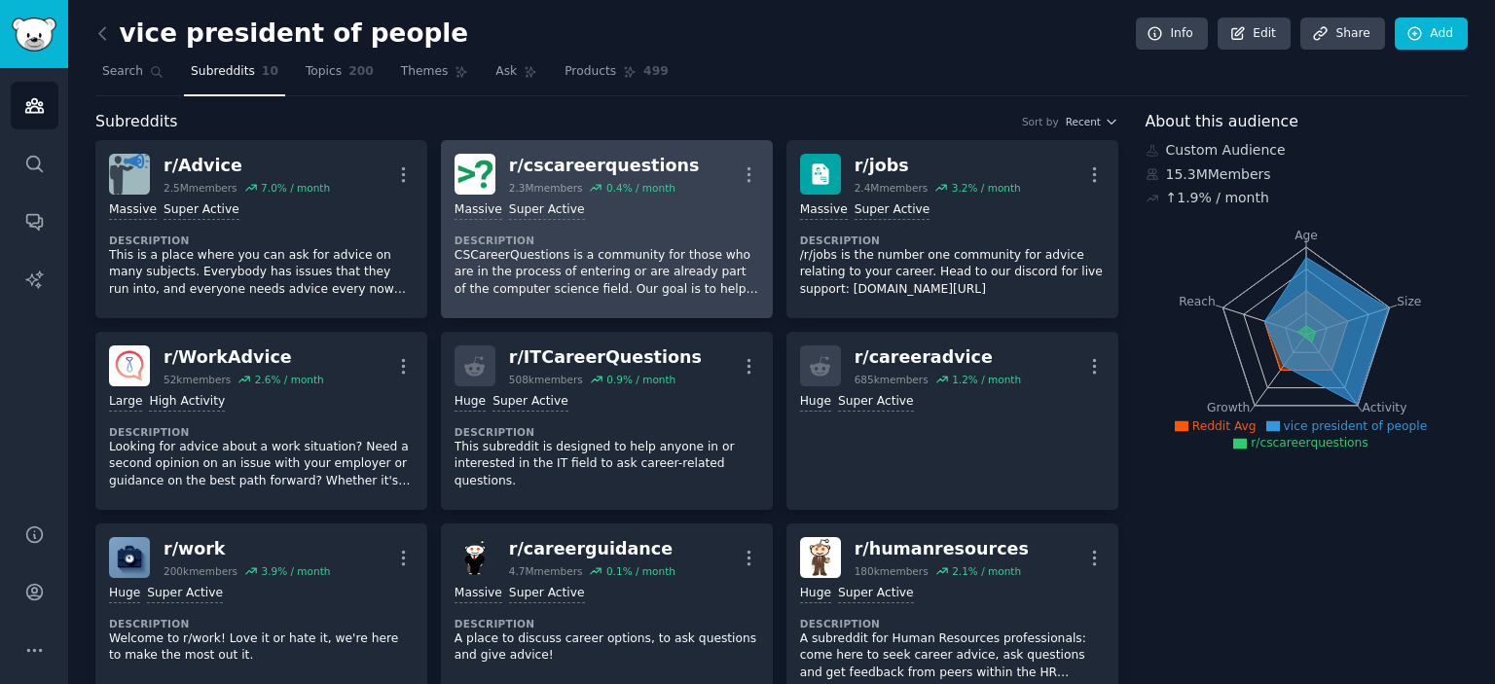
click at [580, 239] on dt "Description" at bounding box center [607, 241] width 305 height 14
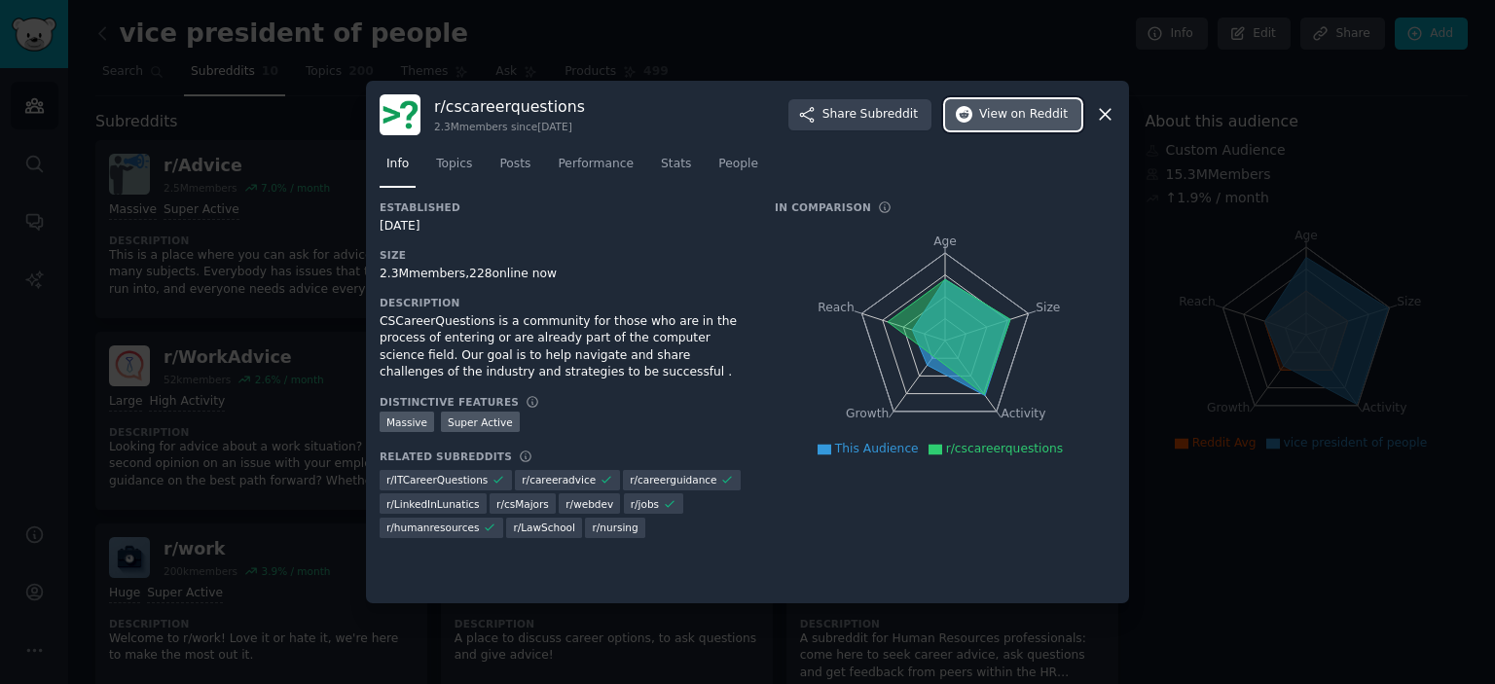
click at [1022, 103] on button "View on Reddit" at bounding box center [1013, 114] width 136 height 31
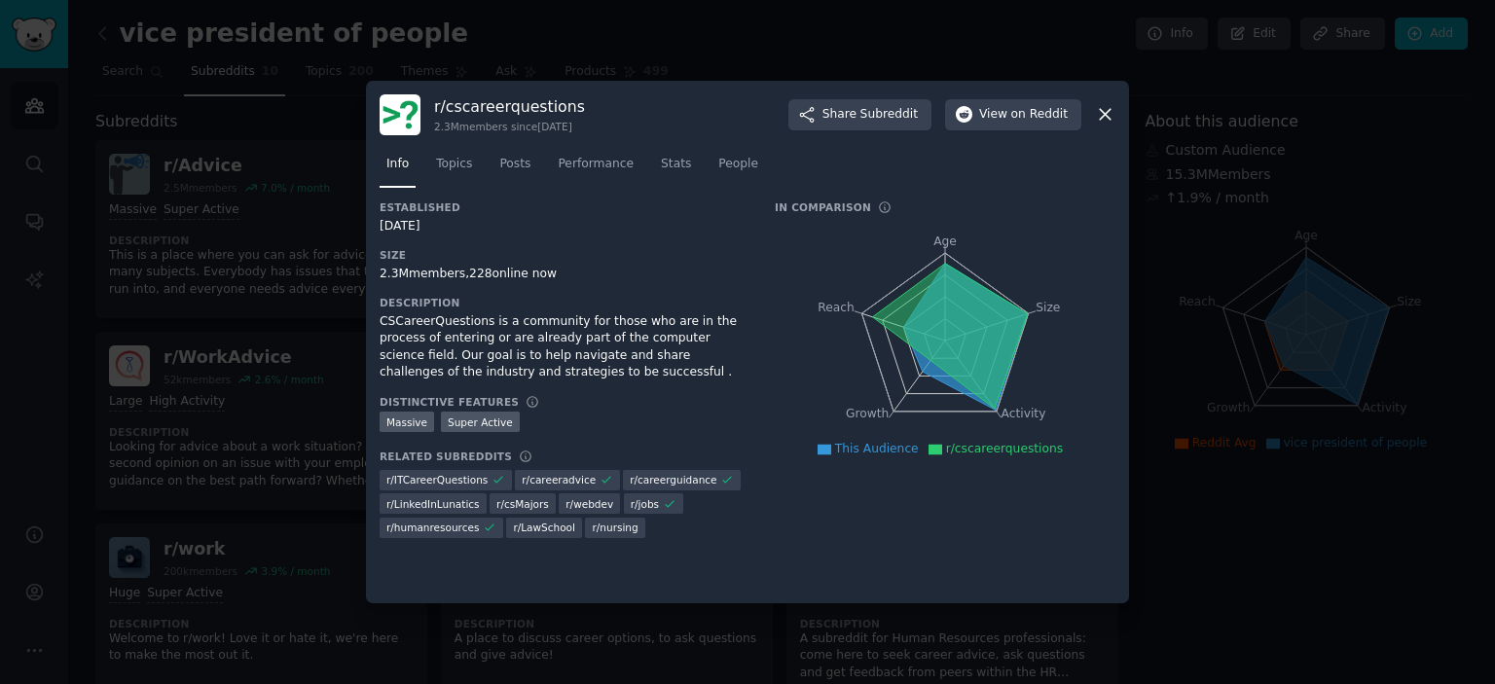
click at [1251, 415] on div at bounding box center [747, 342] width 1495 height 684
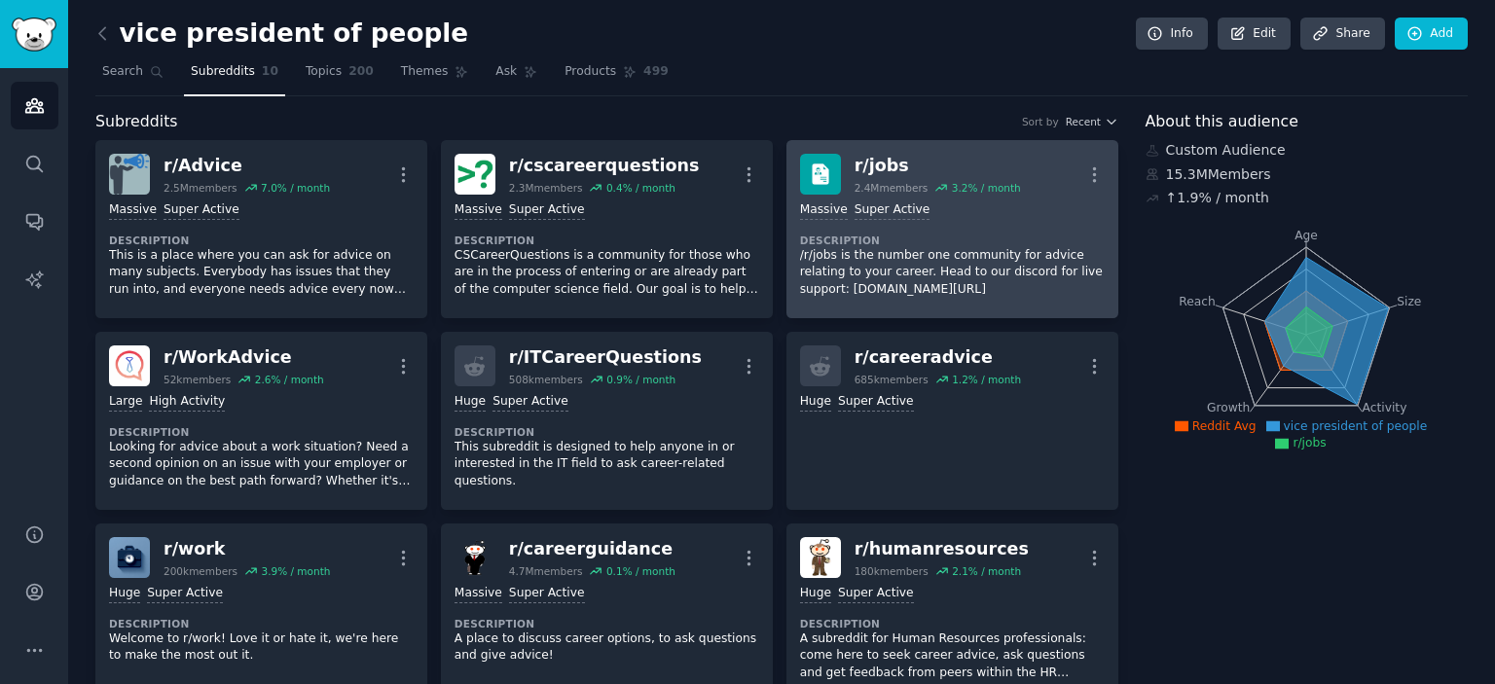
click at [892, 225] on div "Massive Super Active Description /r/jobs is the number one community for advice…" at bounding box center [952, 250] width 305 height 110
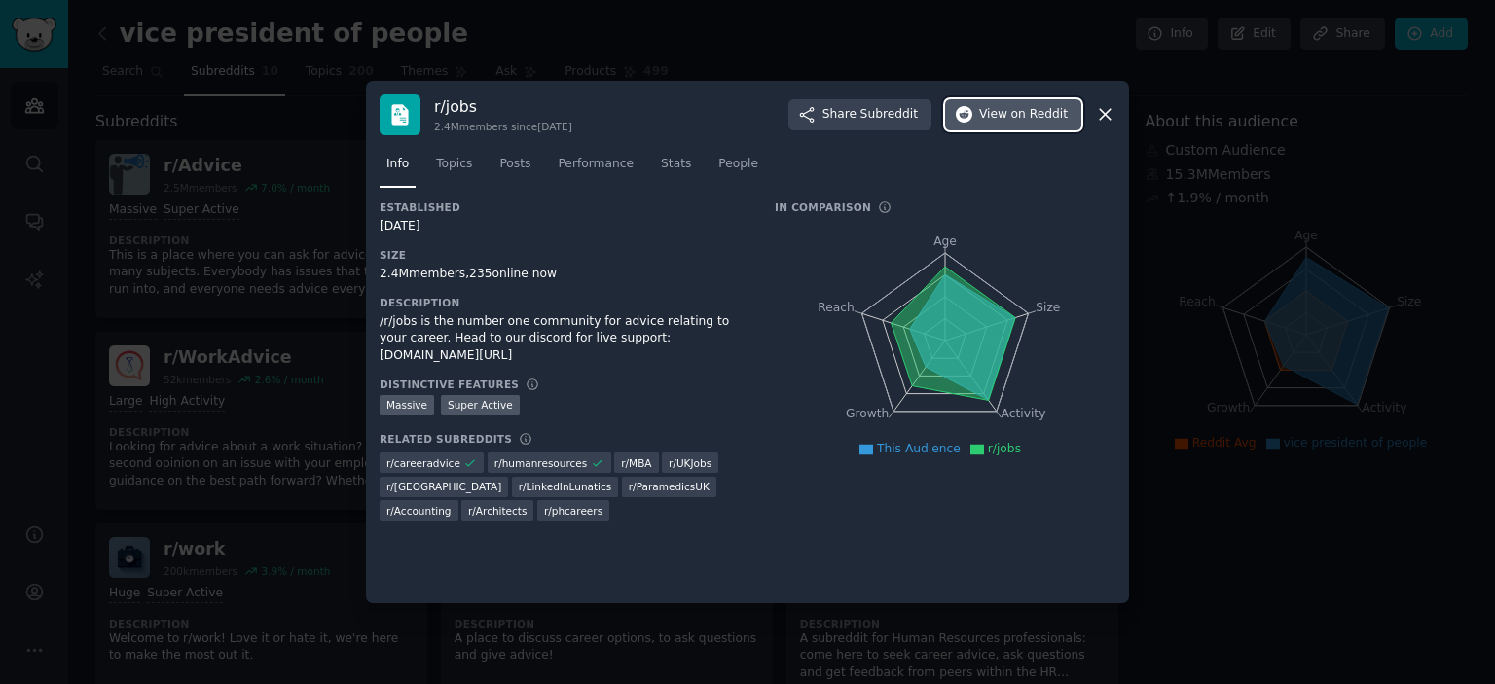
click at [1015, 102] on button "View on Reddit" at bounding box center [1013, 114] width 136 height 31
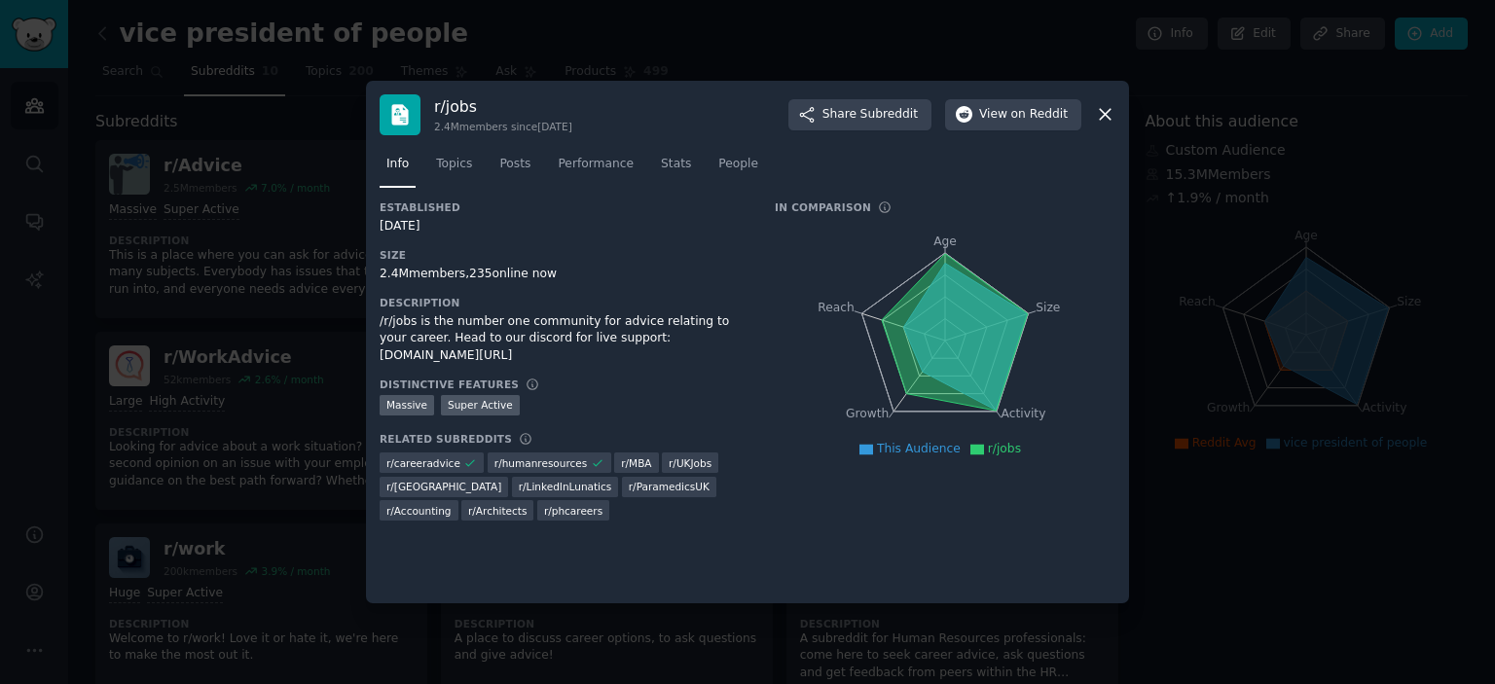
click at [180, 183] on div at bounding box center [747, 342] width 1495 height 684
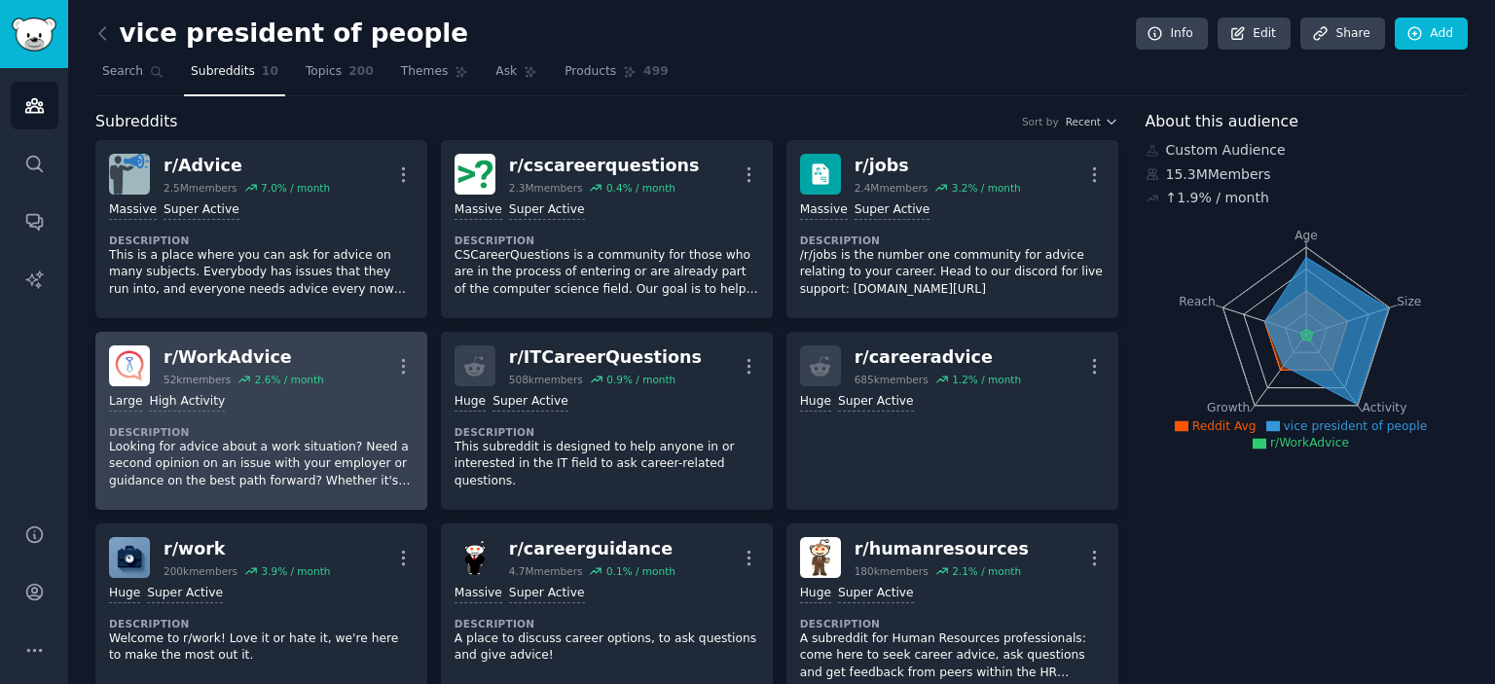
click at [222, 404] on div "Large High Activity" at bounding box center [261, 402] width 305 height 18
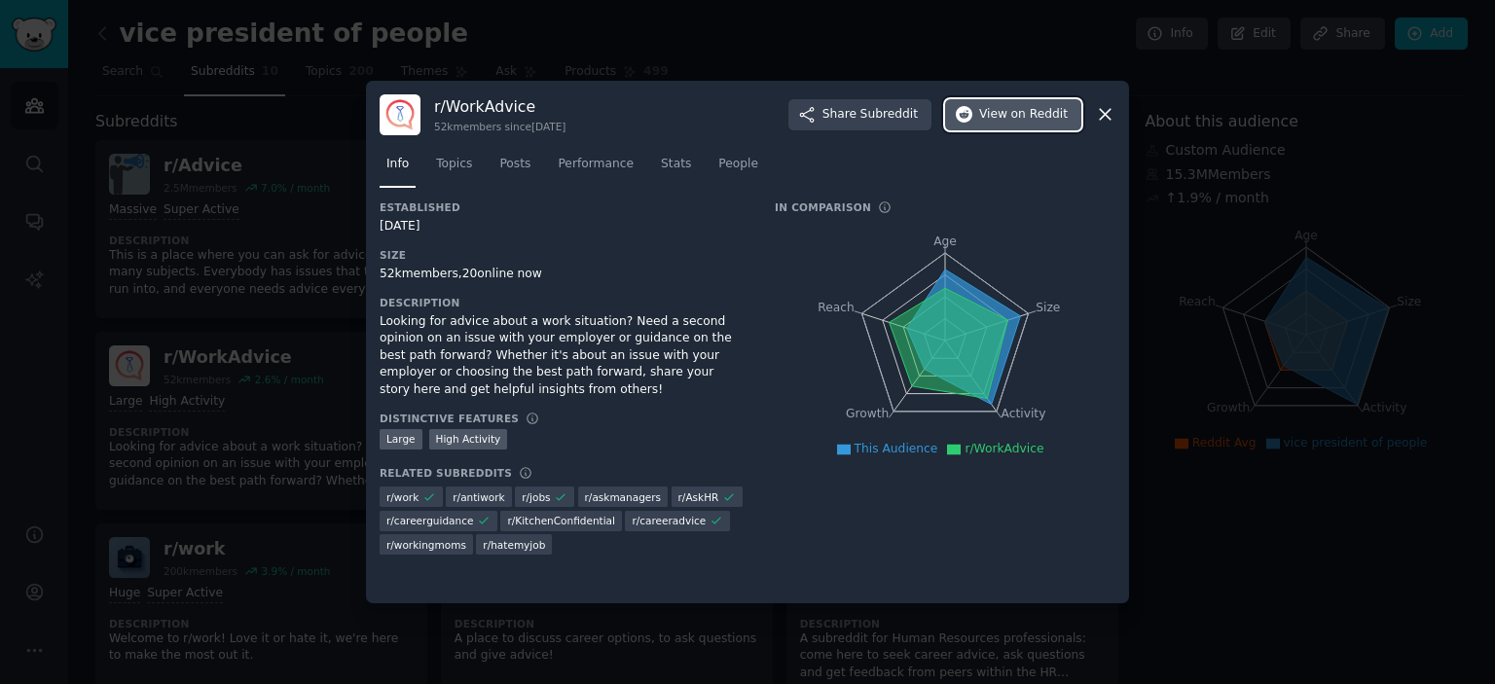
click at [1058, 119] on span "on Reddit" at bounding box center [1039, 115] width 56 height 18
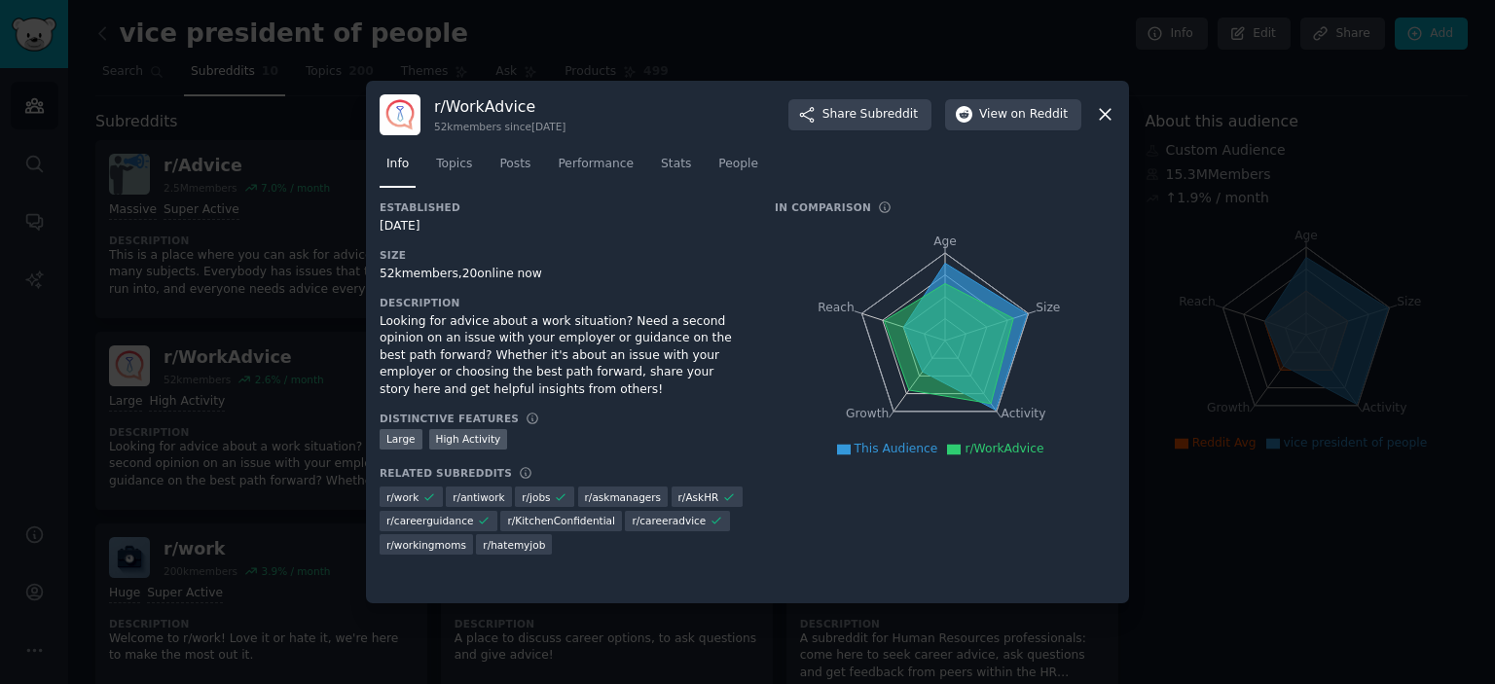
click at [1239, 360] on div at bounding box center [747, 342] width 1495 height 684
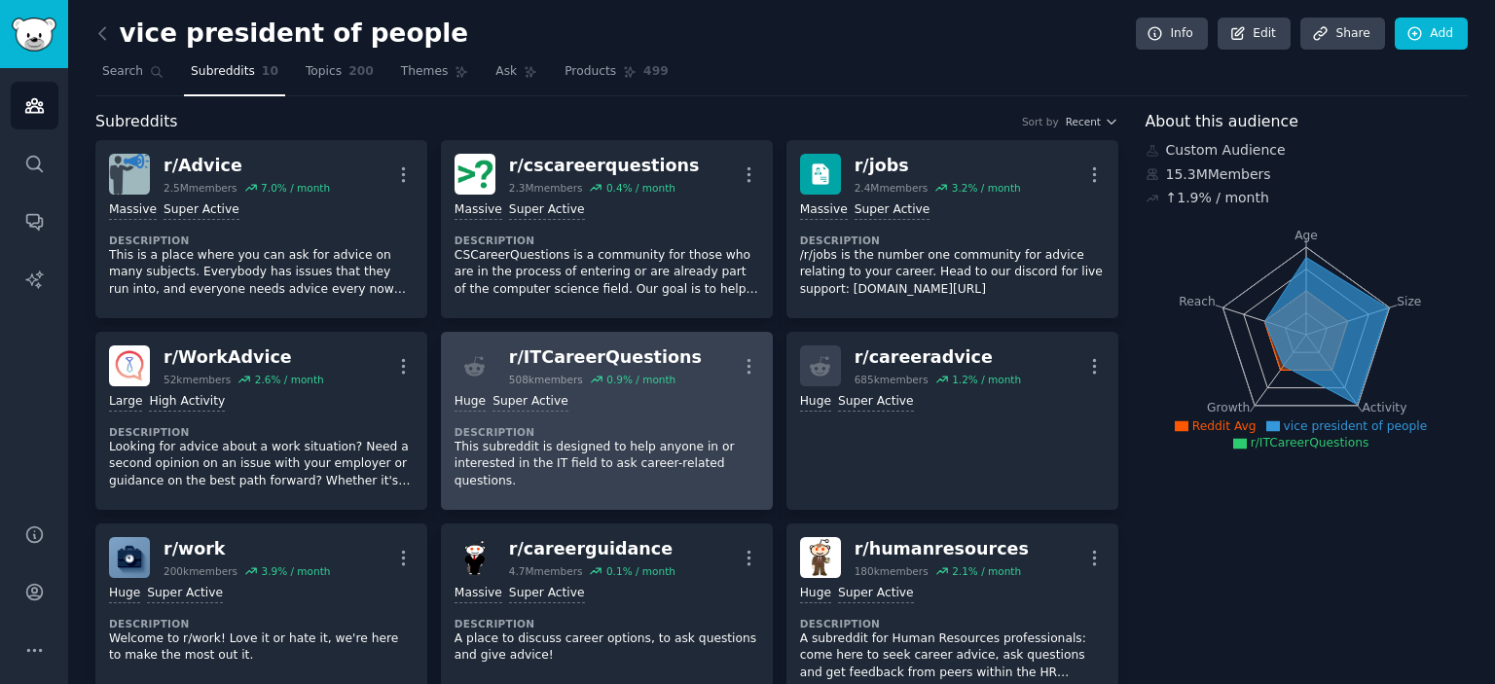
click at [644, 490] on link "r/ ITCareerQuestions 508k members 0.9 % / month More Huge Super Active Descript…" at bounding box center [607, 421] width 332 height 178
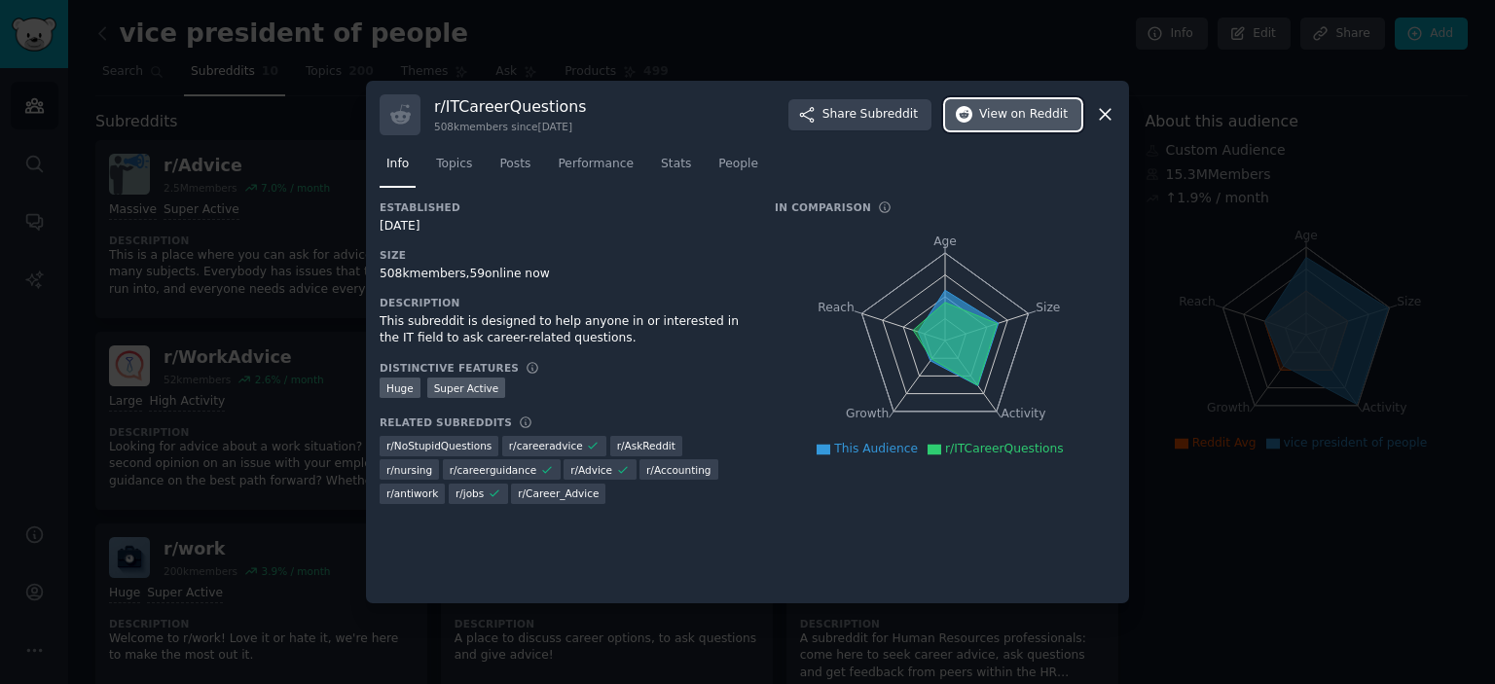
click at [1004, 119] on span "View on Reddit" at bounding box center [1023, 115] width 89 height 18
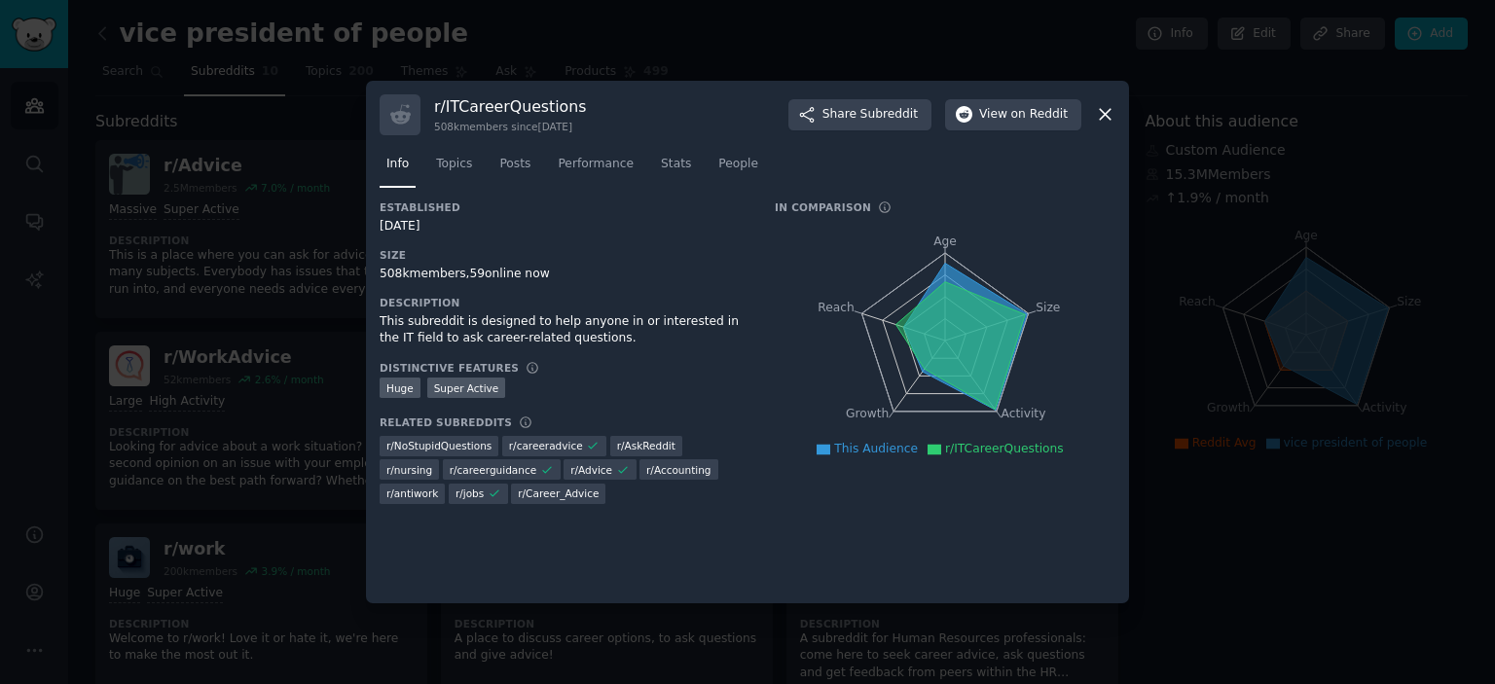
click at [1398, 412] on div at bounding box center [747, 342] width 1495 height 684
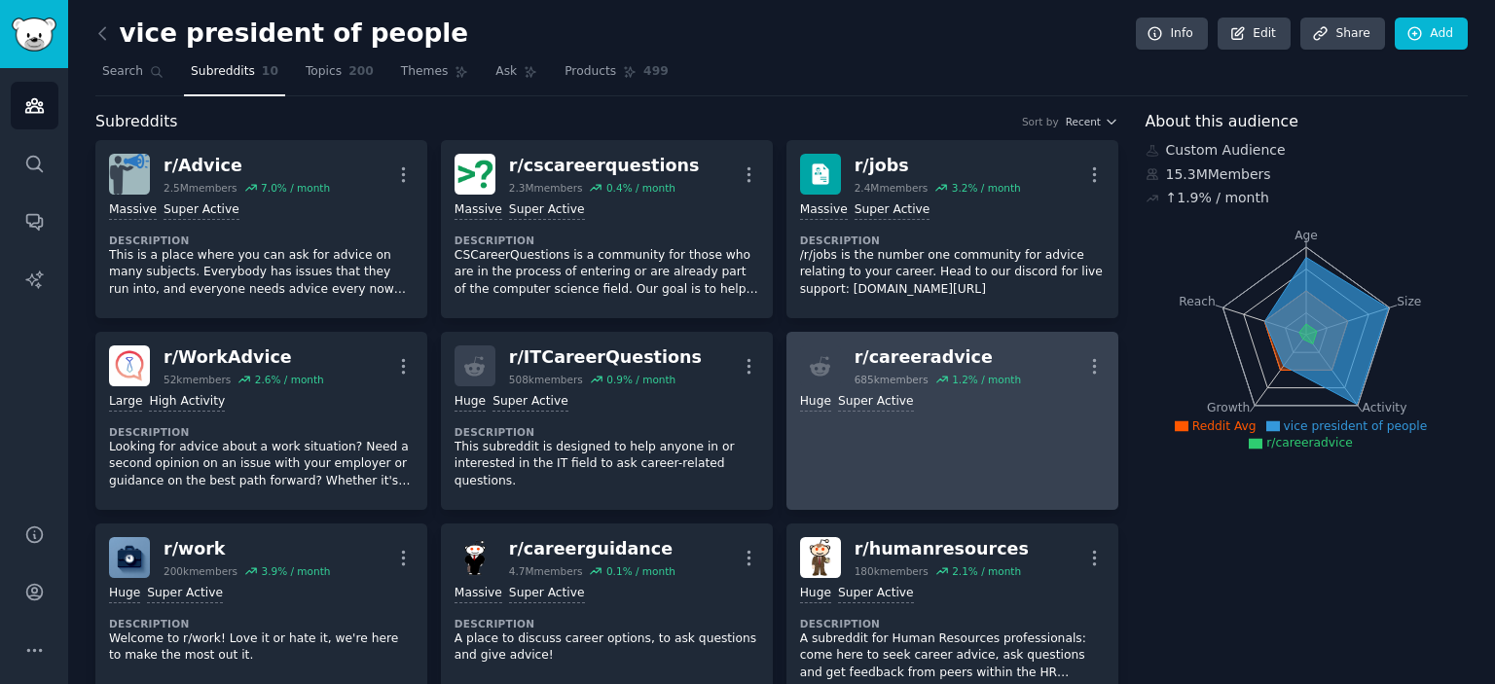
scroll to position [195, 0]
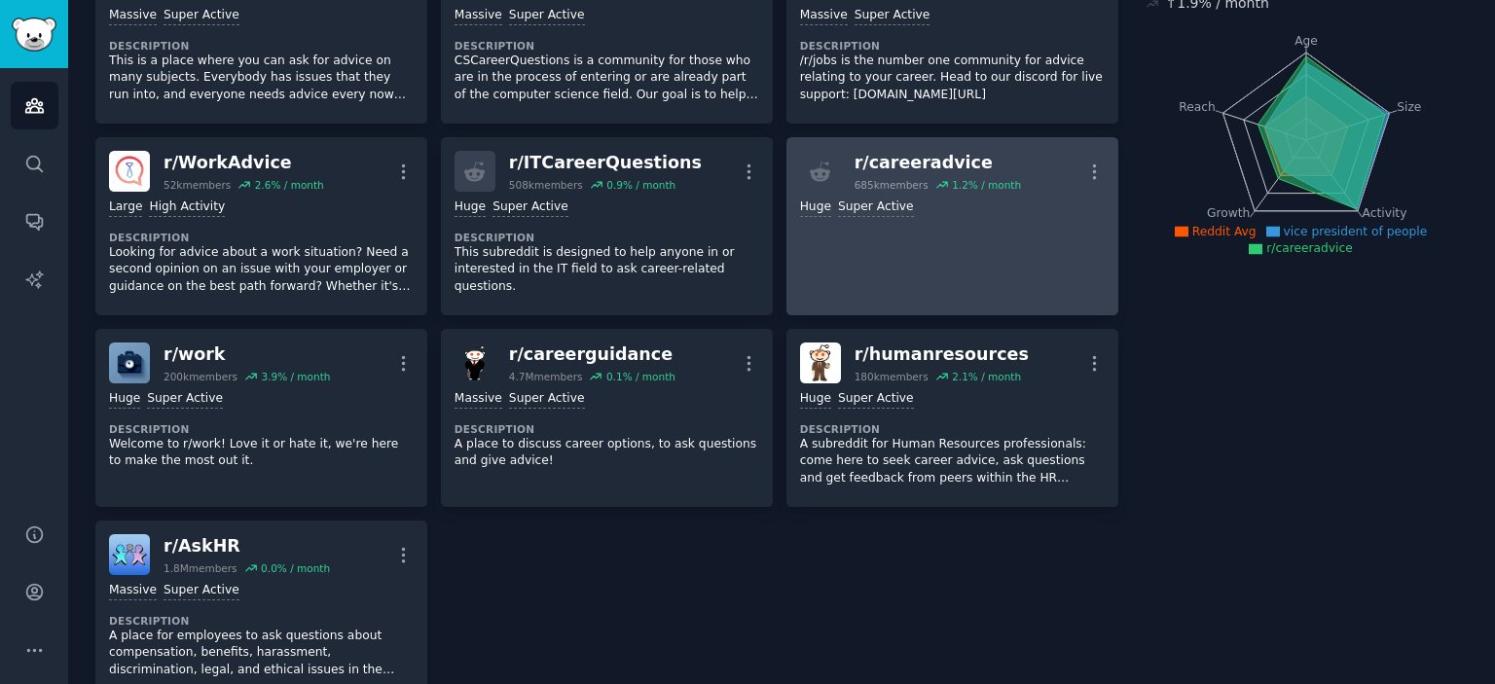
click at [952, 241] on link "r/ careeradvice 685k members 1.2 % / month More >= 95th percentile for submissi…" at bounding box center [952, 226] width 332 height 178
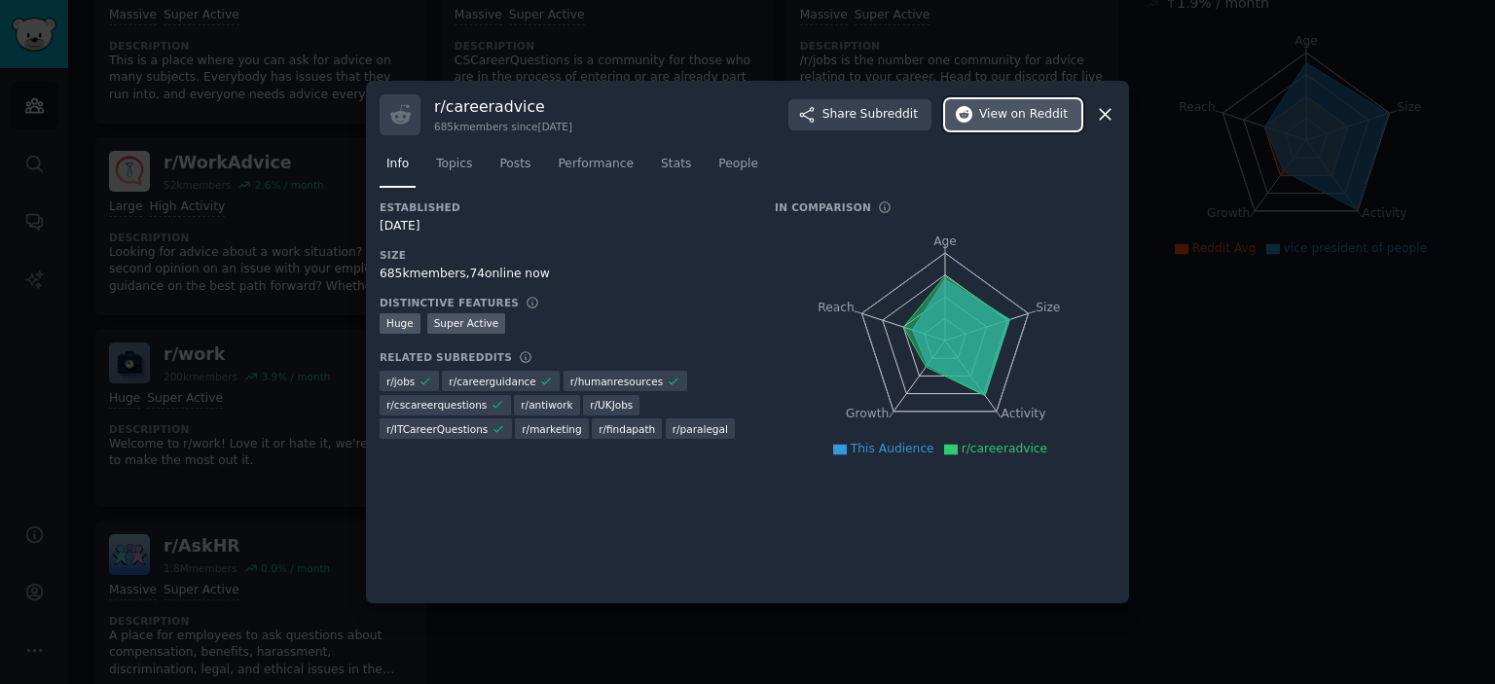
click at [1024, 118] on span "on Reddit" at bounding box center [1039, 115] width 56 height 18
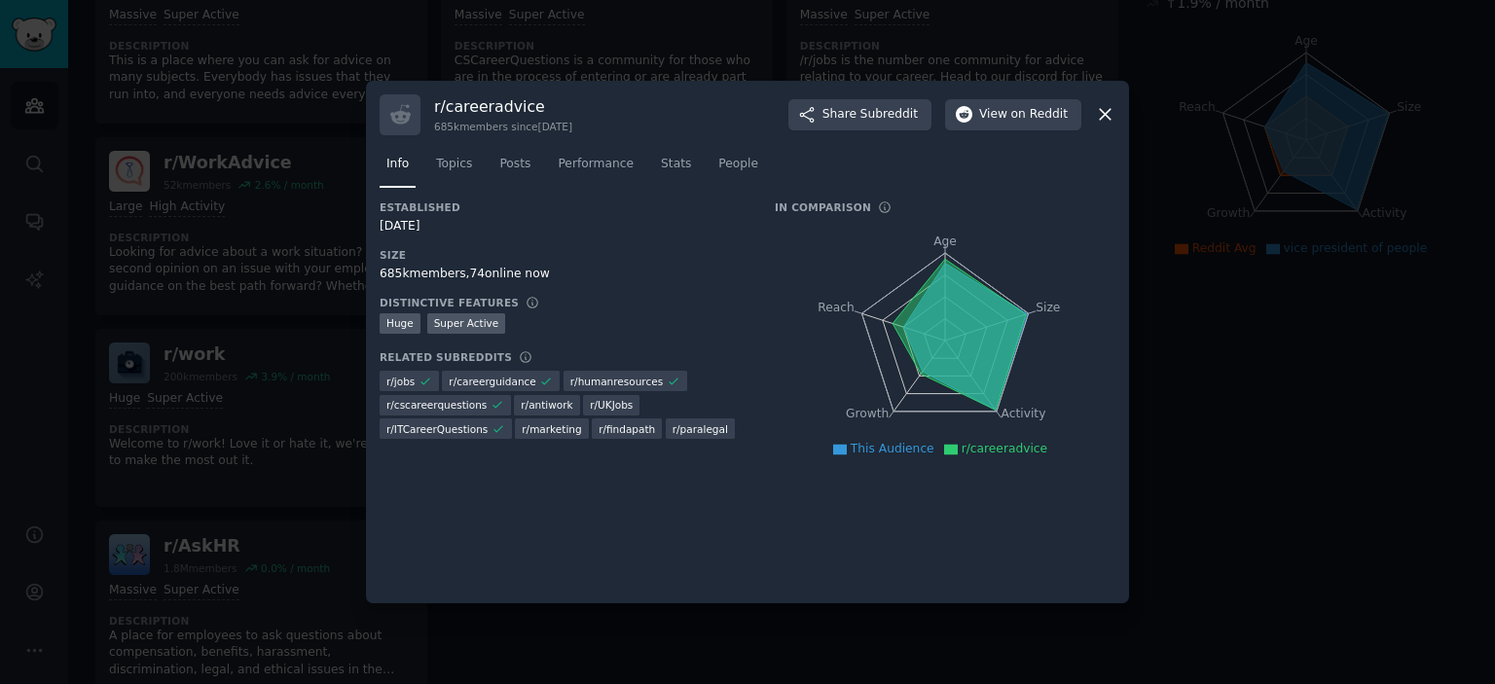
click at [1272, 408] on div at bounding box center [747, 342] width 1495 height 684
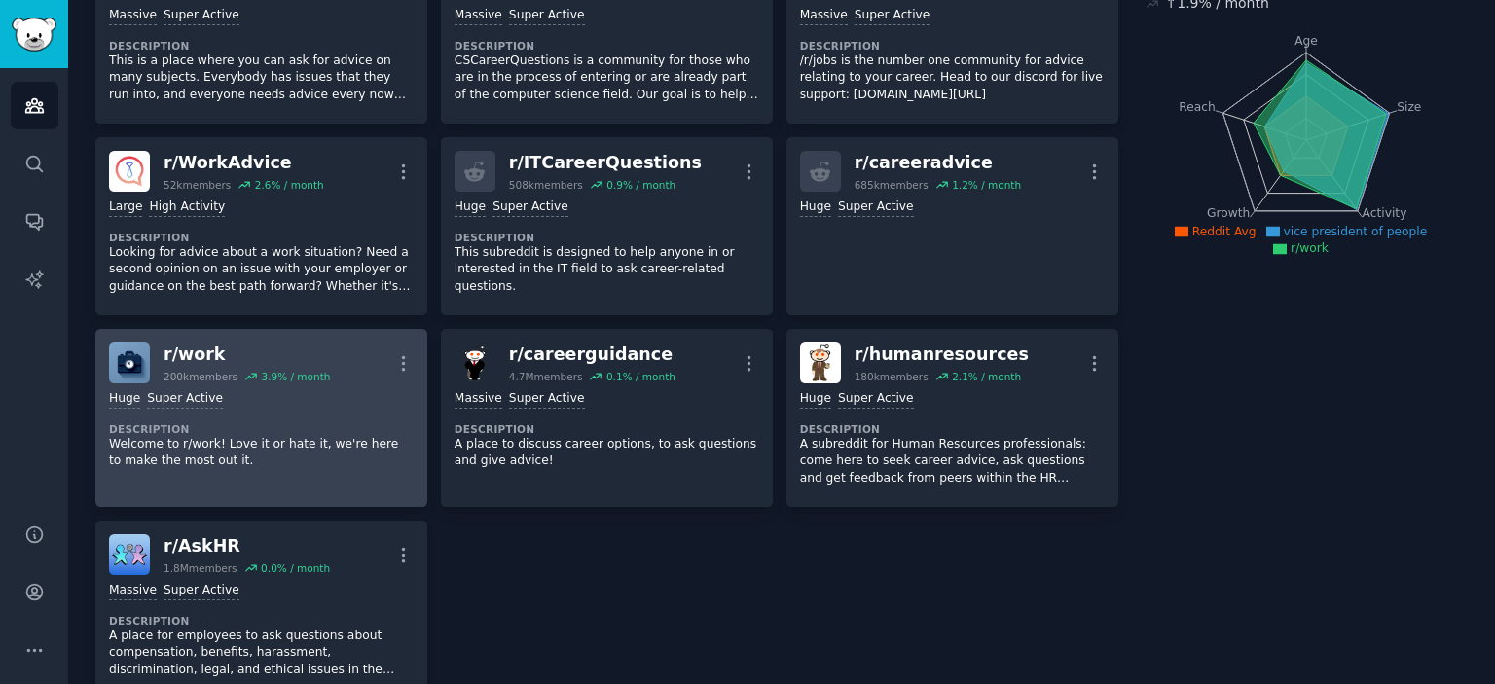
click at [339, 402] on div "Huge Super Active" at bounding box center [261, 399] width 305 height 18
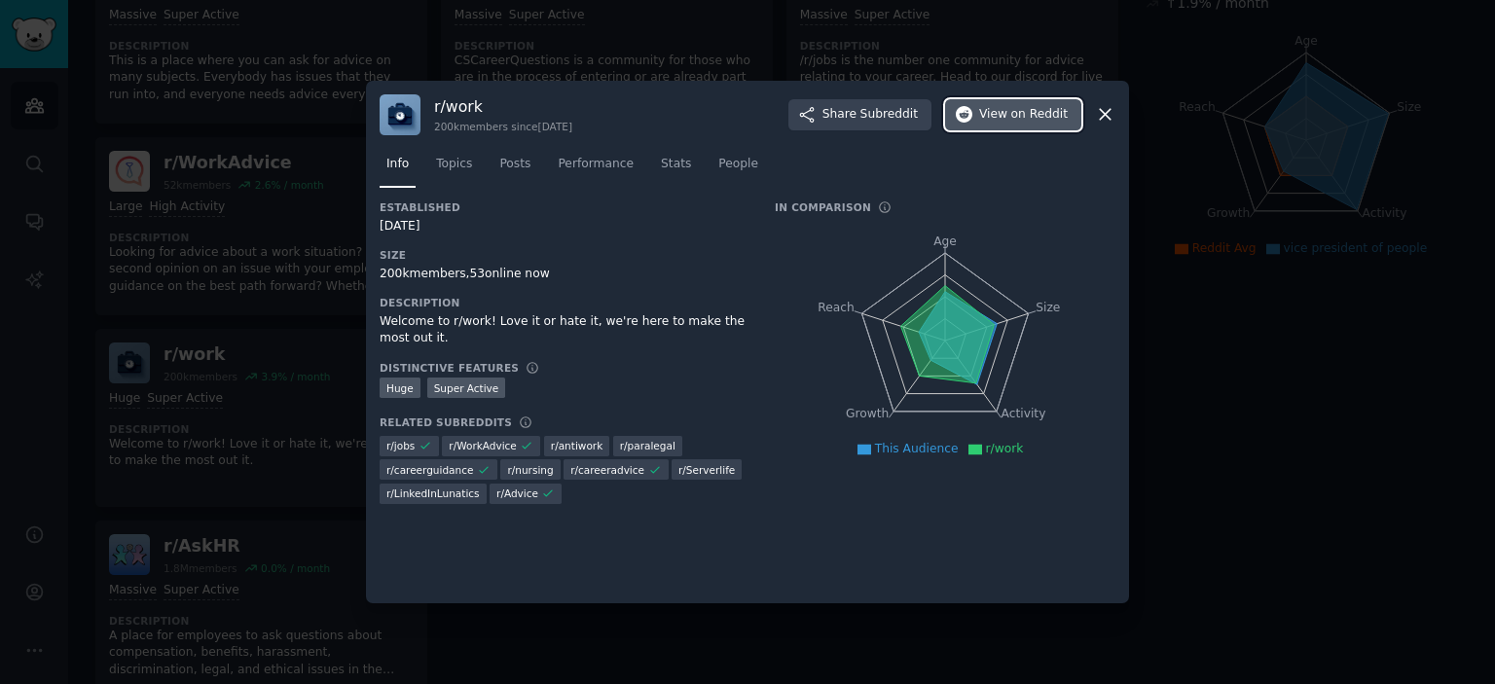
click at [1055, 110] on span "on Reddit" at bounding box center [1039, 115] width 56 height 18
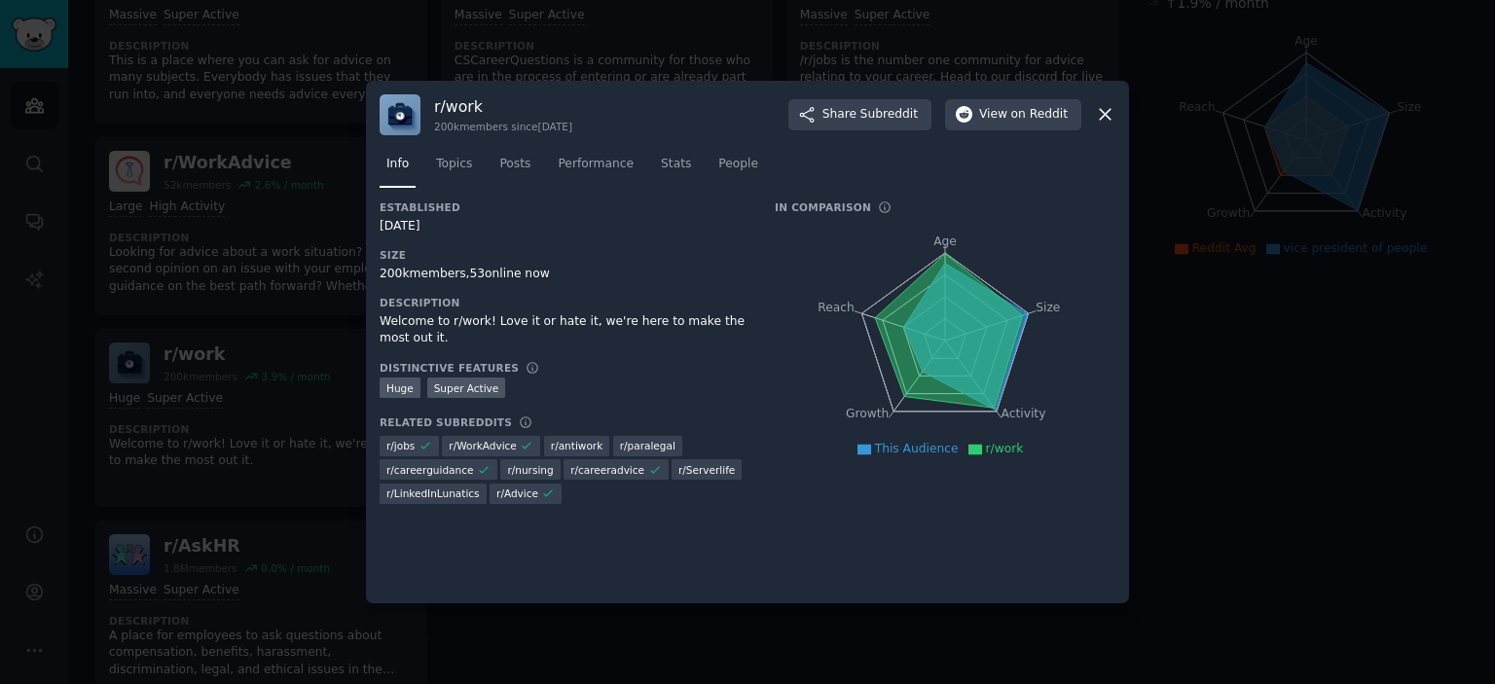
click at [1494, 612] on div at bounding box center [747, 342] width 1495 height 684
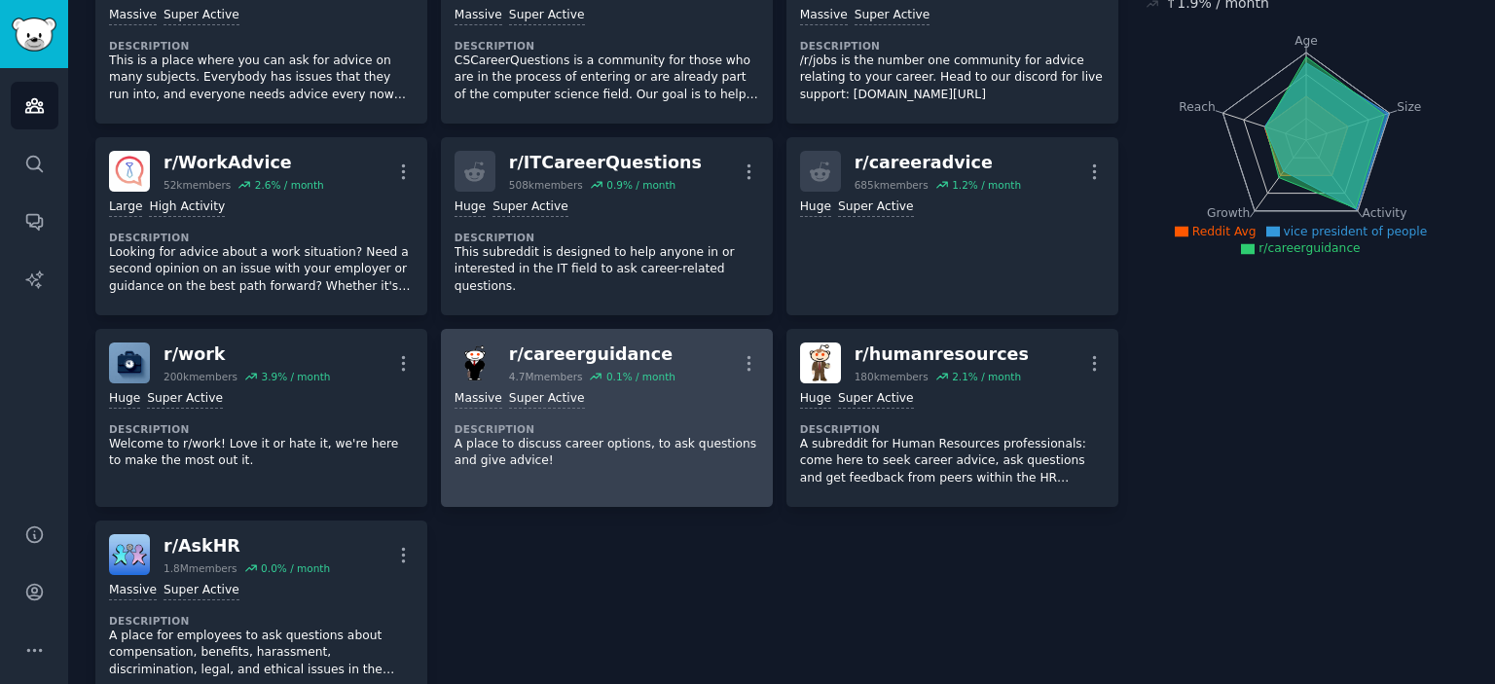
click at [639, 422] on dt "Description" at bounding box center [607, 429] width 305 height 14
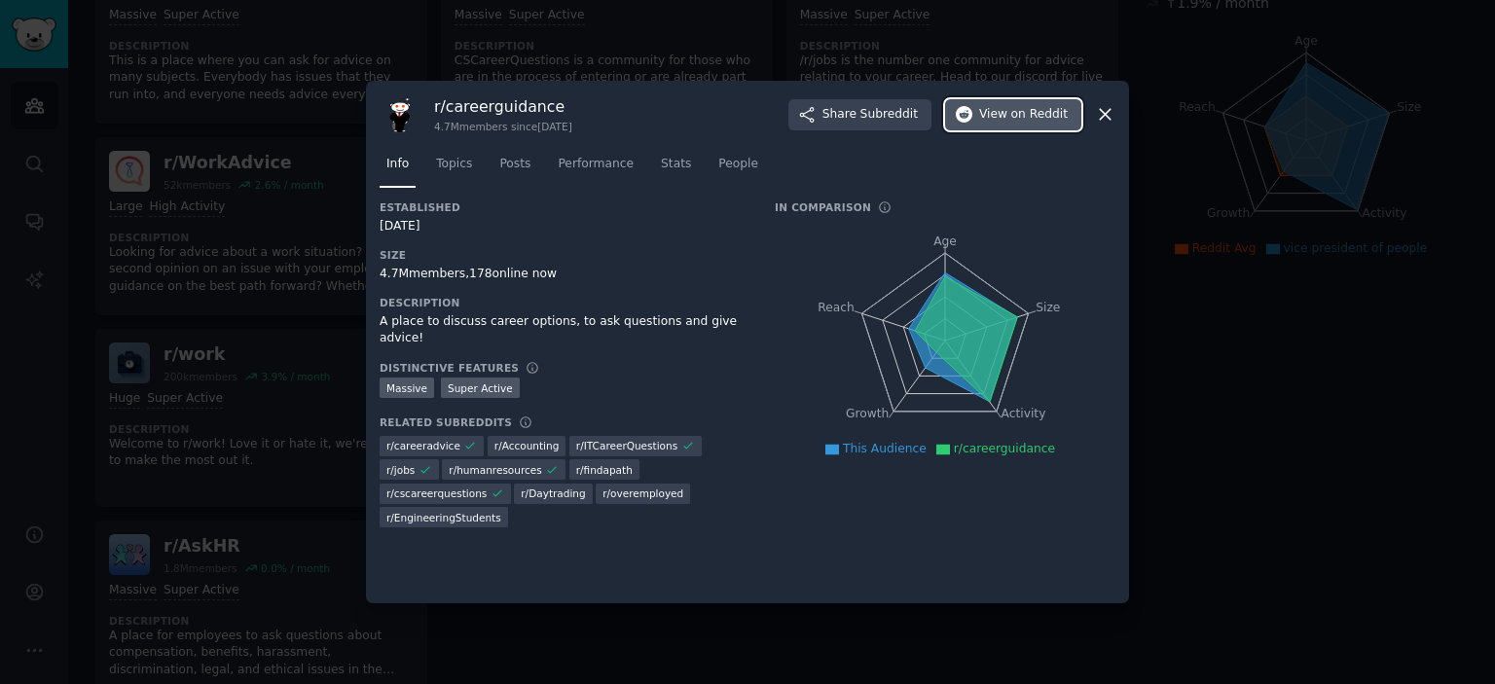
click at [995, 123] on span "View on Reddit" at bounding box center [1023, 115] width 89 height 18
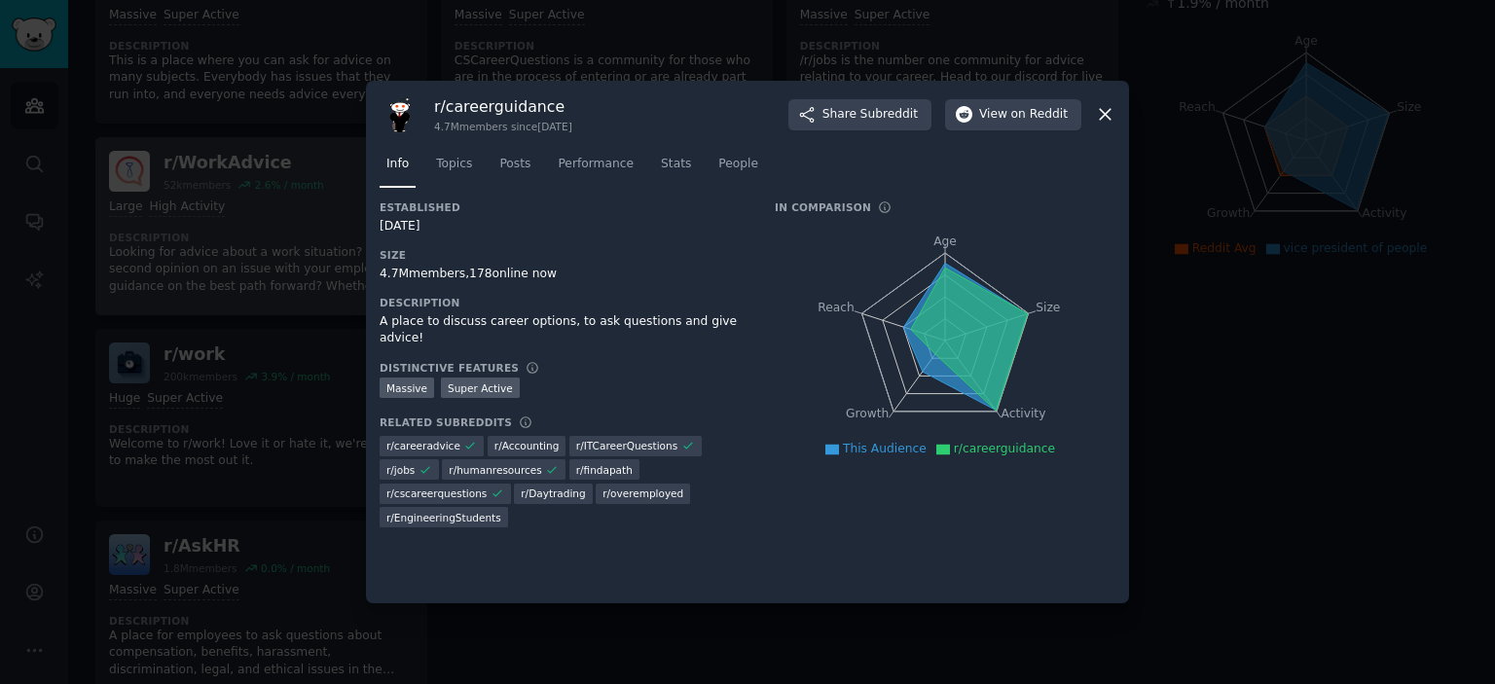
click at [273, 310] on div at bounding box center [747, 342] width 1495 height 684
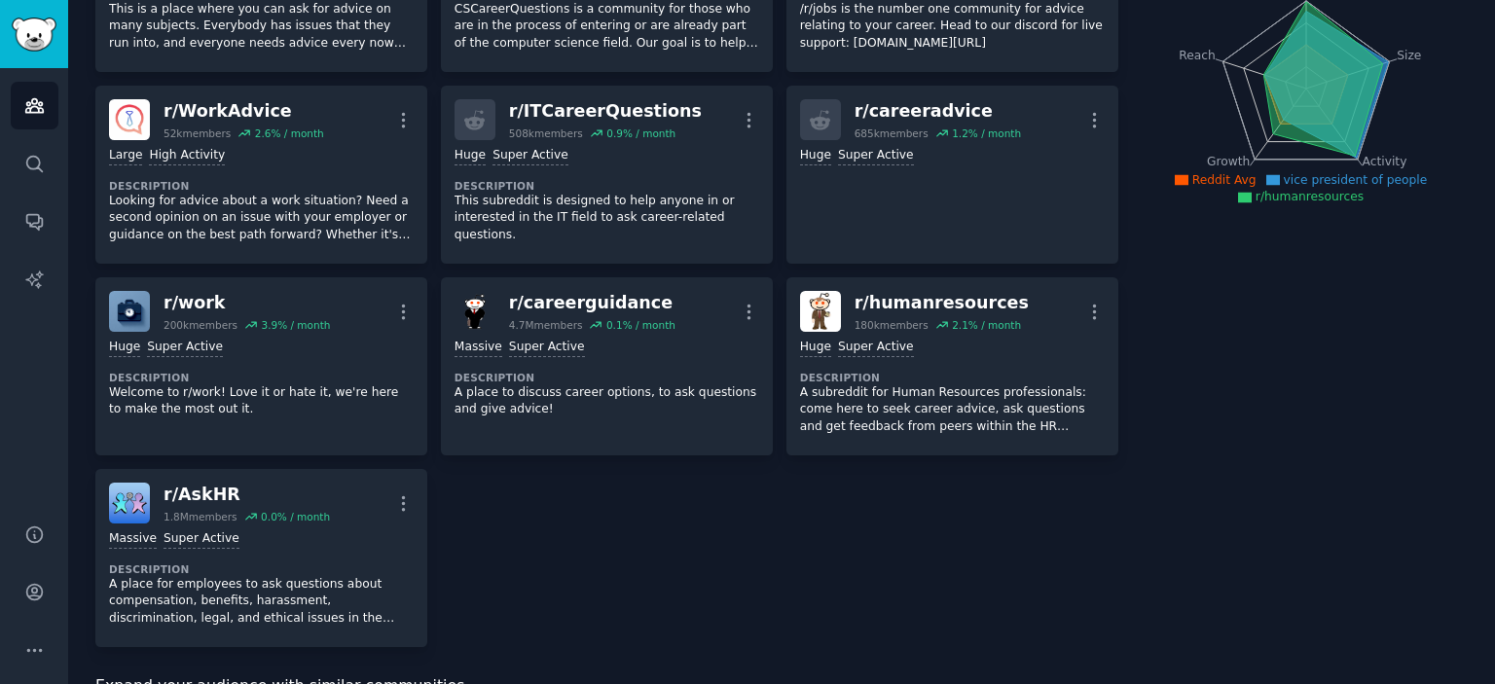
scroll to position [389, 0]
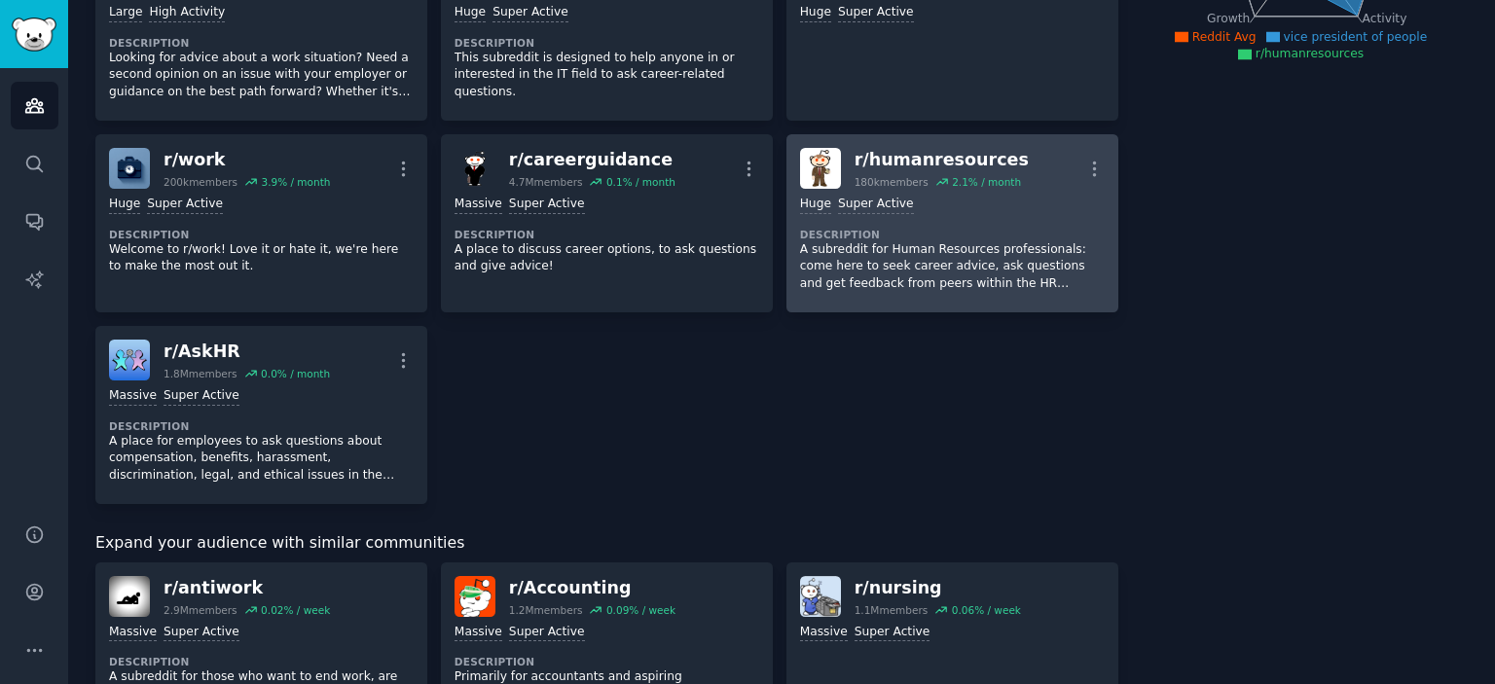
click at [888, 253] on p "A subreddit for Human Resources professionals: come here to seek career advice,…" at bounding box center [952, 267] width 305 height 52
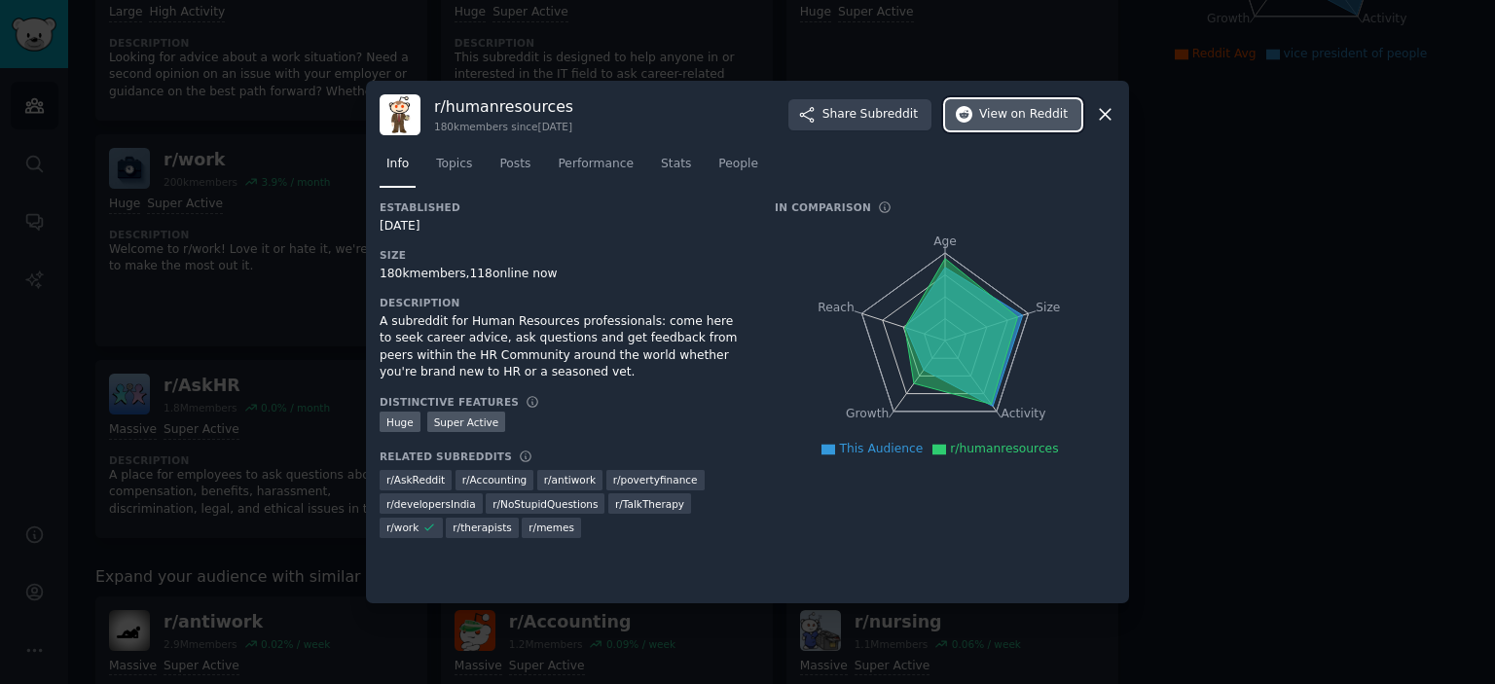
click at [1017, 119] on span "on Reddit" at bounding box center [1039, 115] width 56 height 18
click at [1205, 462] on div at bounding box center [747, 342] width 1495 height 684
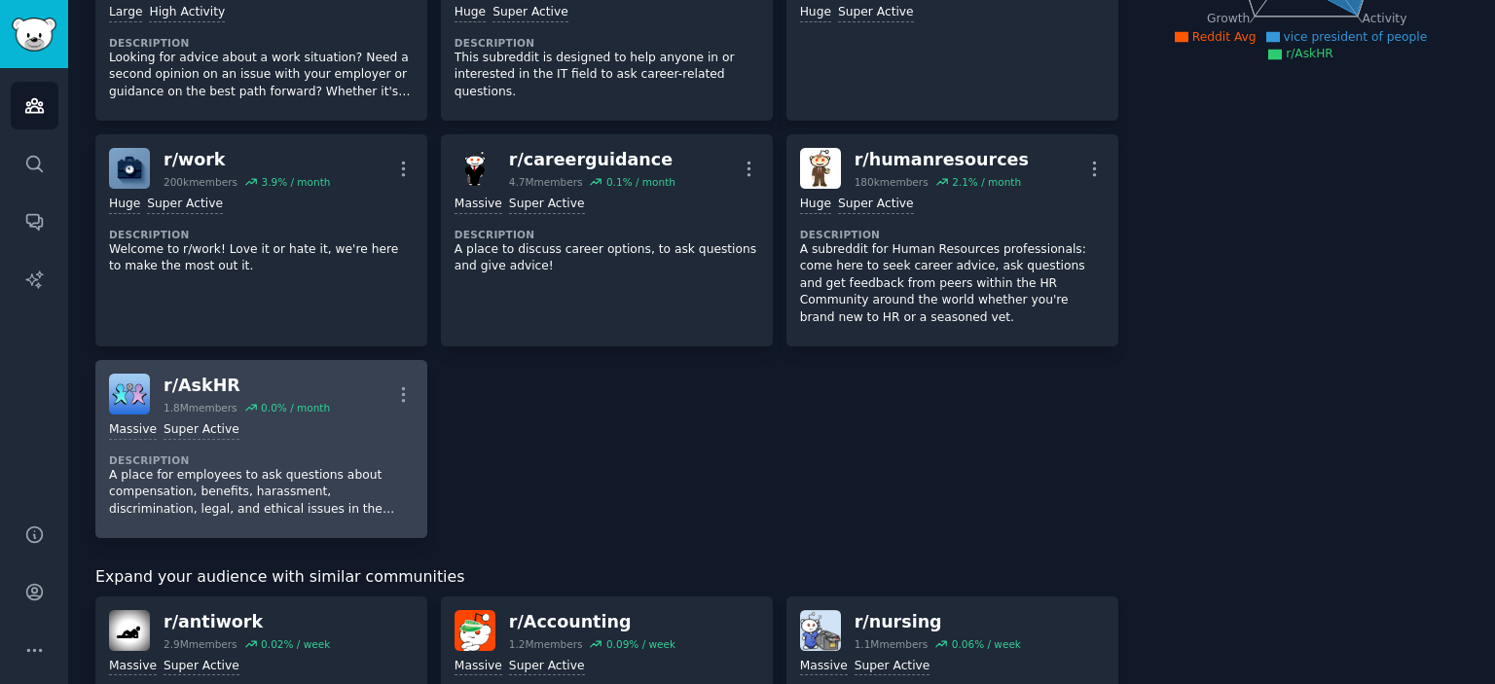
click at [261, 412] on div "0.0 % / month" at bounding box center [295, 408] width 69 height 14
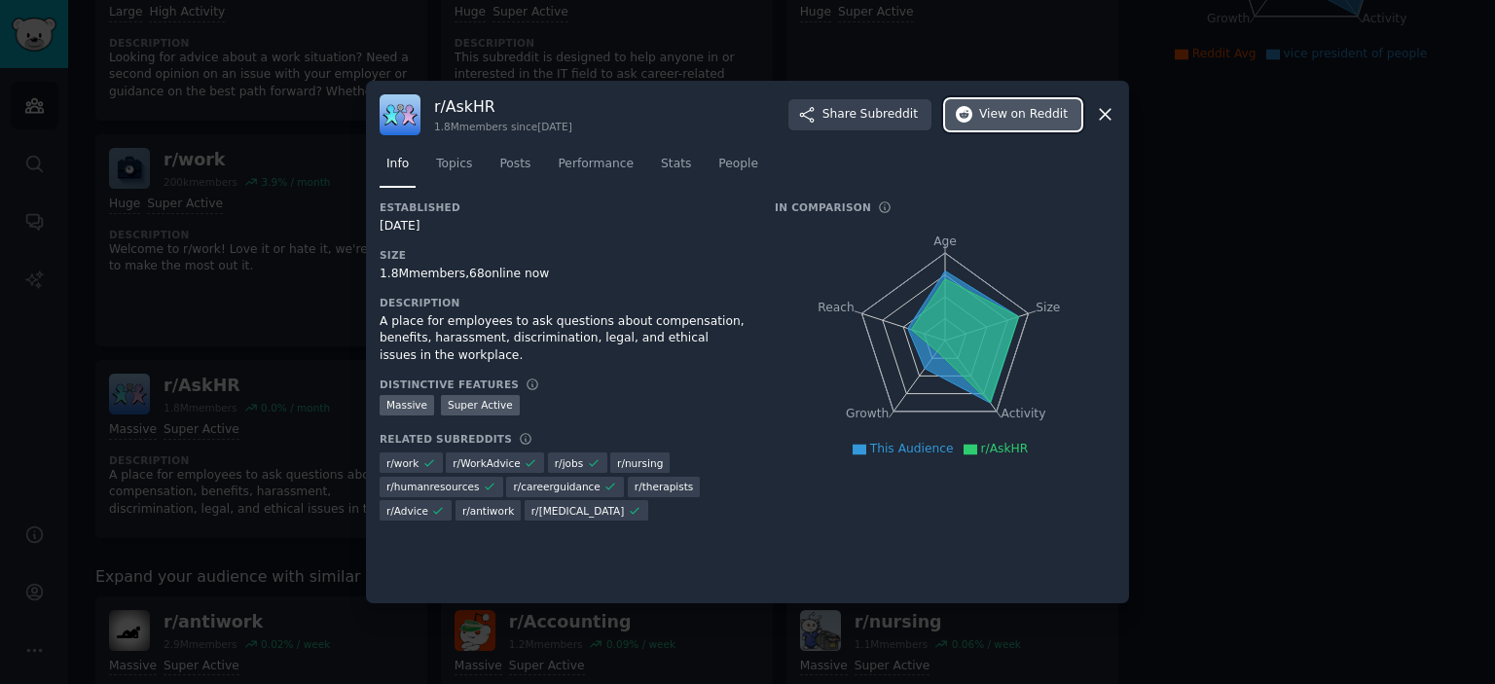
click at [1013, 126] on button "View on Reddit" at bounding box center [1013, 114] width 136 height 31
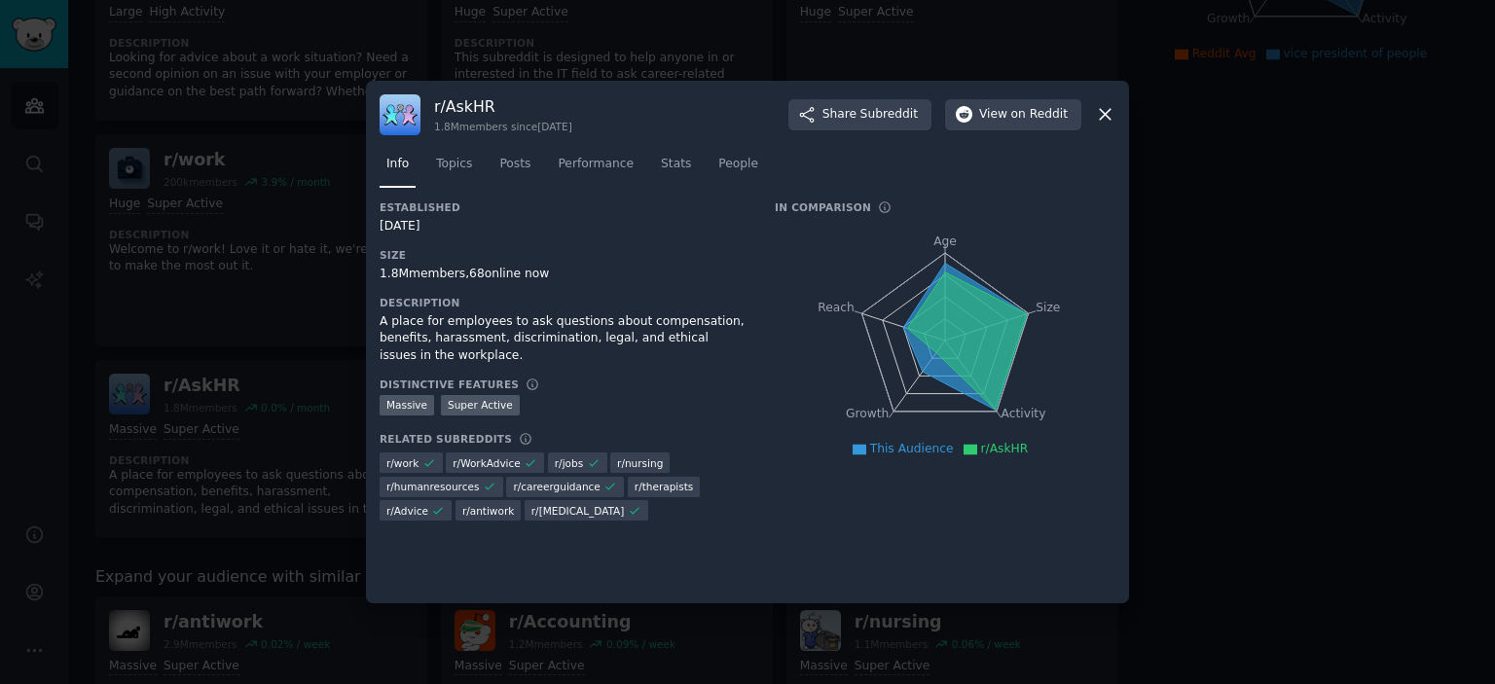
click at [1219, 346] on div at bounding box center [747, 342] width 1495 height 684
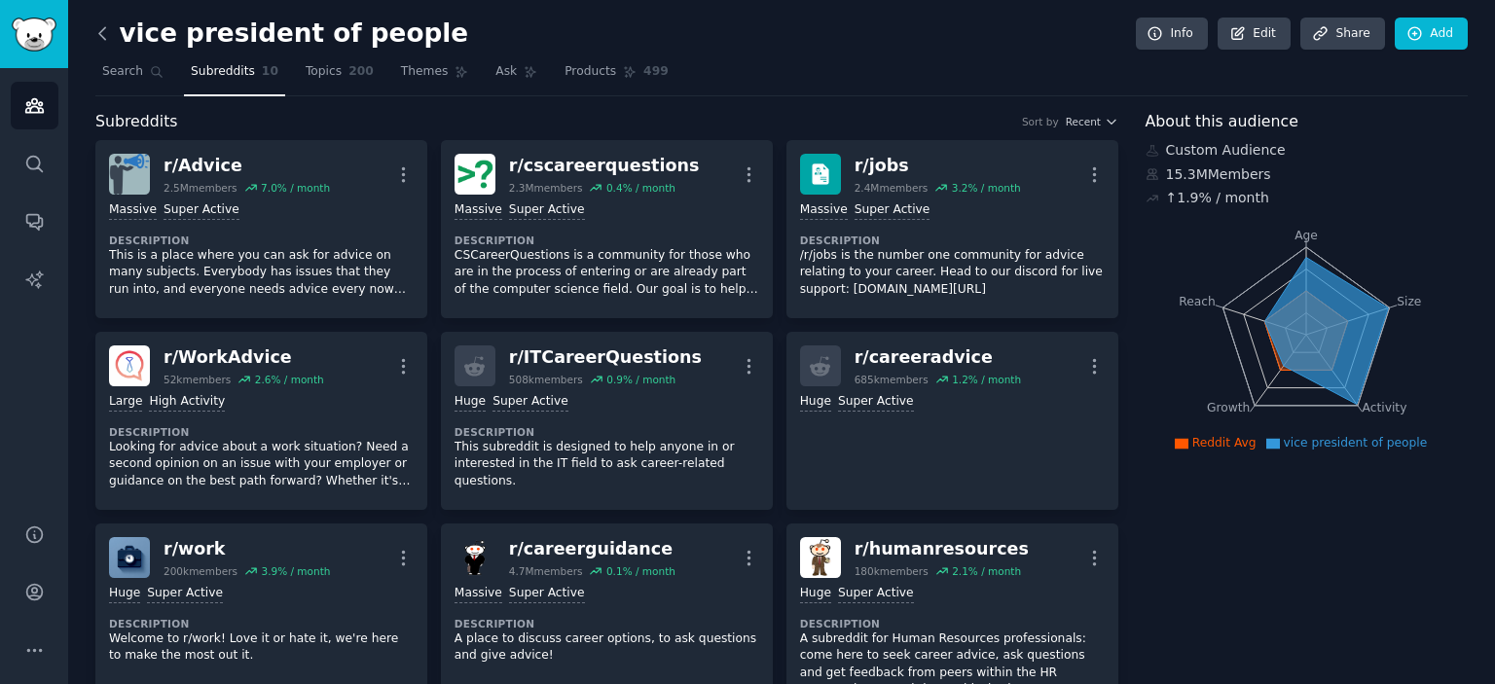
click at [100, 29] on icon at bounding box center [102, 33] width 20 height 20
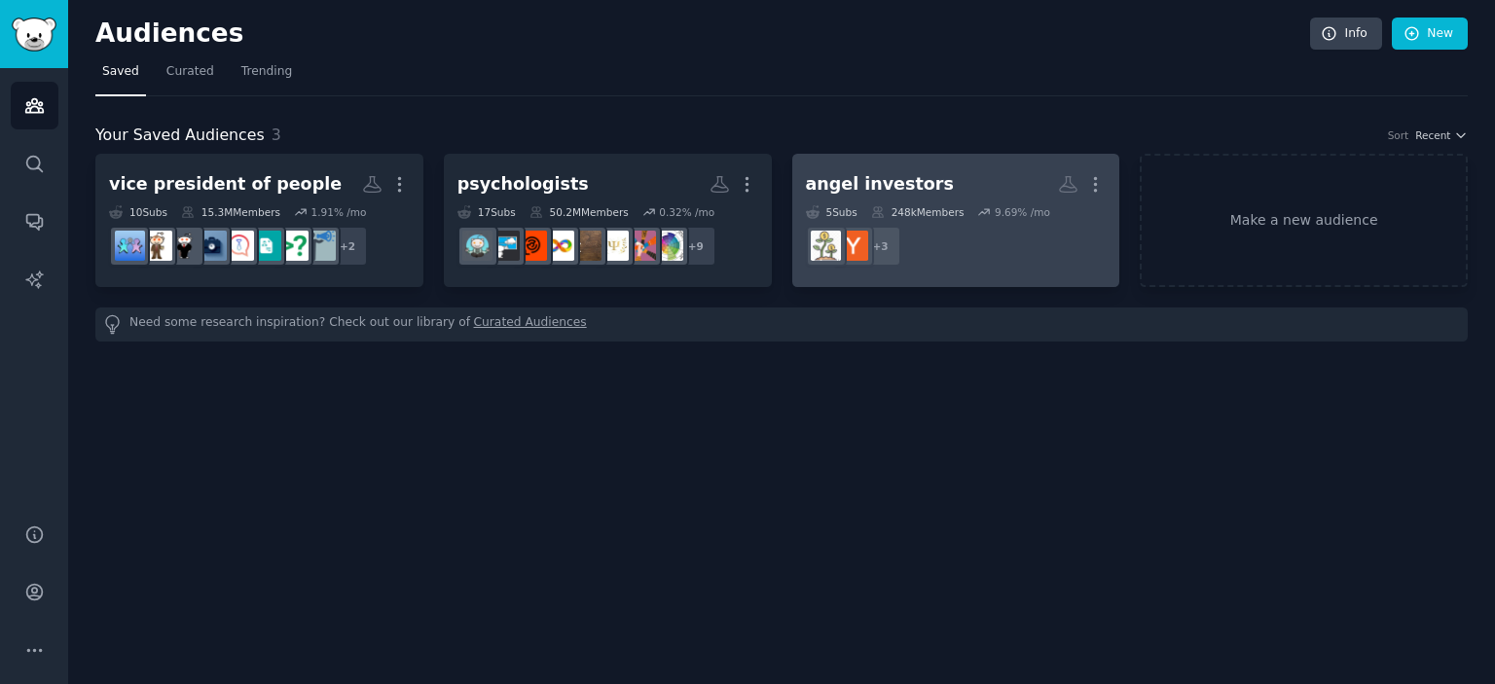
click at [903, 237] on dd "r/Investors, r/venturecapital, r/angelinvestors + 3" at bounding box center [956, 246] width 301 height 55
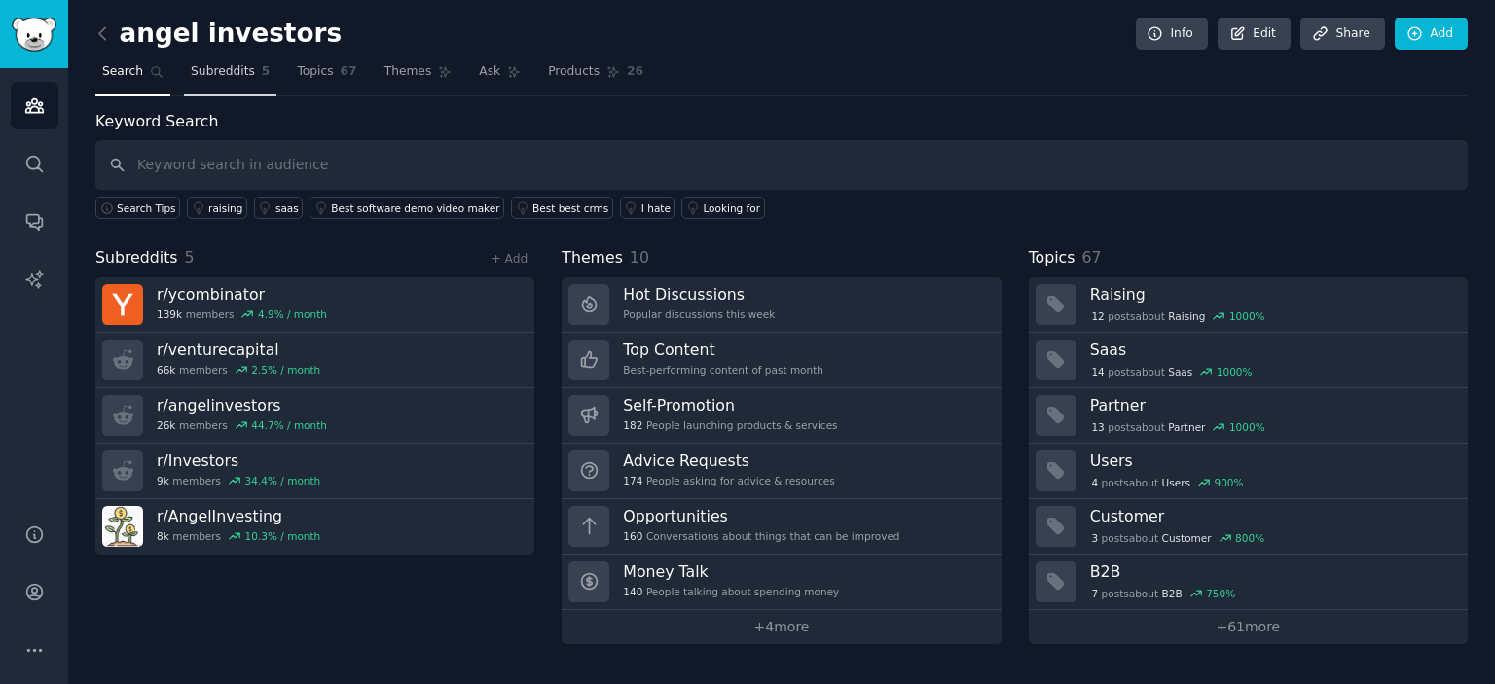
click at [232, 77] on span "Subreddits" at bounding box center [223, 72] width 64 height 18
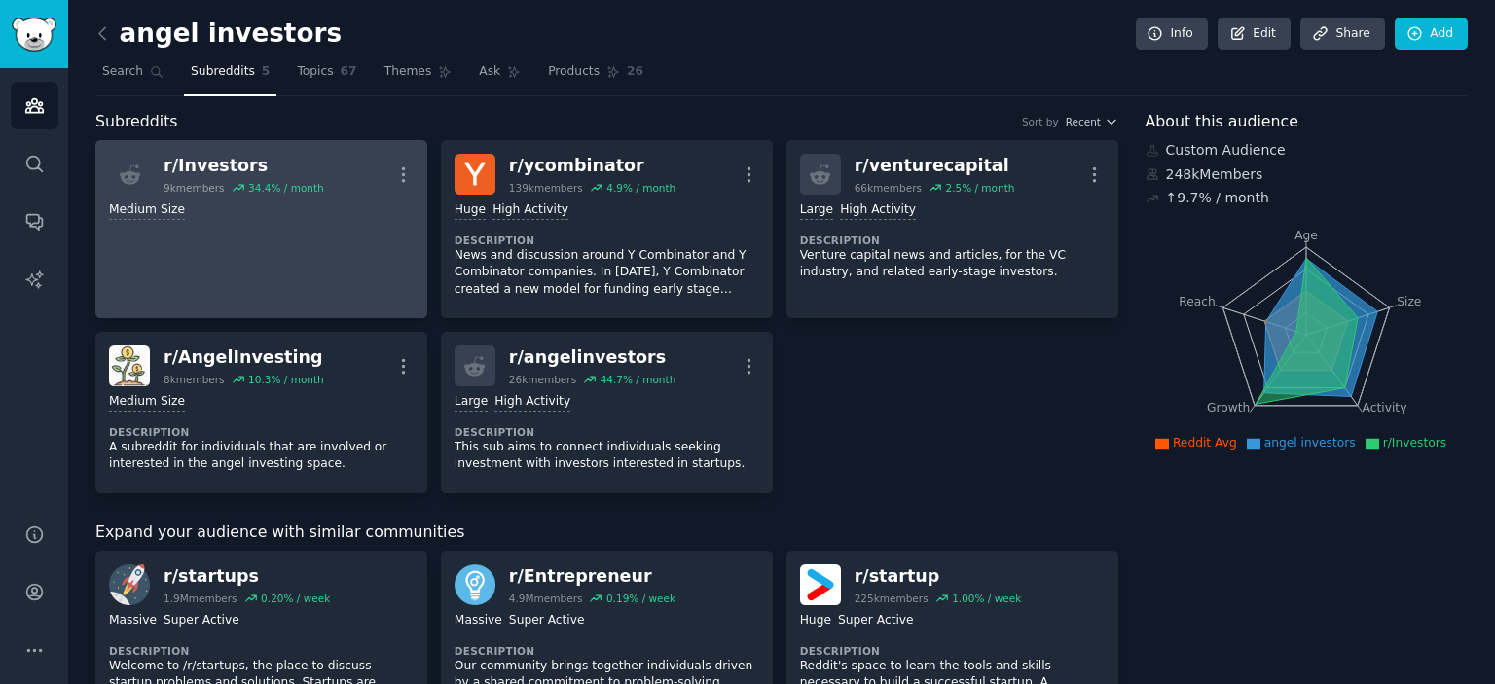
click at [308, 237] on link "r/ Investors 9k members 34.4 % / month More Medium Size" at bounding box center [261, 229] width 332 height 178
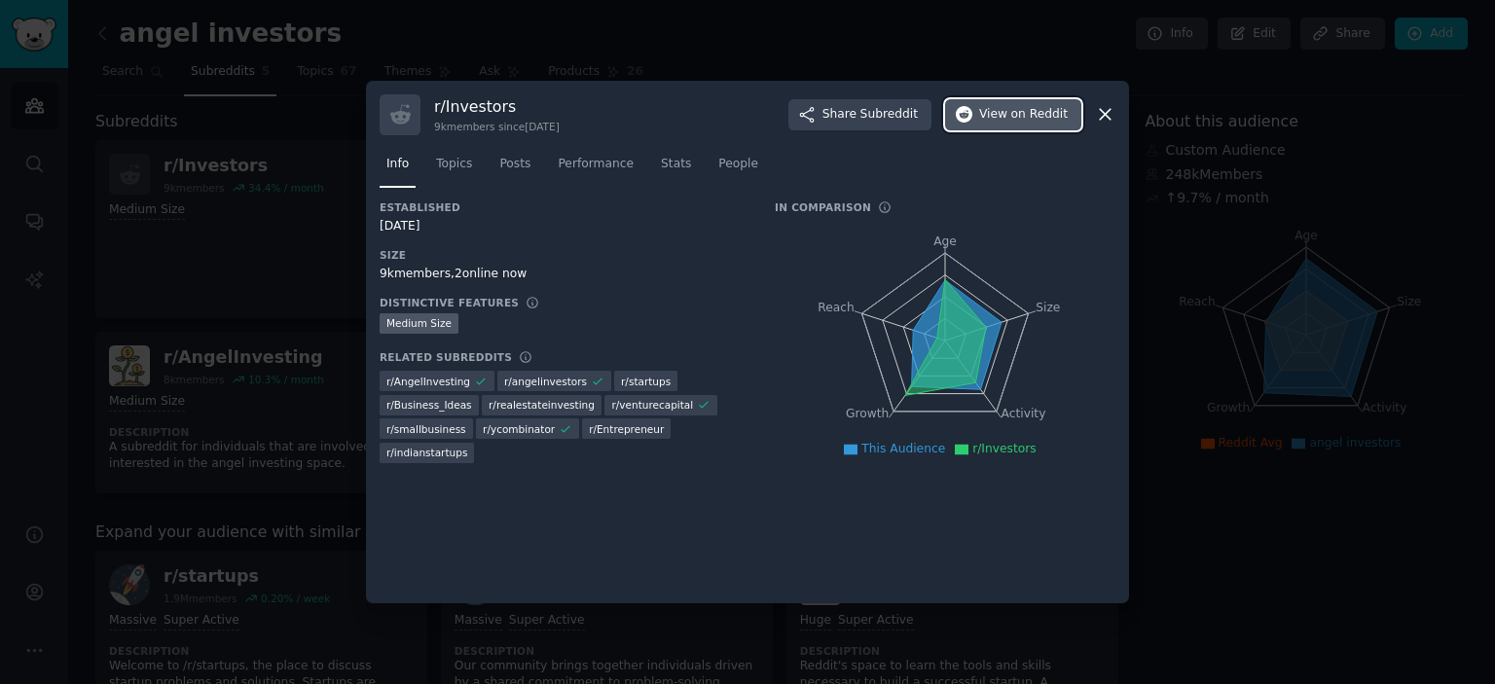
click at [1032, 115] on span "on Reddit" at bounding box center [1039, 115] width 56 height 18
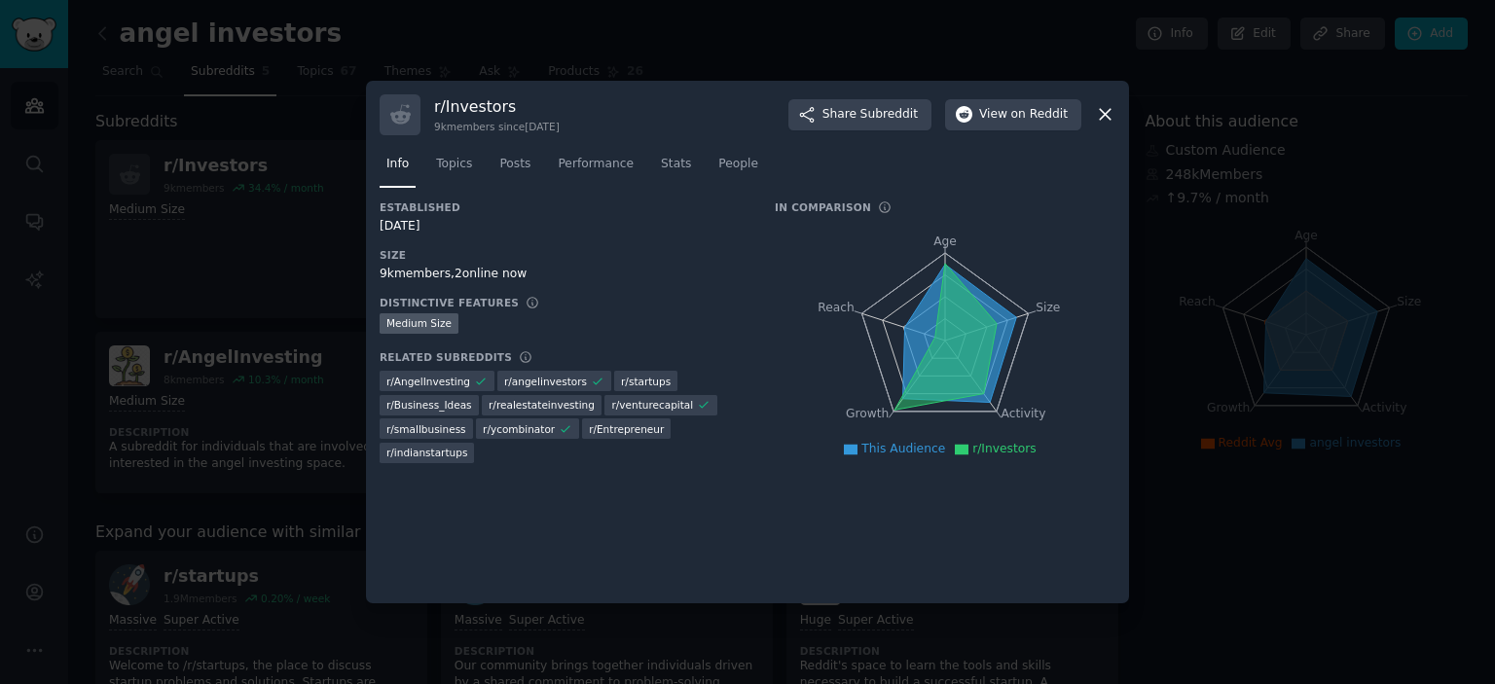
click at [197, 191] on div at bounding box center [747, 342] width 1495 height 684
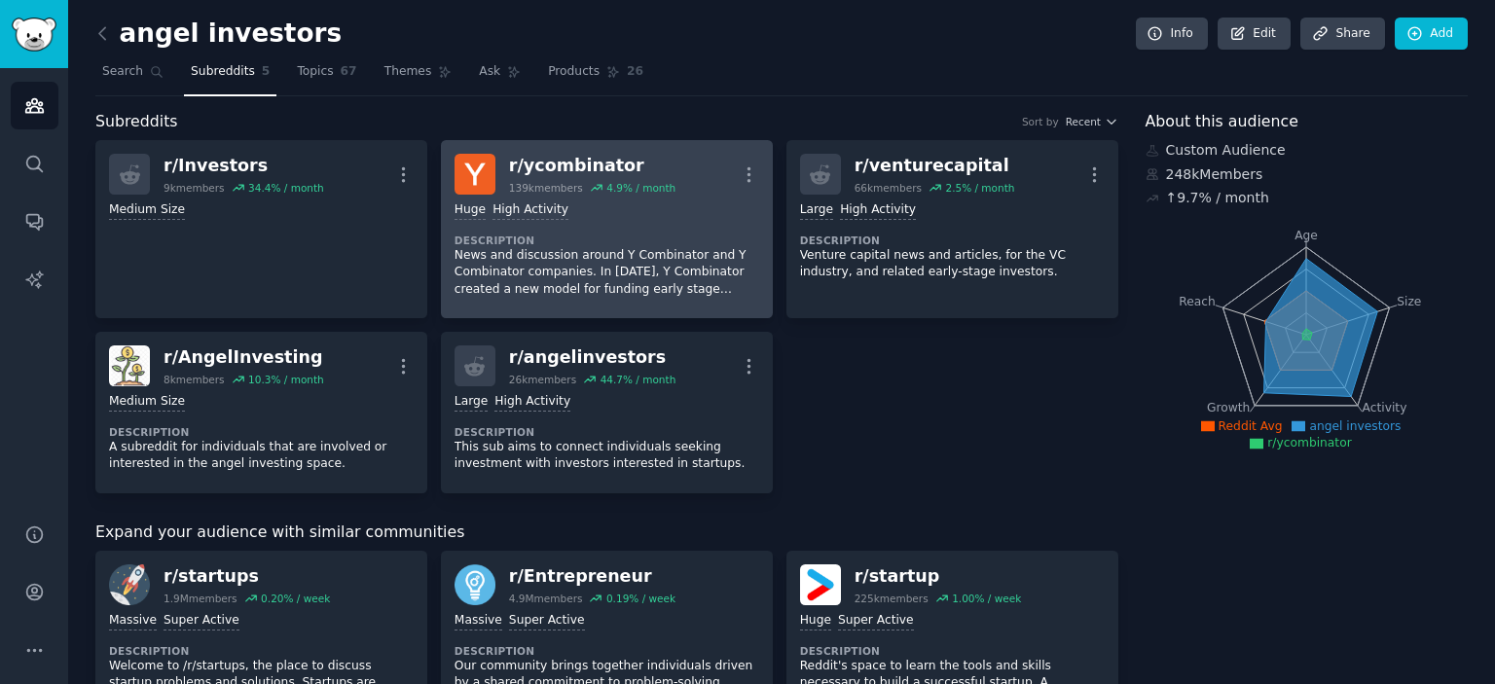
click at [532, 234] on dt "Description" at bounding box center [607, 241] width 305 height 14
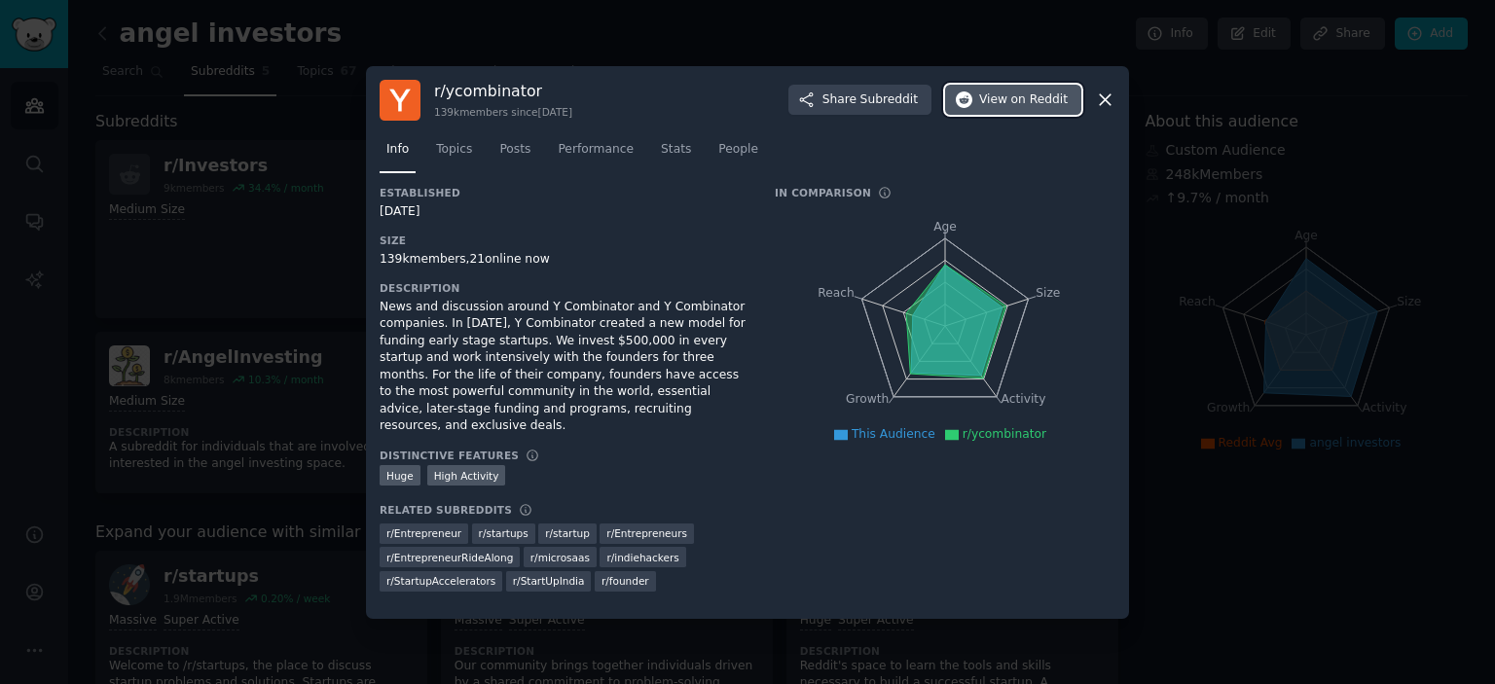
click at [1008, 103] on span "View on Reddit" at bounding box center [1023, 100] width 89 height 18
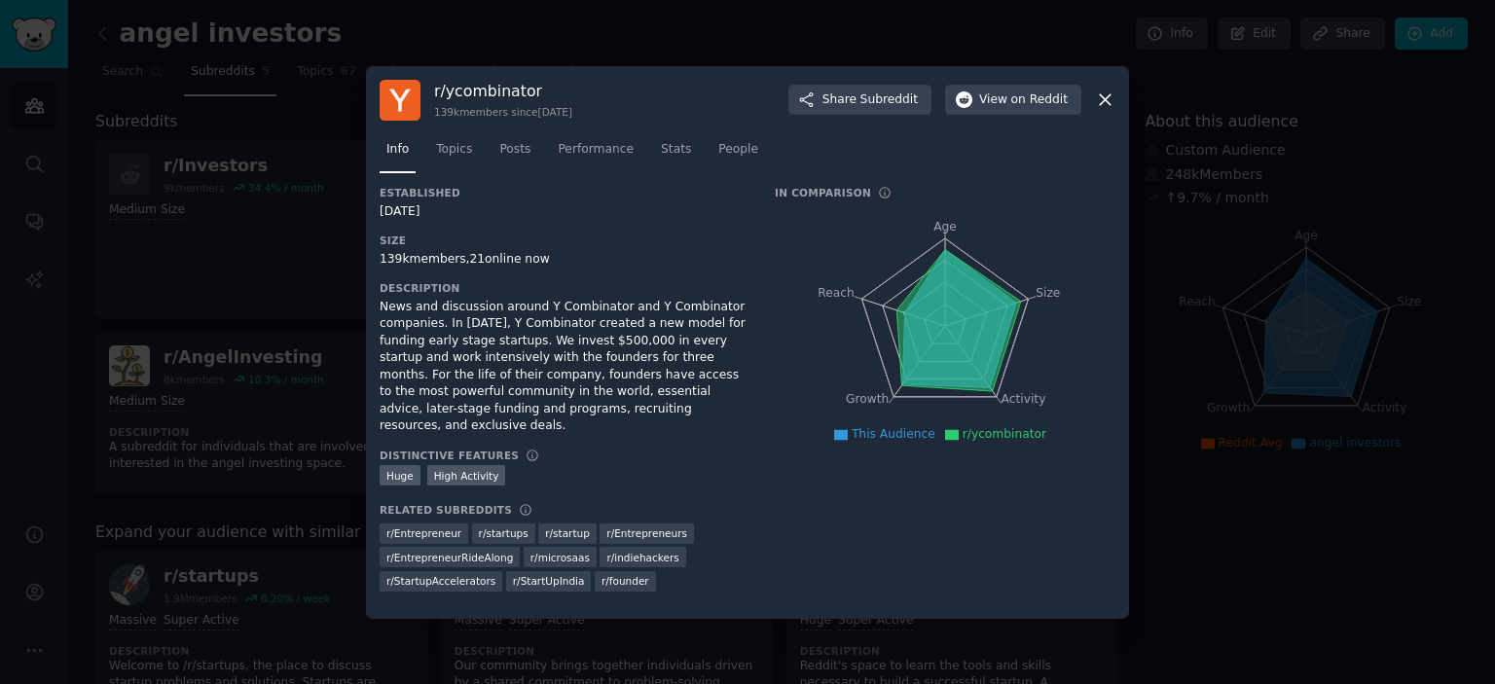
click at [1210, 455] on div at bounding box center [747, 342] width 1495 height 684
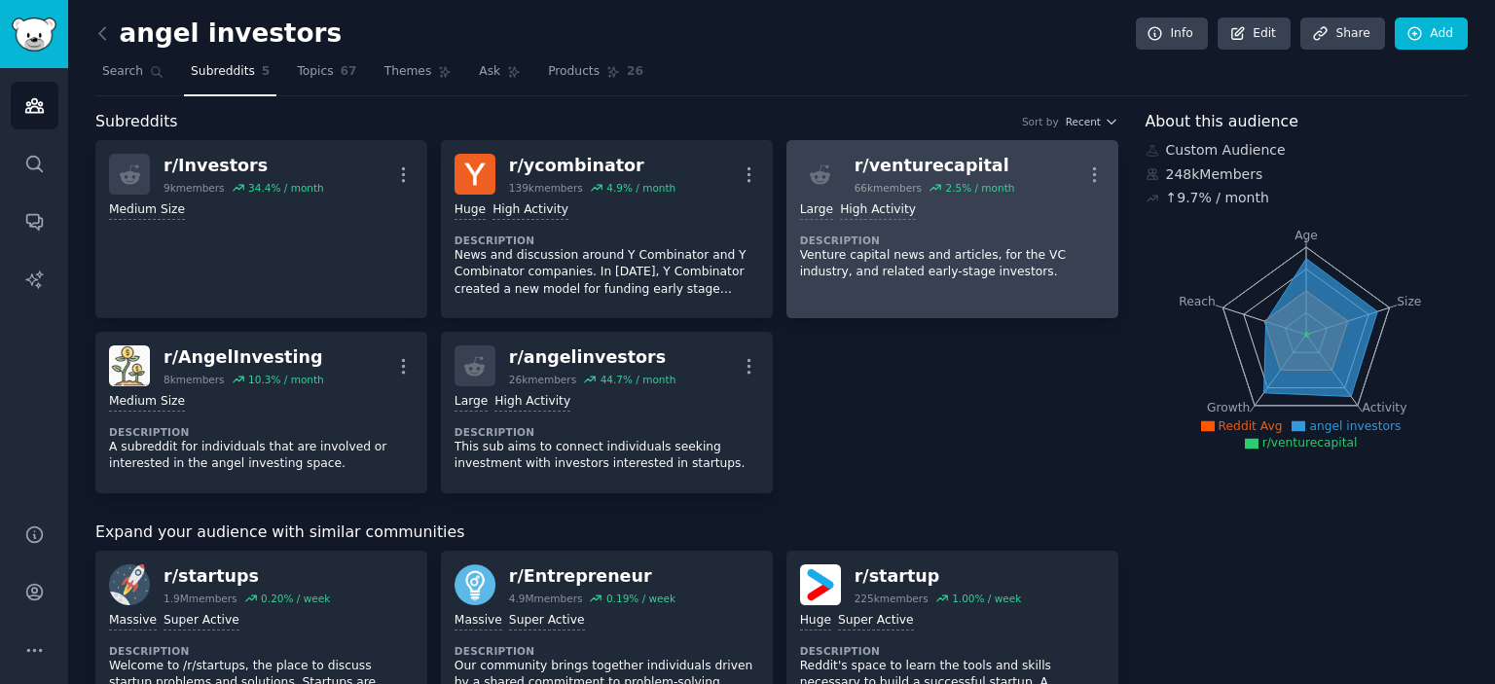
click at [907, 203] on div "Large High Activity" at bounding box center [952, 210] width 305 height 18
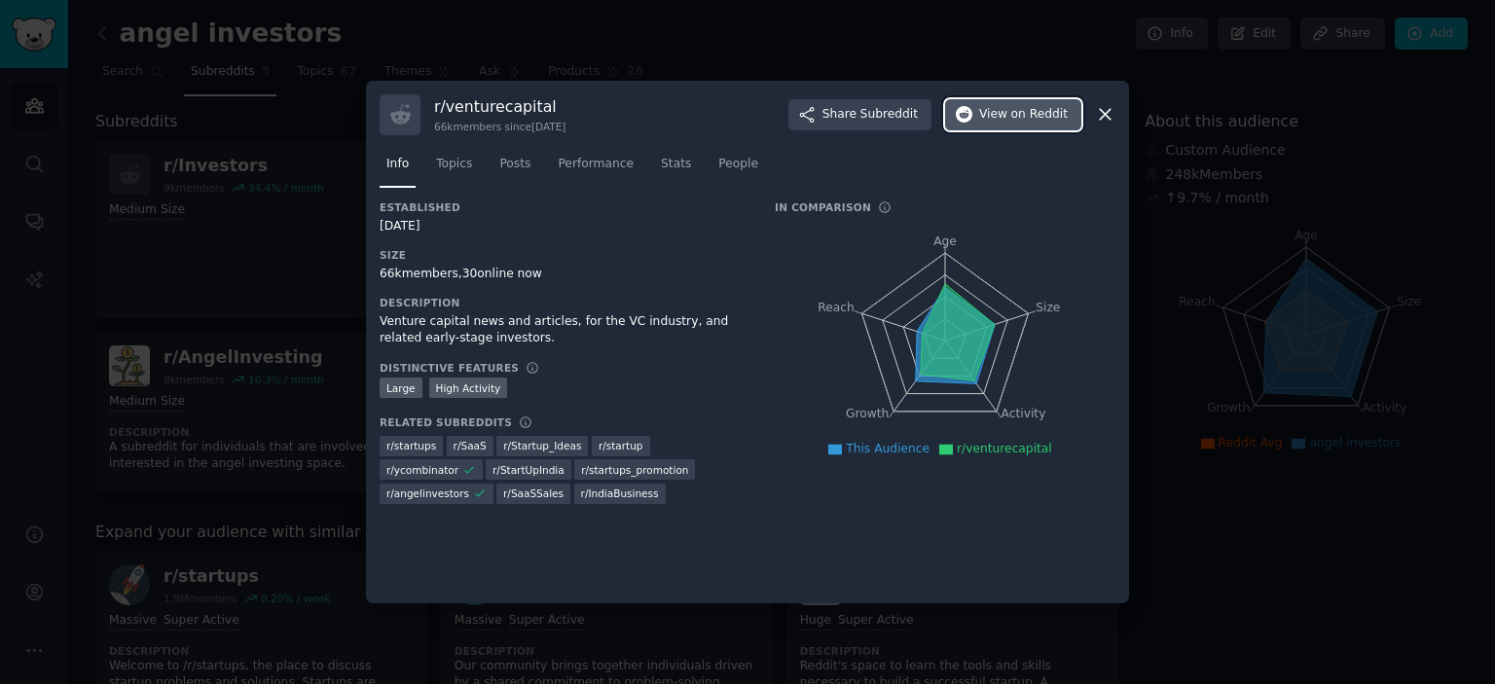
click at [1021, 123] on span "on Reddit" at bounding box center [1039, 115] width 56 height 18
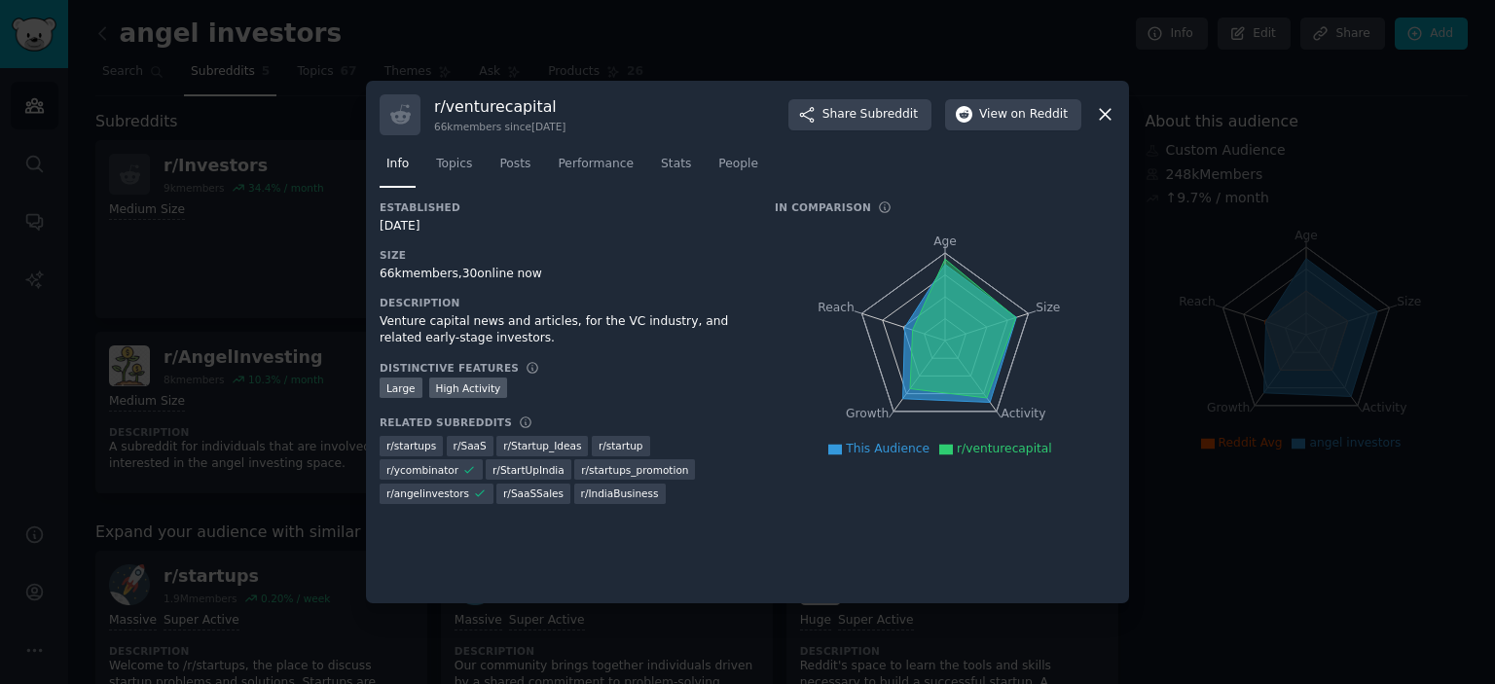
click at [1208, 317] on div at bounding box center [747, 342] width 1495 height 684
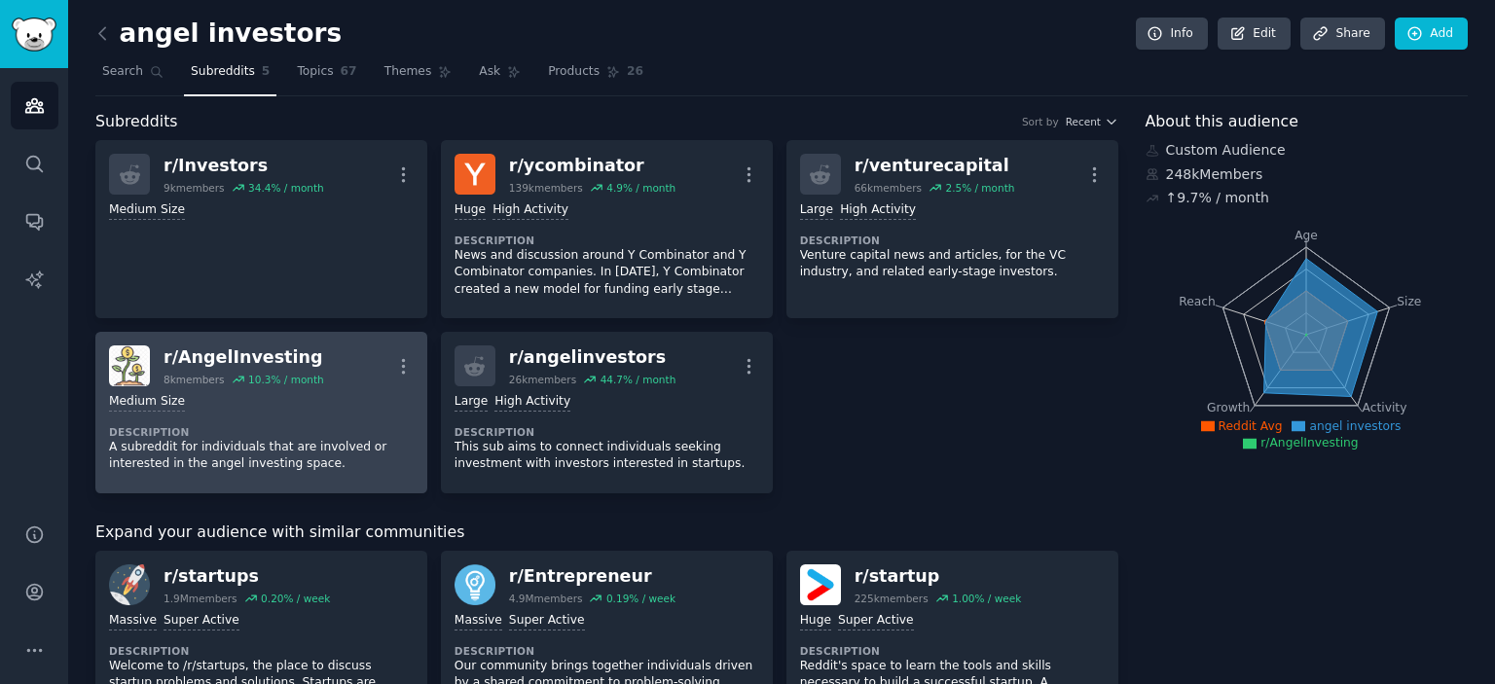
click at [331, 417] on div "Medium Size Description A subreddit for individuals that are involved or intere…" at bounding box center [261, 432] width 305 height 93
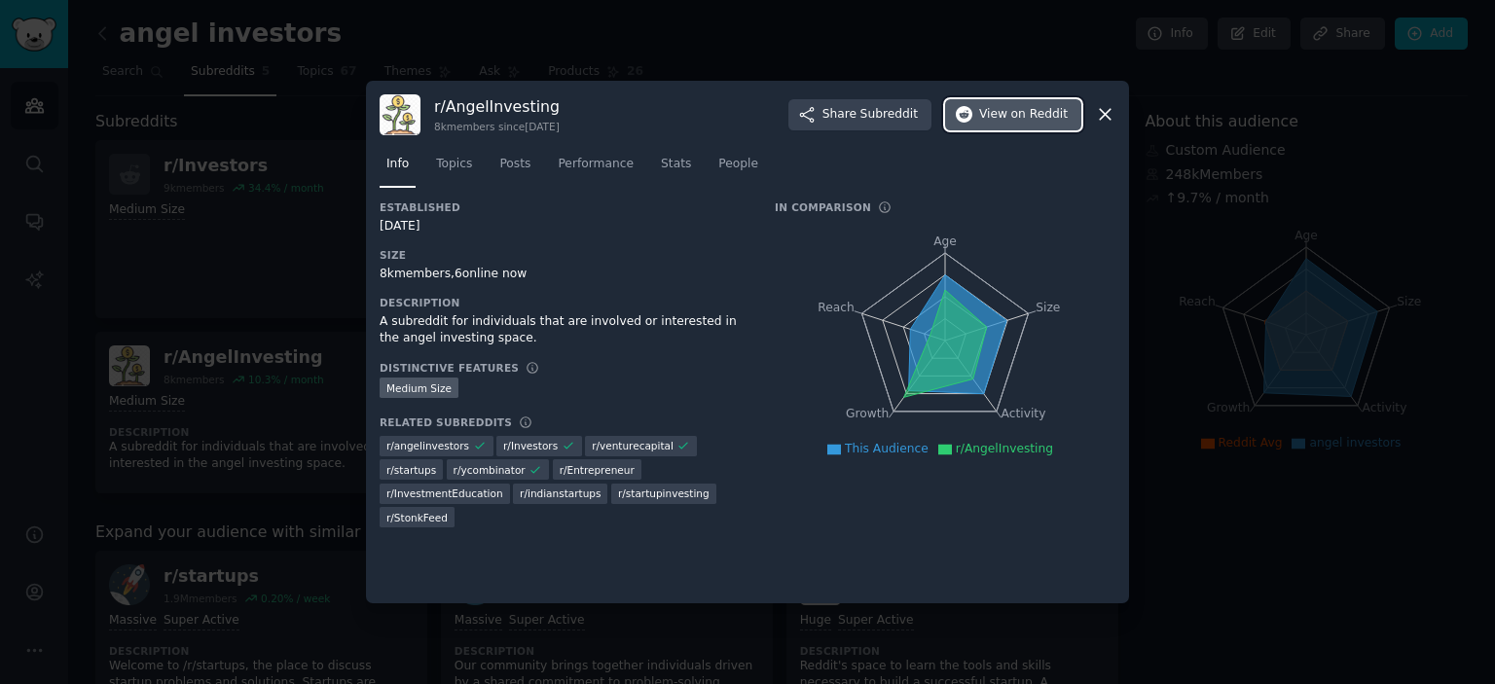
click at [988, 115] on span "View on Reddit" at bounding box center [1023, 115] width 89 height 18
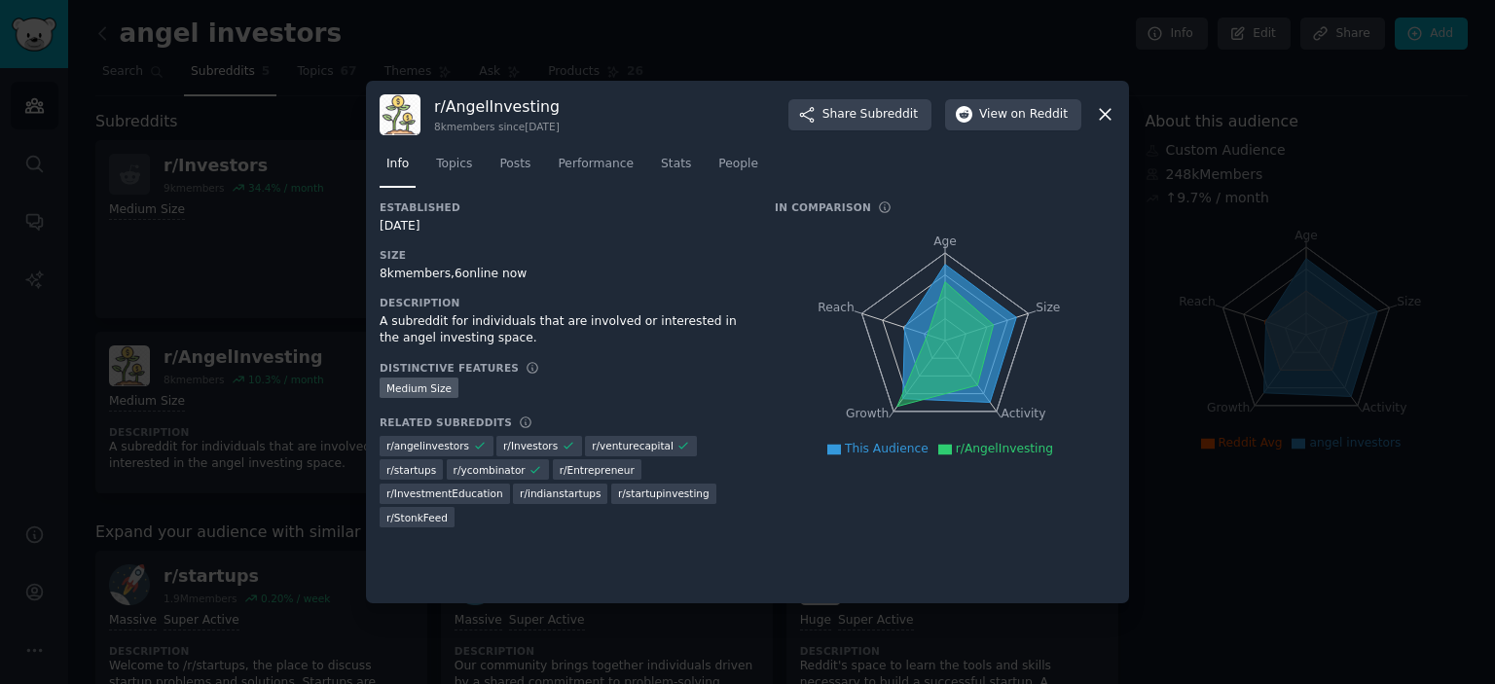
click at [237, 299] on div at bounding box center [747, 342] width 1495 height 684
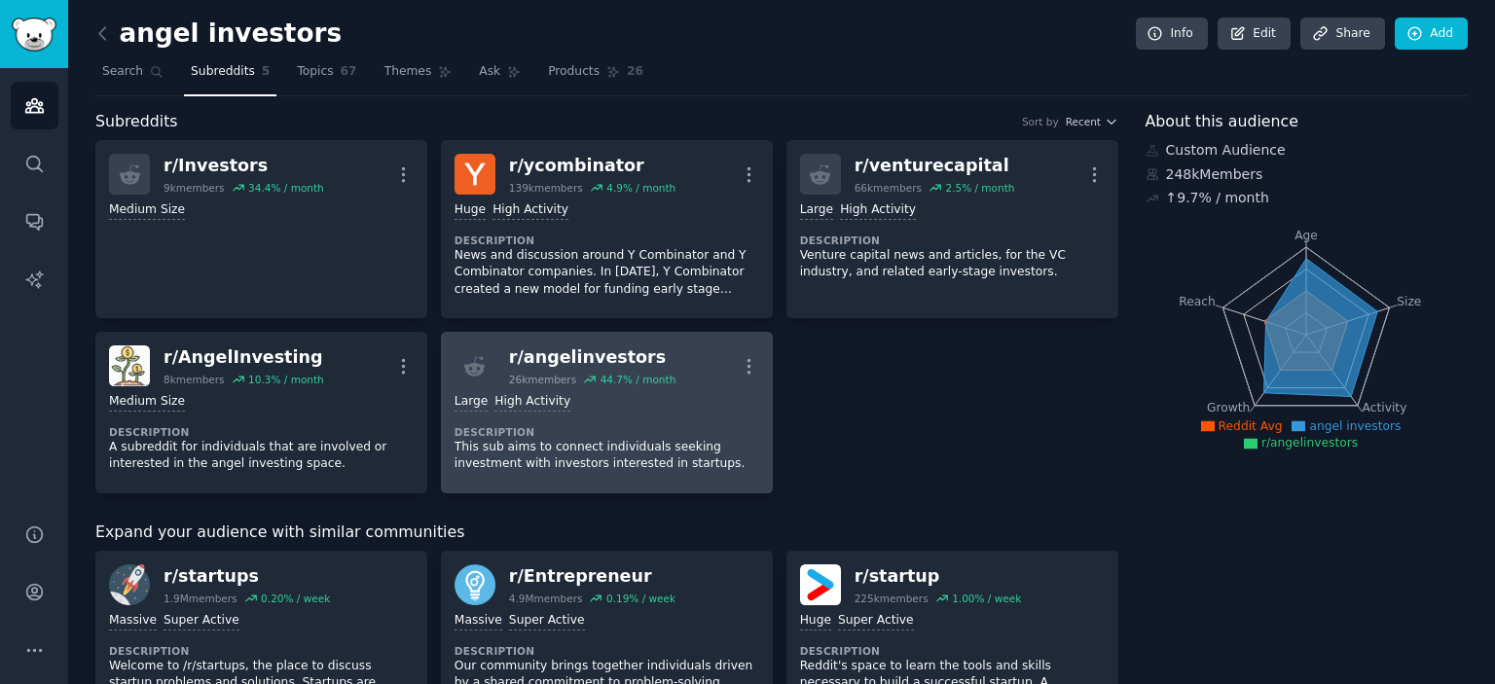
click at [565, 417] on div "Large High Activity Description This sub aims to connect individuals seeking in…" at bounding box center [607, 432] width 305 height 93
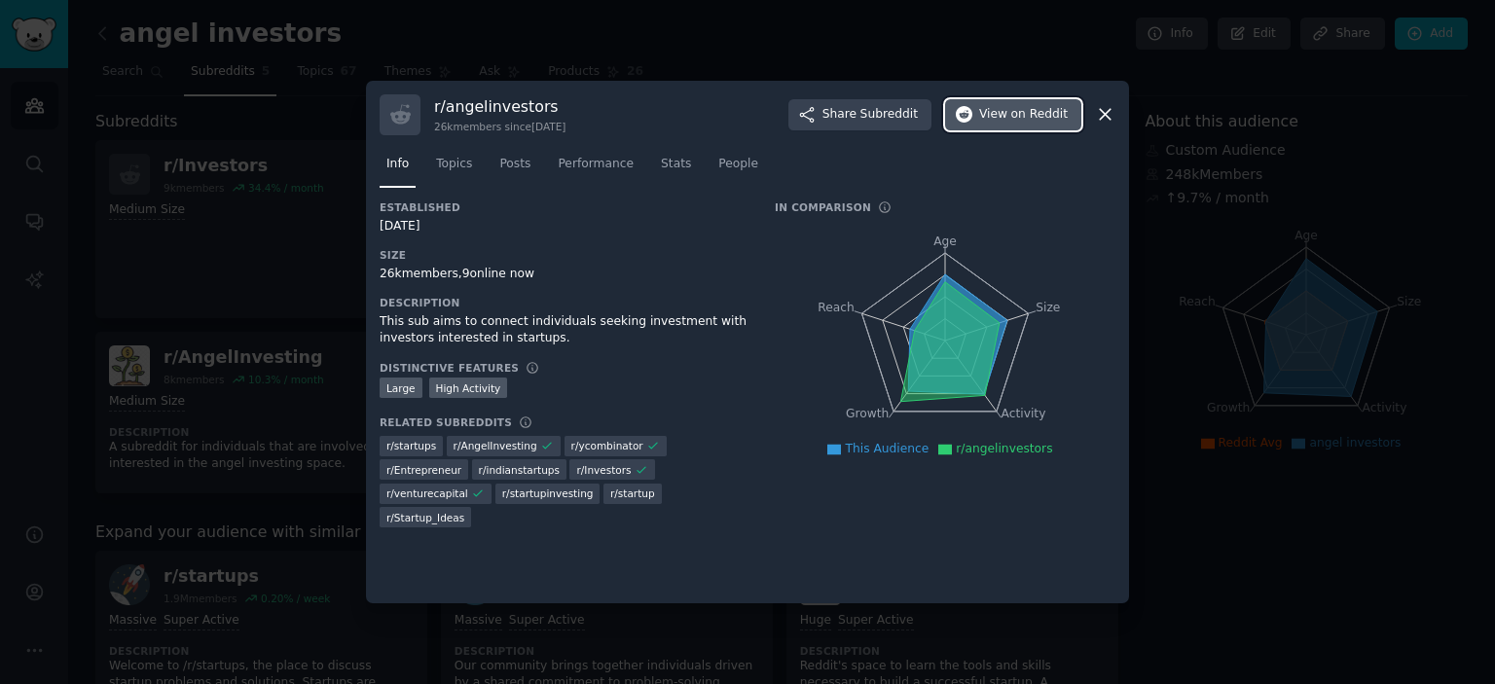
click at [982, 112] on button "View on Reddit" at bounding box center [1013, 114] width 136 height 31
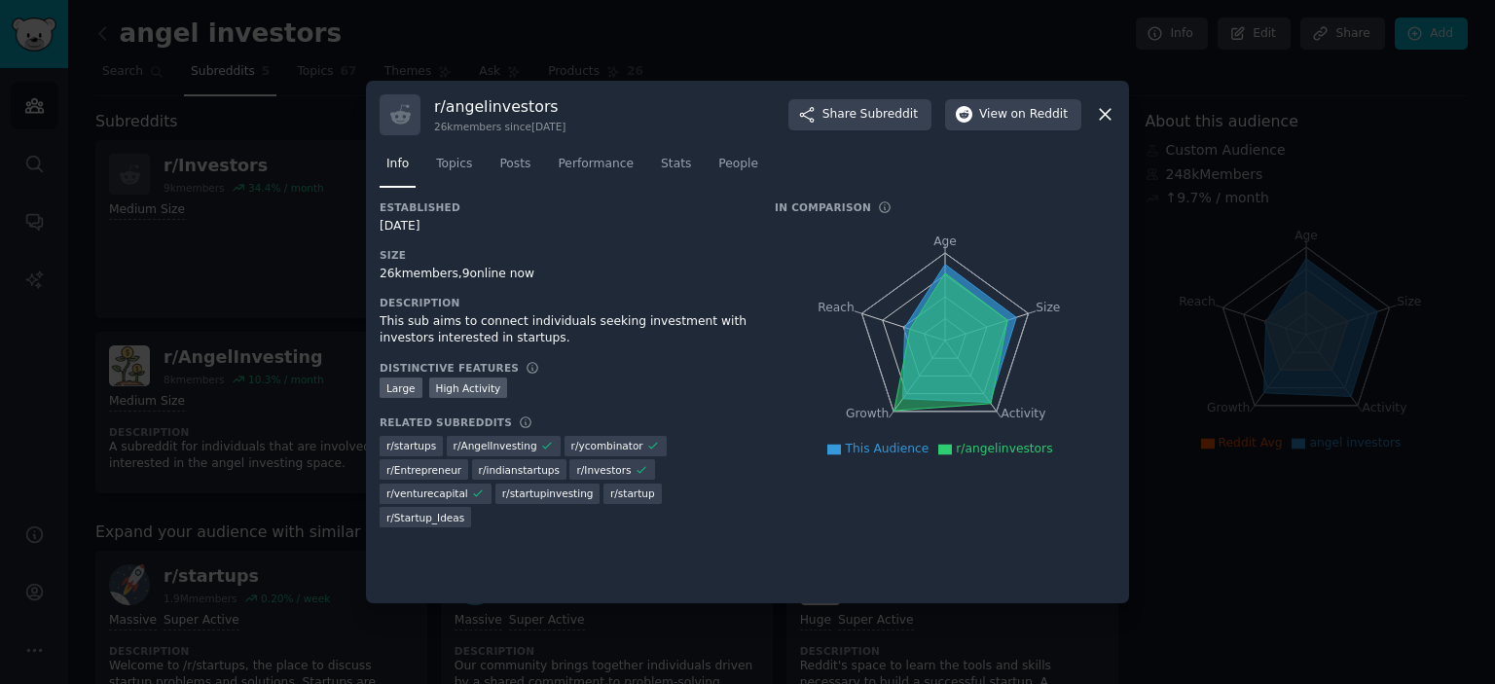
click at [1215, 359] on div at bounding box center [747, 342] width 1495 height 684
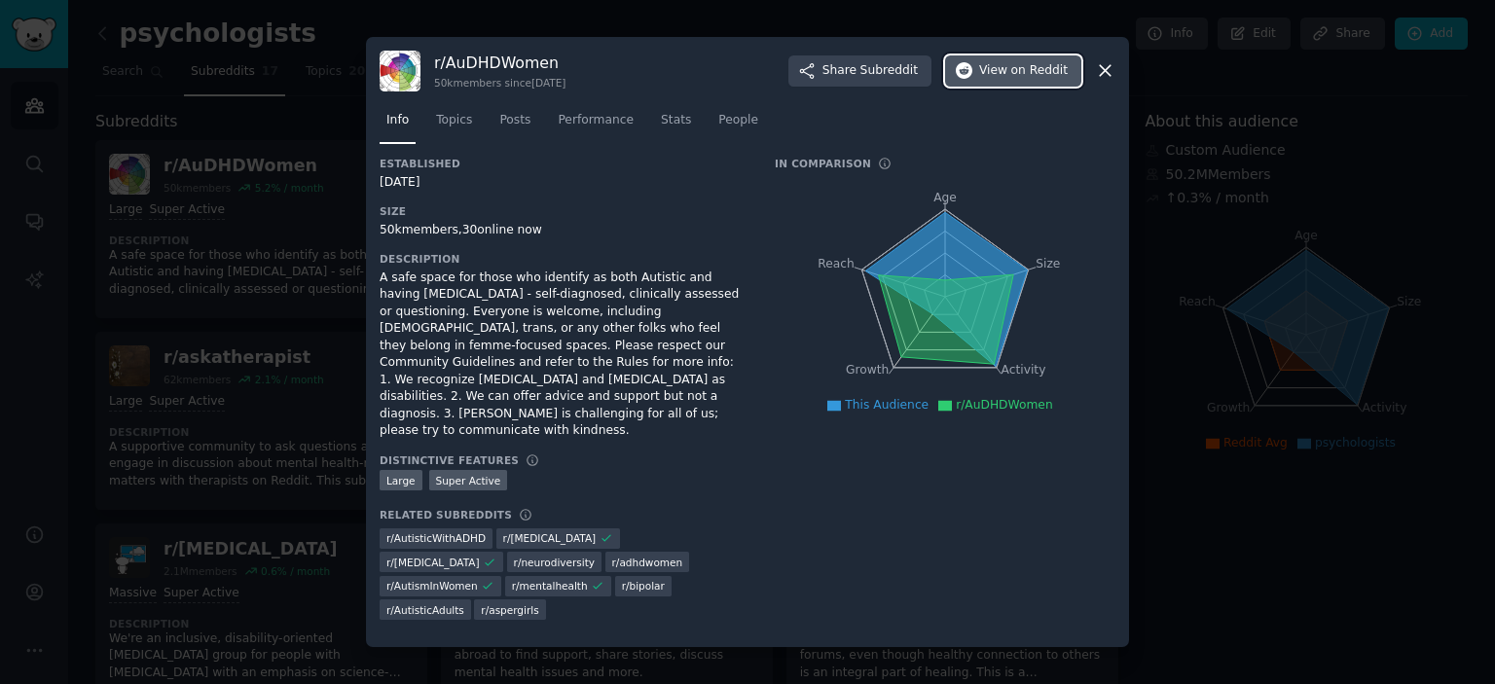
click at [1024, 80] on span "on Reddit" at bounding box center [1039, 71] width 56 height 18
